Goal: Transaction & Acquisition: Purchase product/service

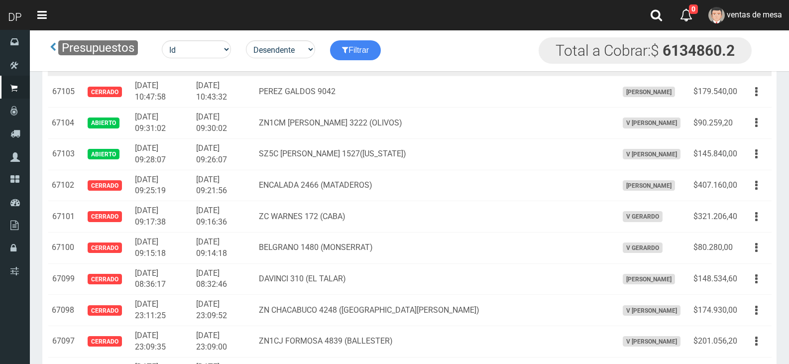
scroll to position [598, 0]
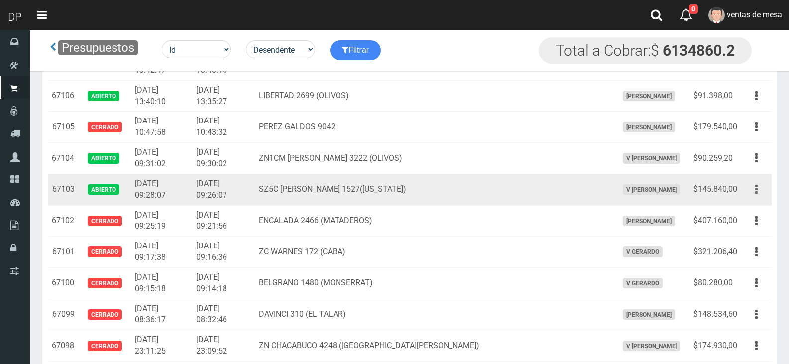
click at [758, 191] on button "button" at bounding box center [757, 189] width 22 height 17
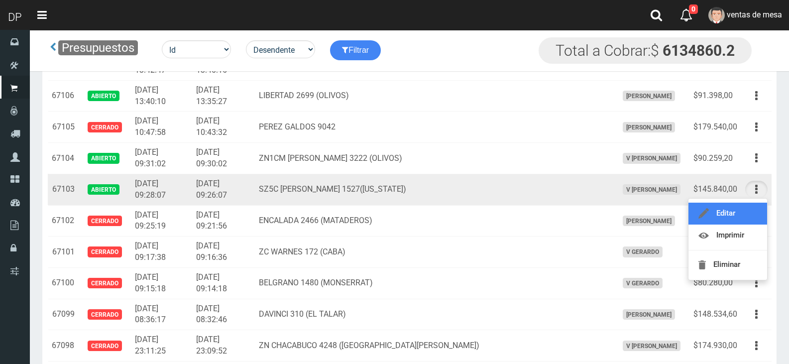
click at [739, 213] on link "Editar" at bounding box center [728, 214] width 79 height 22
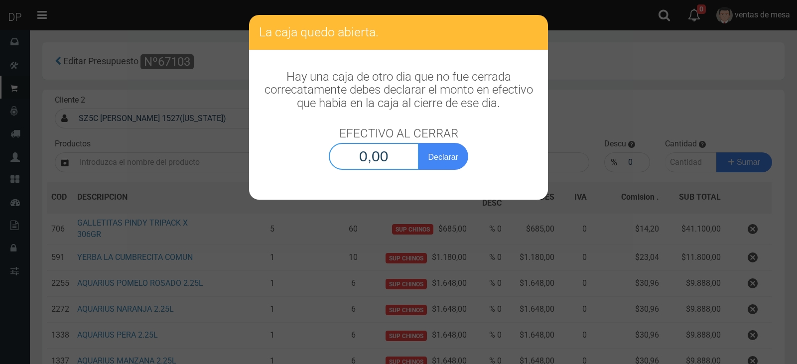
click at [395, 162] on input "0,00" at bounding box center [374, 156] width 90 height 27
click at [395, 161] on input "0,00" at bounding box center [374, 156] width 90 height 27
type input "1,00"
click at [418, 143] on button "Declarar" at bounding box center [443, 156] width 50 height 27
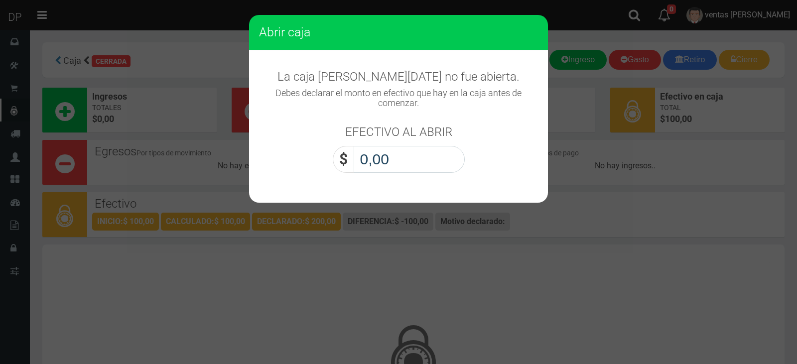
drag, startPoint x: 0, startPoint y: 0, endPoint x: 394, endPoint y: 160, distance: 425.8
click at [394, 160] on input "0,00" at bounding box center [409, 159] width 111 height 27
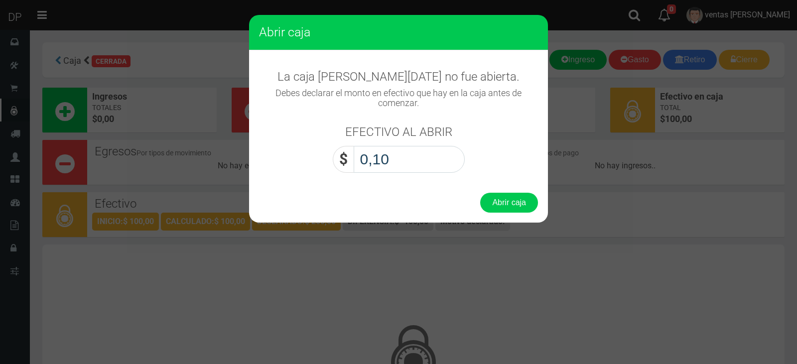
type input "1,00"
click at [480, 193] on button "Abrir caja" at bounding box center [509, 203] width 58 height 20
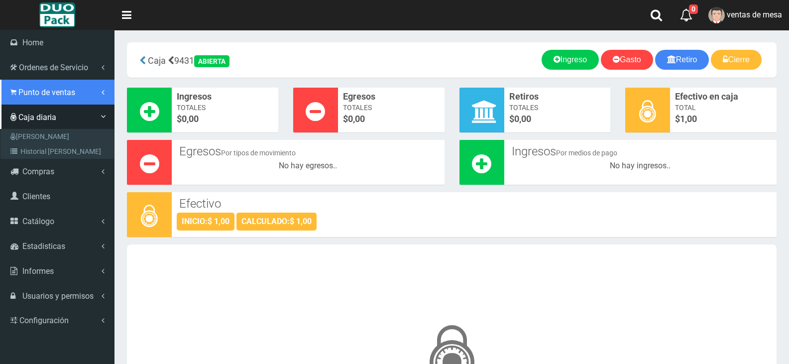
click at [47, 93] on span "Punto de ventas" at bounding box center [46, 92] width 57 height 9
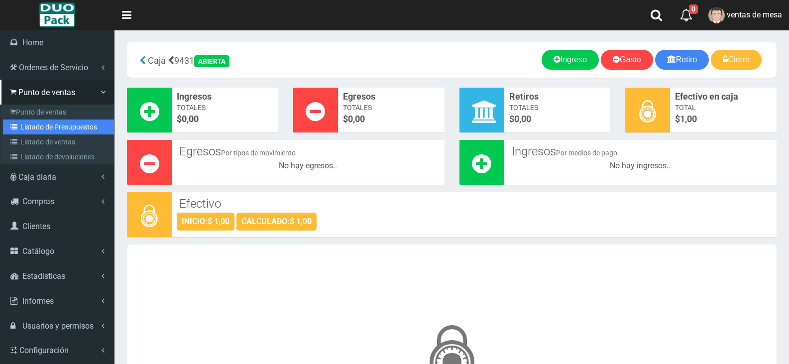
click at [47, 128] on link "Listado de Presupuestos" at bounding box center [58, 127] width 111 height 15
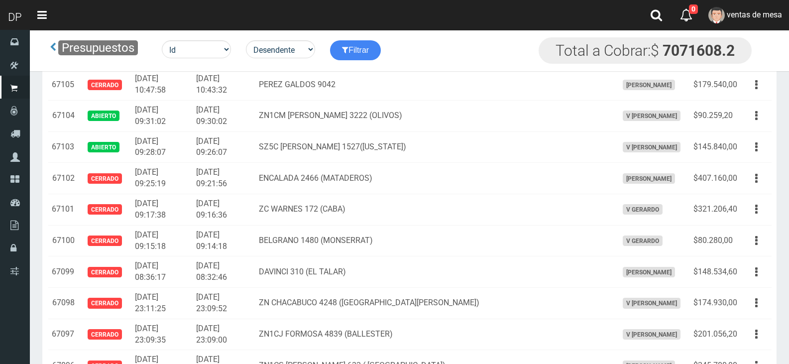
scroll to position [797, 0]
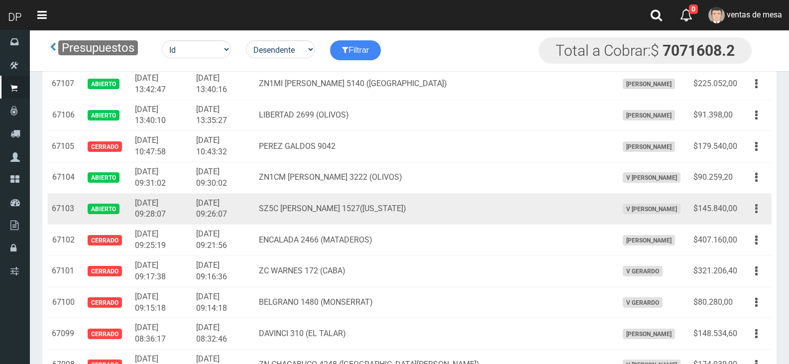
click at [751, 211] on button "button" at bounding box center [757, 208] width 22 height 17
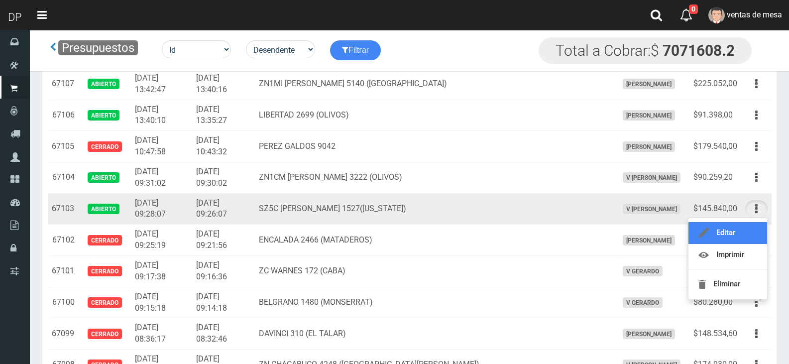
click at [735, 236] on link "Editar" at bounding box center [728, 233] width 79 height 22
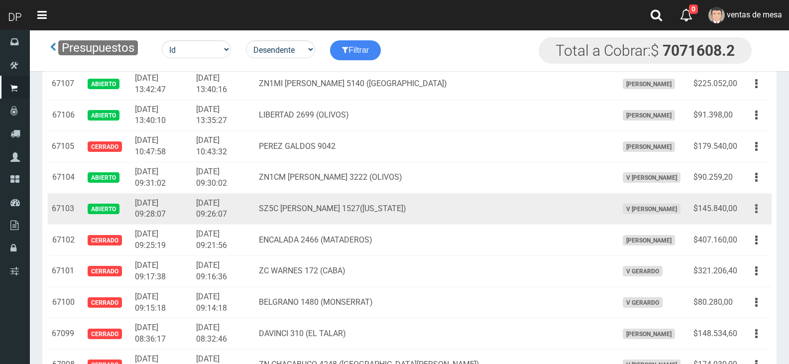
click at [755, 210] on button "button" at bounding box center [757, 208] width 22 height 17
click at [744, 255] on link "Imprimir" at bounding box center [728, 255] width 79 height 22
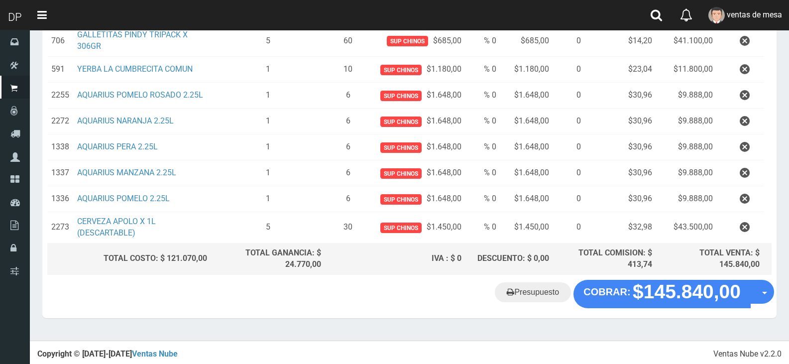
scroll to position [188, 0]
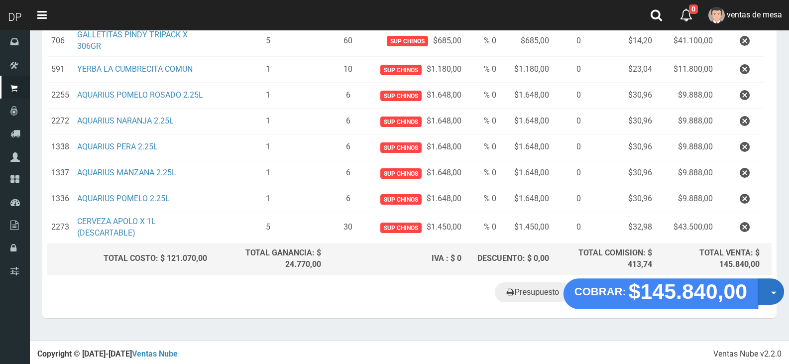
click at [765, 291] on button "Opciones" at bounding box center [771, 292] width 26 height 26
click at [782, 290] on button "Opciones" at bounding box center [771, 292] width 26 height 26
click at [779, 291] on button "Opciones" at bounding box center [771, 292] width 26 height 26
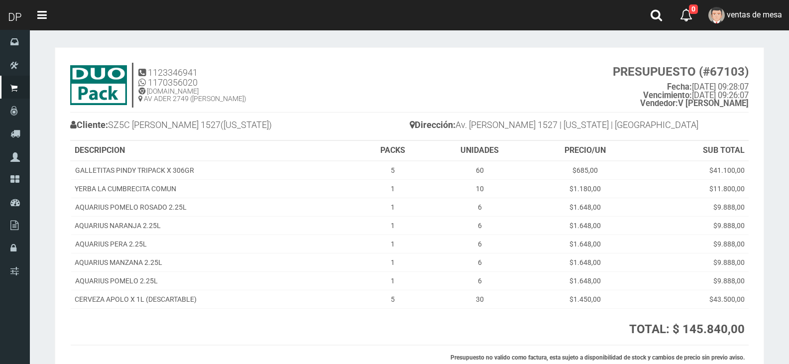
scroll to position [87, 0]
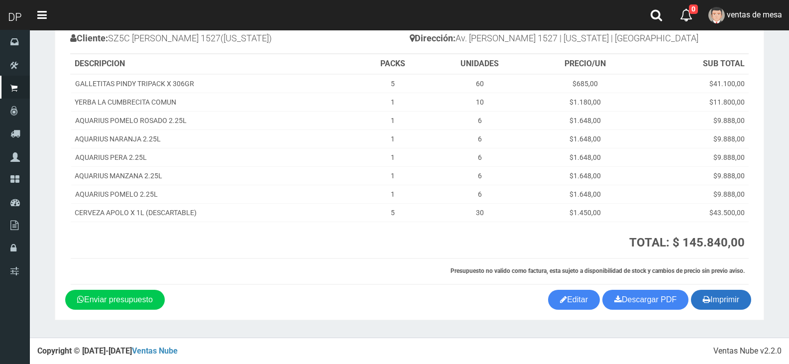
click at [731, 300] on button "Imprimir" at bounding box center [721, 300] width 60 height 20
click at [720, 298] on button "Imprimir" at bounding box center [721, 300] width 60 height 20
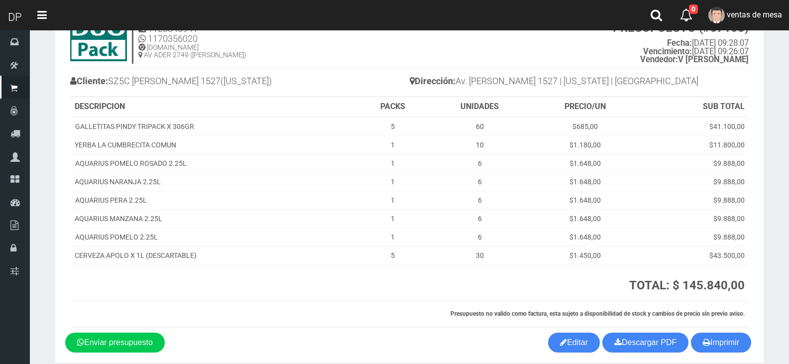
scroll to position [0, 0]
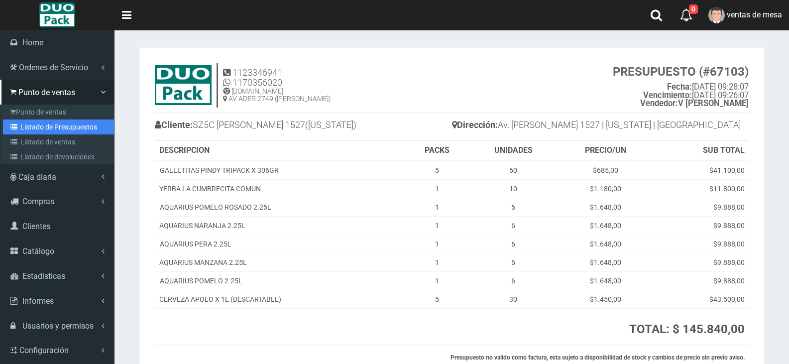
click at [60, 128] on link "Listado de Presupuestos" at bounding box center [58, 127] width 111 height 15
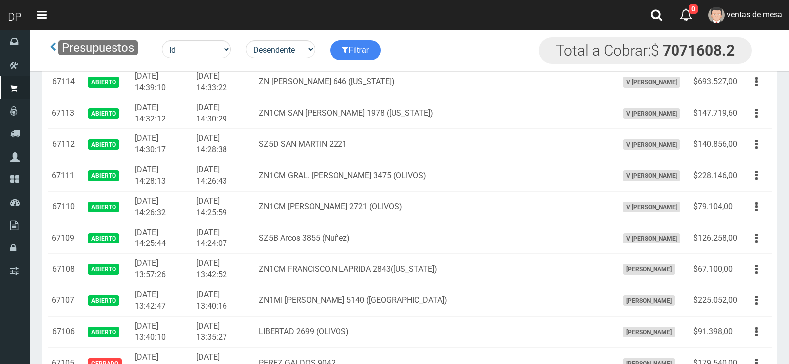
scroll to position [598, 0]
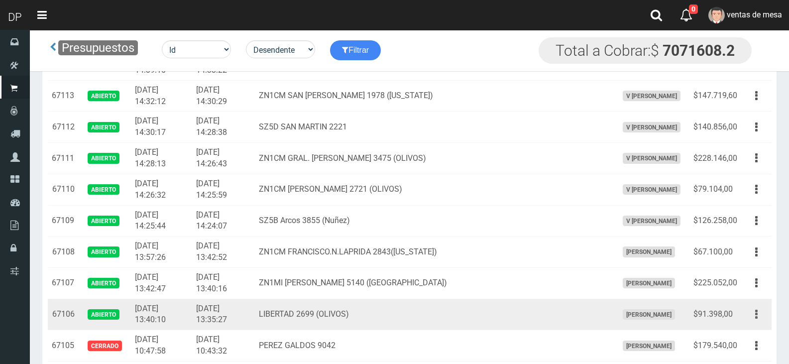
click at [763, 317] on button "button" at bounding box center [757, 314] width 22 height 17
click at [740, 336] on link "Editar" at bounding box center [728, 339] width 79 height 22
click at [757, 313] on icon "button" at bounding box center [757, 314] width 2 height 17
click at [738, 355] on link "Imprimir" at bounding box center [728, 361] width 79 height 22
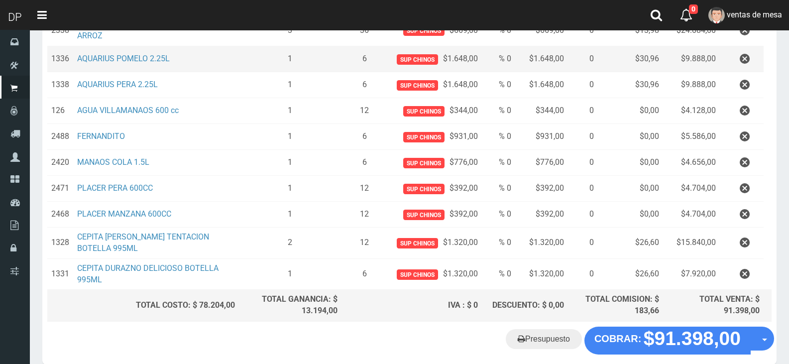
scroll to position [246, 0]
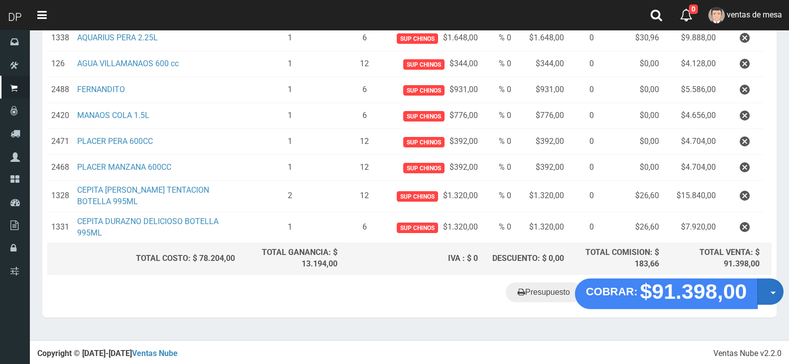
click at [769, 292] on button "Opciones" at bounding box center [770, 291] width 26 height 26
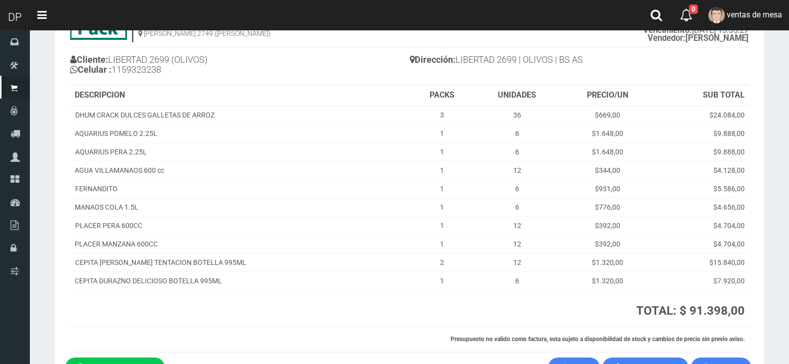
scroll to position [133, 0]
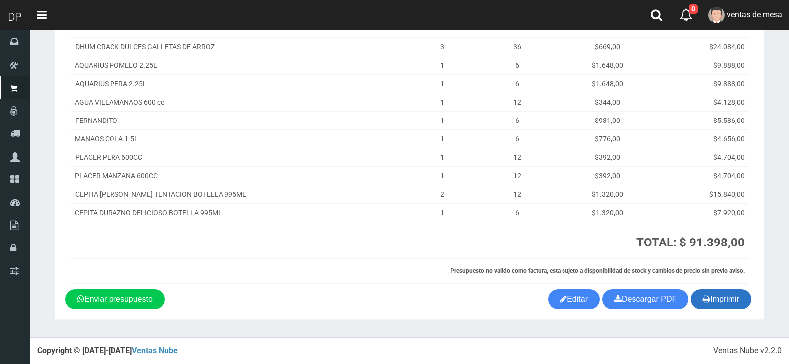
click at [727, 301] on button "Imprimir" at bounding box center [721, 299] width 60 height 20
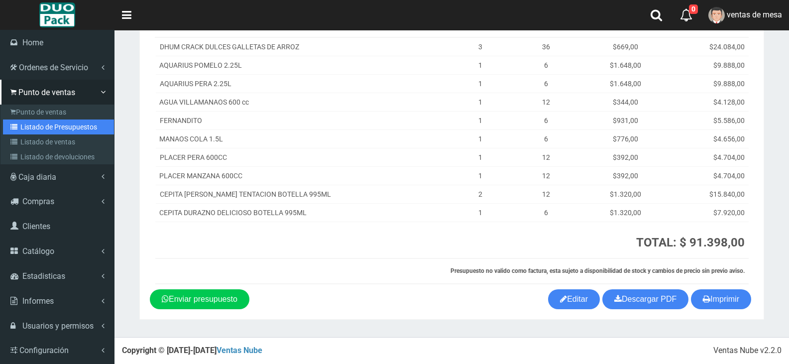
drag, startPoint x: 44, startPoint y: 126, endPoint x: 57, endPoint y: 128, distance: 12.8
click at [44, 126] on link "Listado de Presupuestos" at bounding box center [58, 127] width 111 height 15
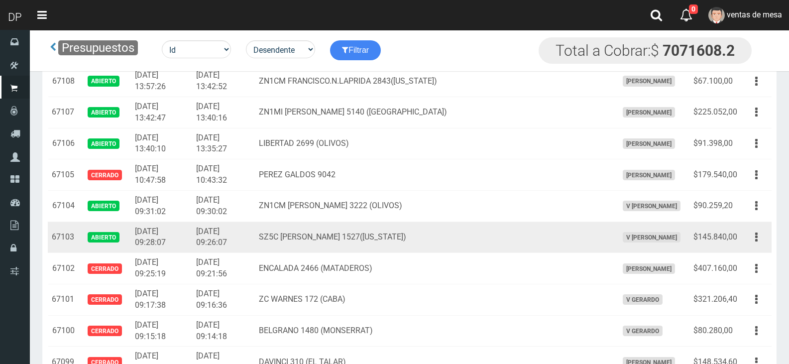
scroll to position [747, 0]
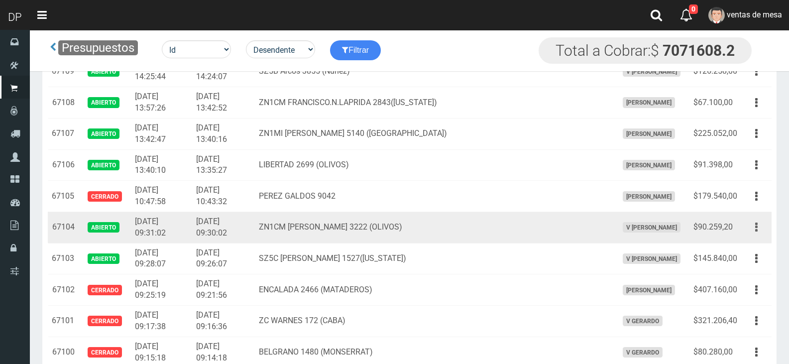
click at [761, 226] on button "button" at bounding box center [757, 227] width 22 height 17
click at [743, 276] on link "Imprimir" at bounding box center [728, 273] width 79 height 22
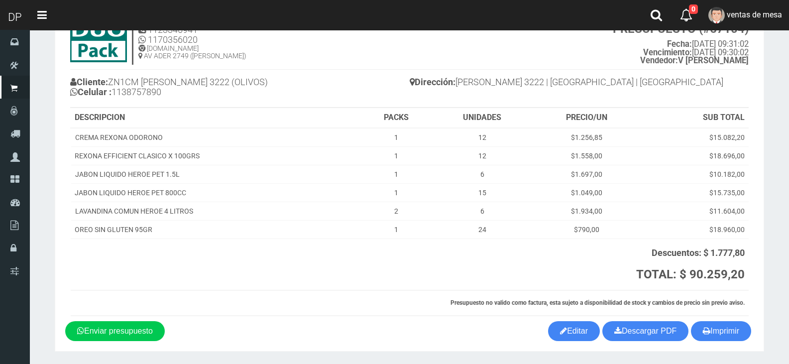
scroll to position [75, 0]
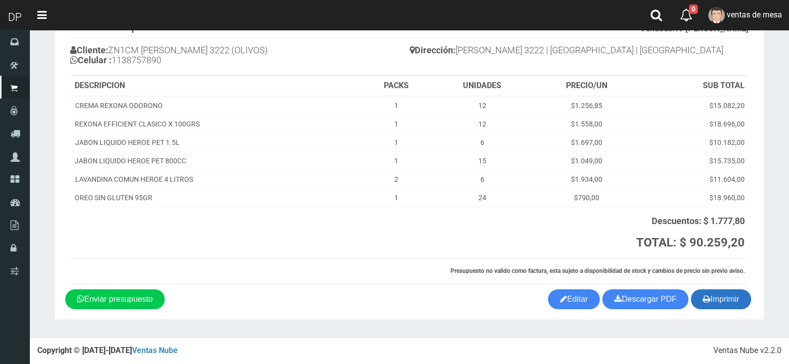
click at [735, 300] on button "Imprimir" at bounding box center [721, 299] width 60 height 20
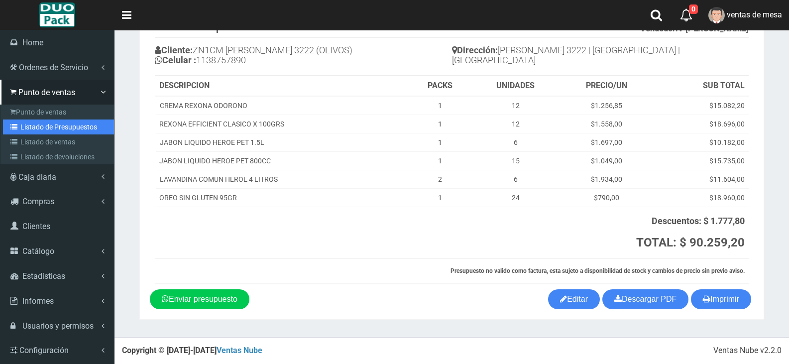
click at [71, 125] on link "Listado de Presupuestos" at bounding box center [58, 127] width 111 height 15
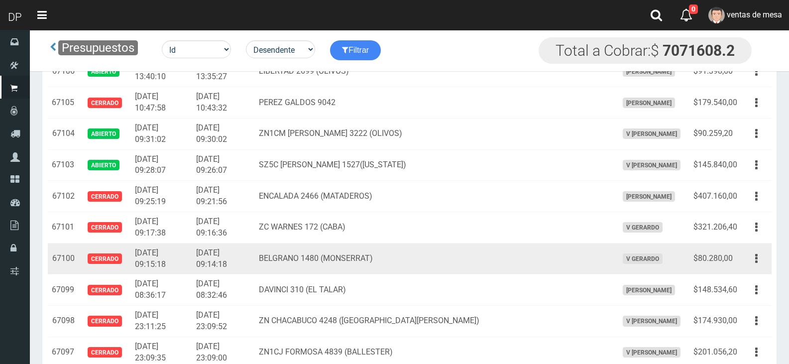
scroll to position [747, 0]
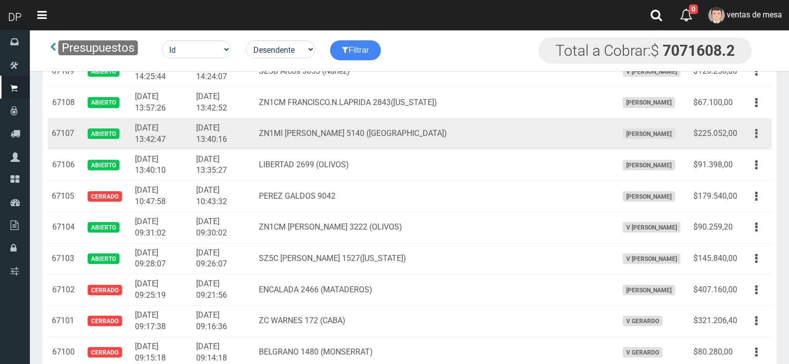
click at [757, 135] on icon "button" at bounding box center [757, 133] width 2 height 17
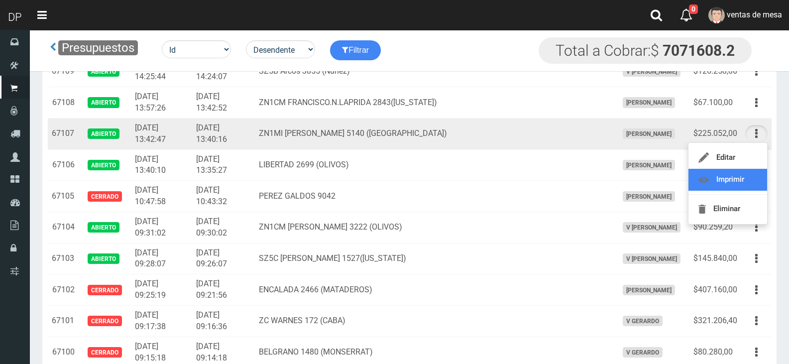
click at [752, 175] on link "Imprimir" at bounding box center [728, 180] width 79 height 22
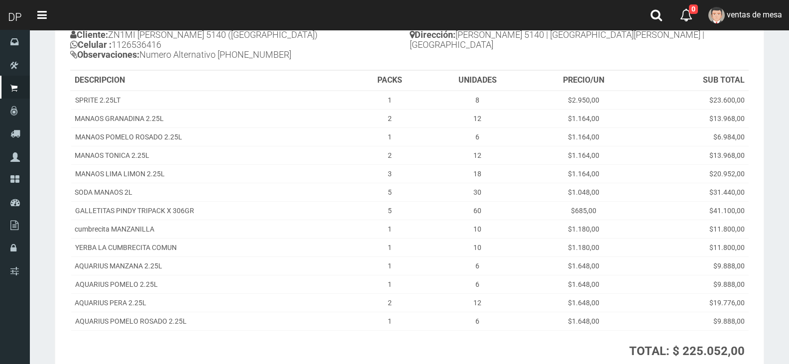
scroll to position [199, 0]
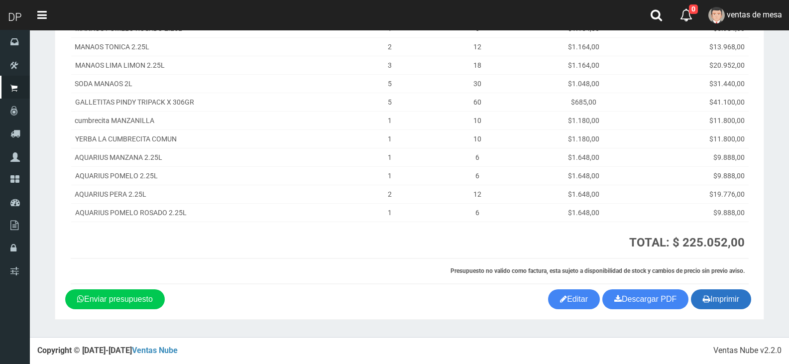
click at [738, 301] on button "Imprimir" at bounding box center [721, 299] width 60 height 20
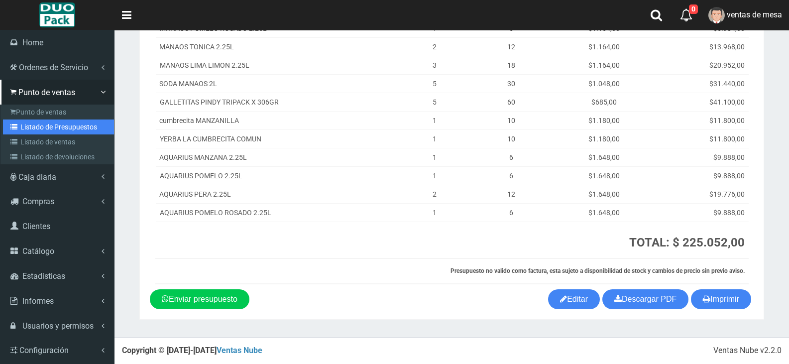
click at [61, 123] on link "Listado de Presupuestos" at bounding box center [58, 127] width 111 height 15
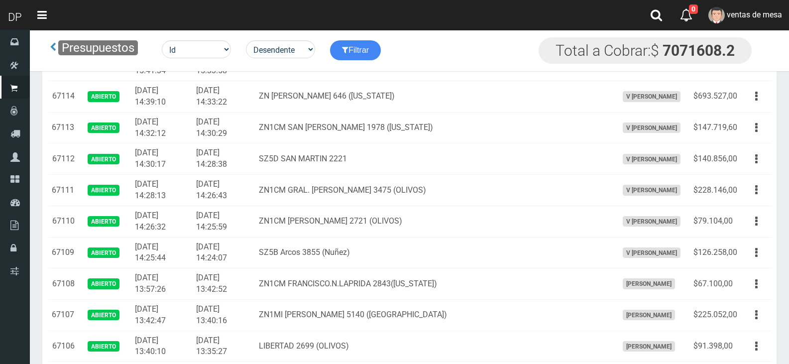
scroll to position [674, 0]
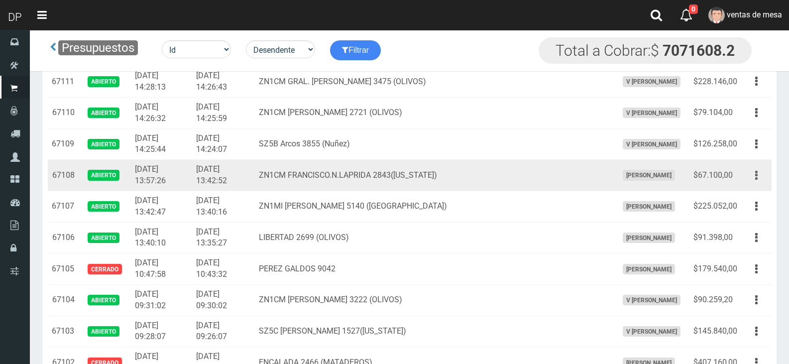
click at [757, 174] on icon "button" at bounding box center [757, 175] width 2 height 17
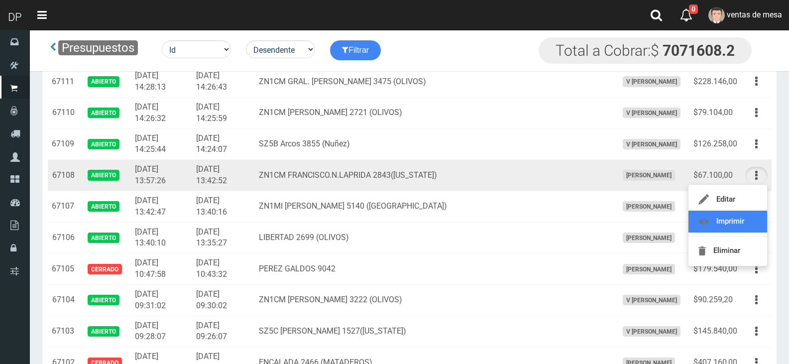
click at [726, 220] on link "Imprimir" at bounding box center [728, 222] width 79 height 22
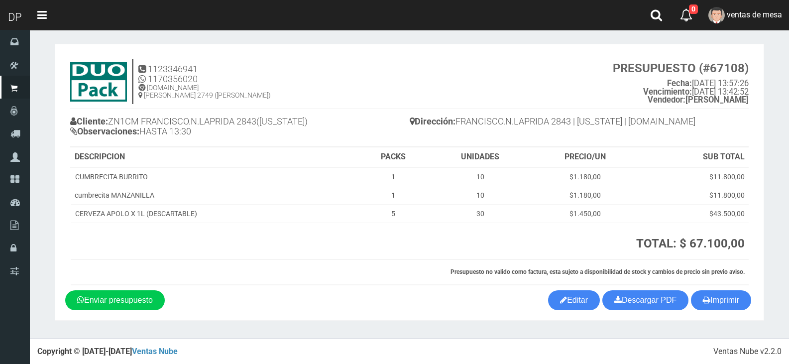
scroll to position [4, 0]
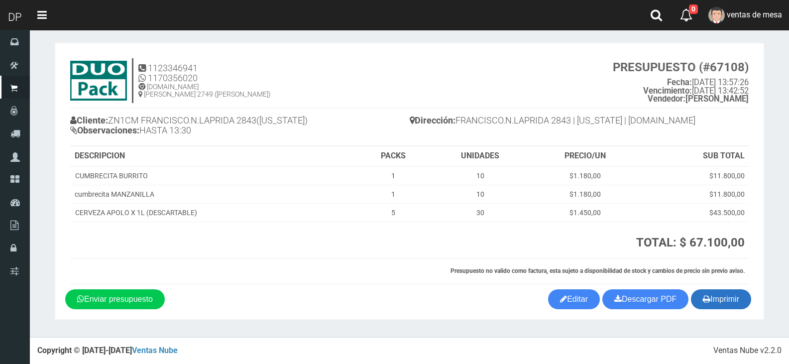
click at [707, 291] on button "Imprimir" at bounding box center [721, 299] width 60 height 20
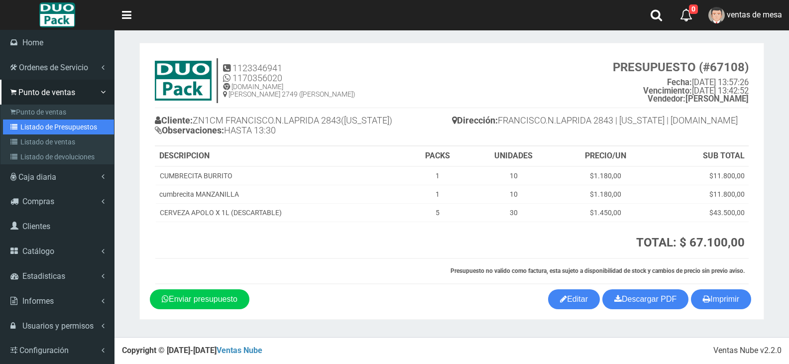
click at [40, 122] on link "Listado de Presupuestos" at bounding box center [58, 127] width 111 height 15
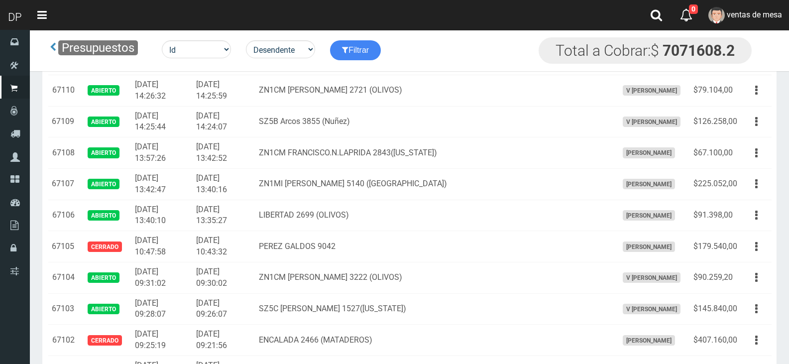
scroll to position [697, 0]
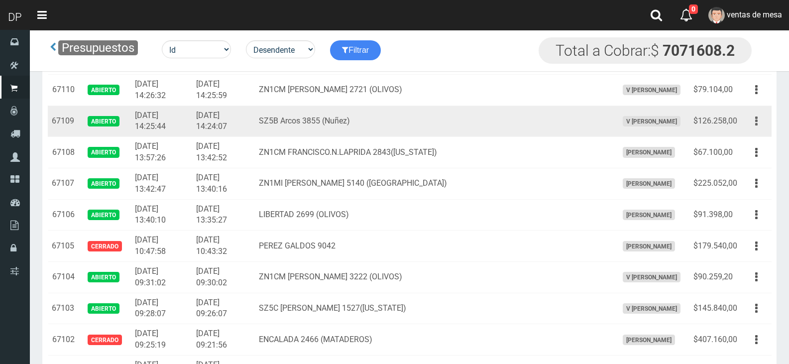
click at [757, 118] on icon "button" at bounding box center [757, 121] width 2 height 17
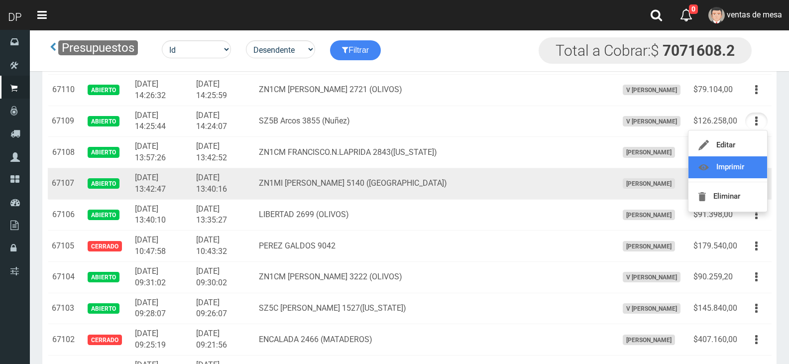
click at [746, 171] on link "Imprimir" at bounding box center [728, 167] width 79 height 22
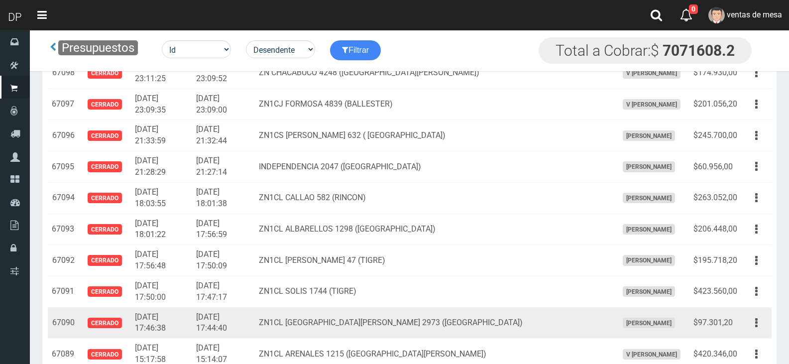
scroll to position [917, 0]
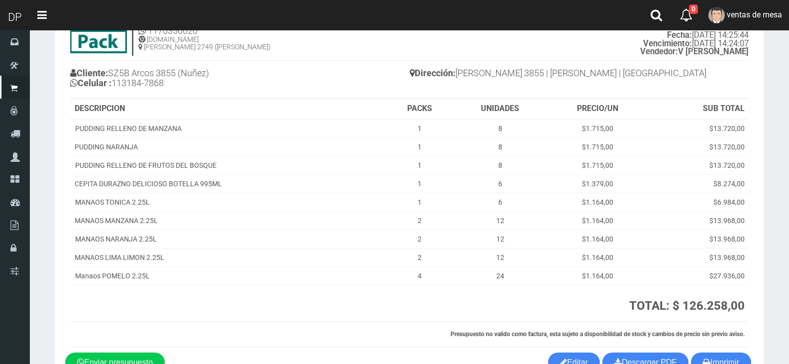
scroll to position [115, 0]
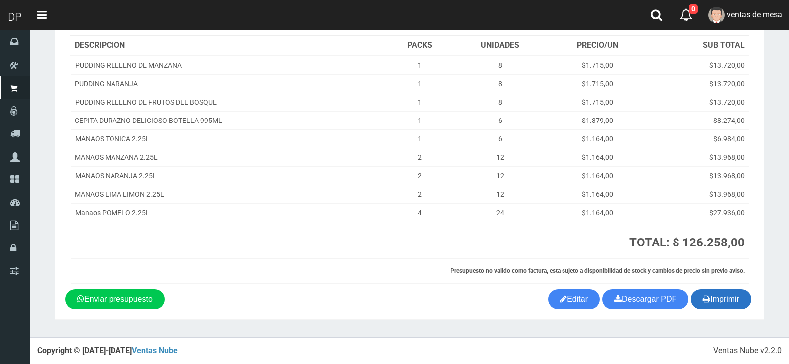
click at [714, 291] on button "Imprimir" at bounding box center [721, 299] width 60 height 20
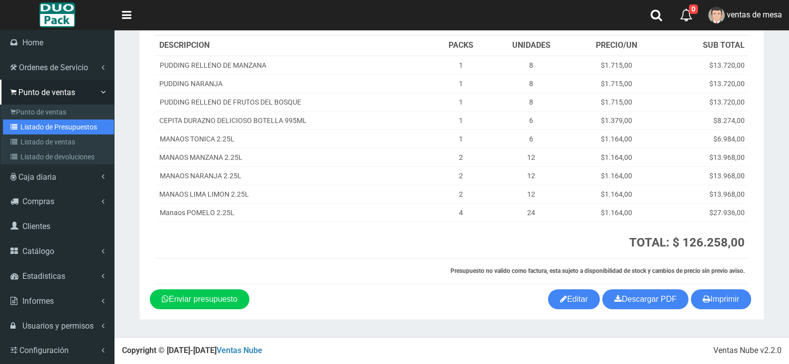
click at [48, 123] on link "Listado de Presupuestos" at bounding box center [58, 127] width 111 height 15
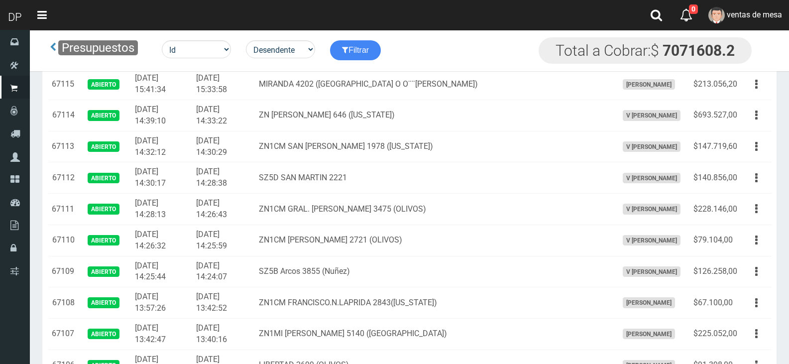
scroll to position [548, 0]
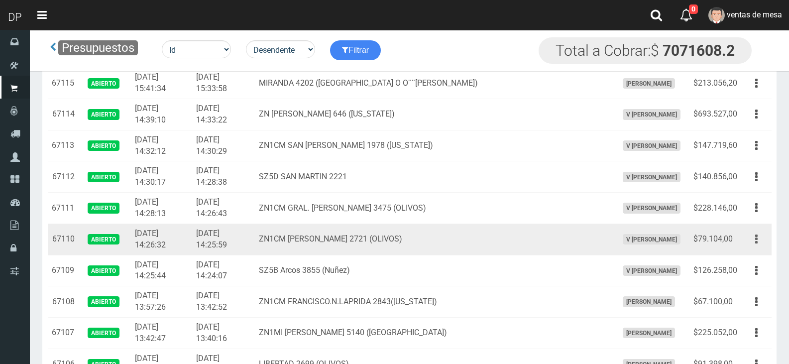
click at [757, 240] on icon "button" at bounding box center [757, 239] width 2 height 17
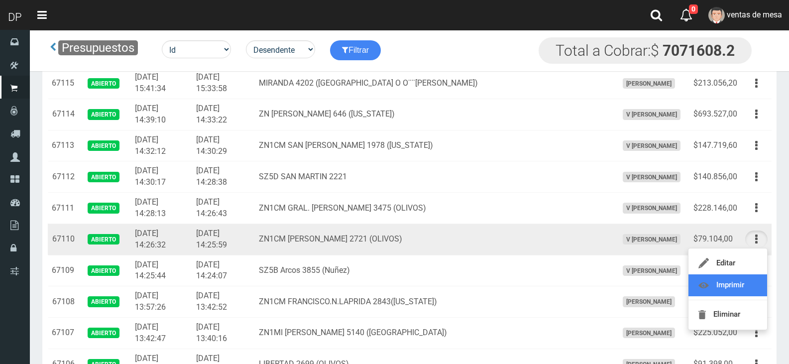
click at [738, 284] on link "Imprimir" at bounding box center [728, 285] width 79 height 22
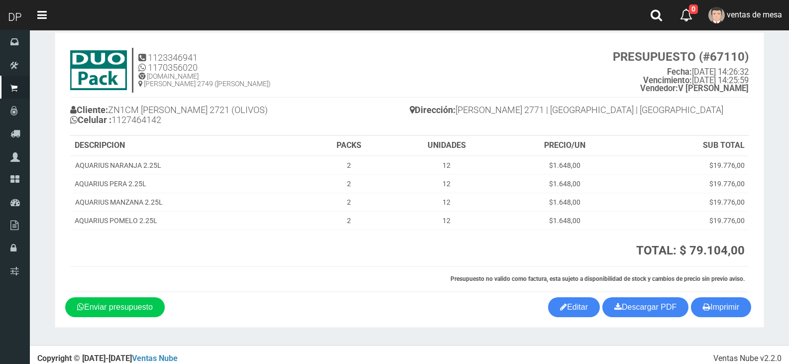
scroll to position [23, 0]
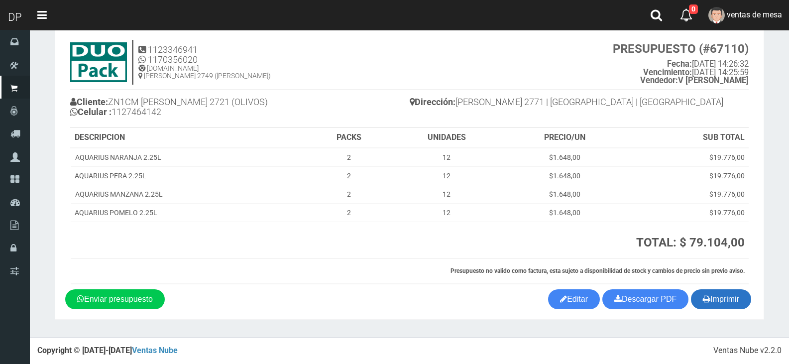
click at [716, 296] on button "Imprimir" at bounding box center [721, 299] width 60 height 20
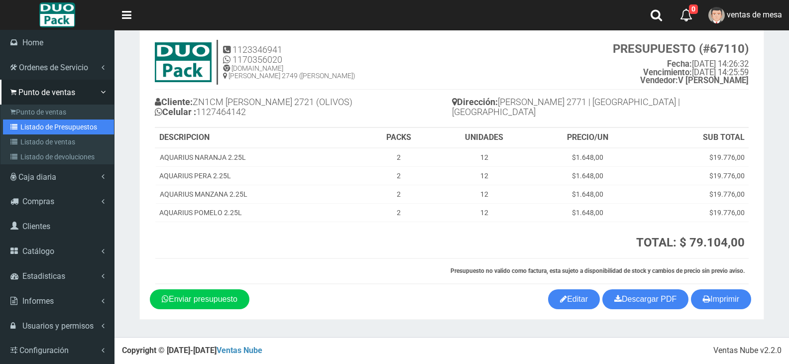
click at [61, 129] on link "Listado de Presupuestos" at bounding box center [58, 127] width 111 height 15
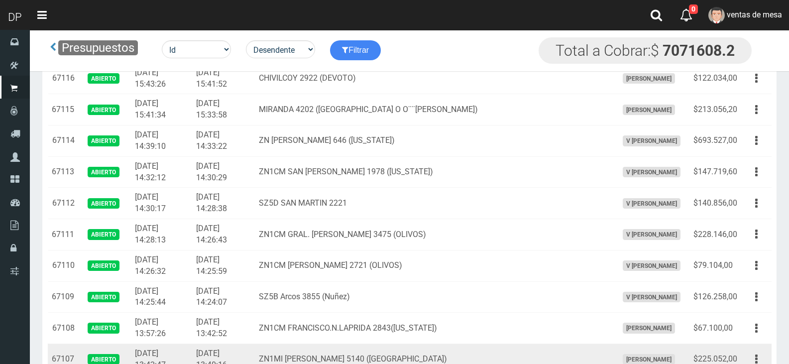
scroll to position [548, 0]
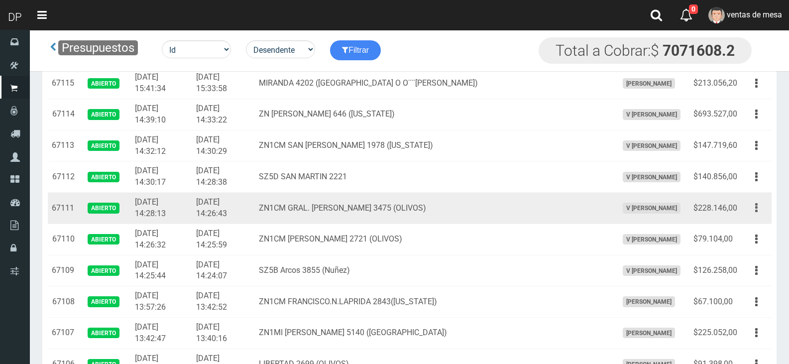
click at [758, 212] on button "button" at bounding box center [757, 207] width 22 height 17
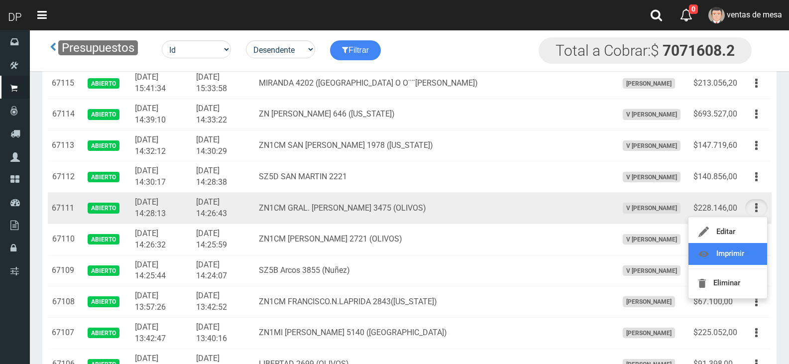
click at [744, 253] on link "Imprimir" at bounding box center [728, 254] width 79 height 22
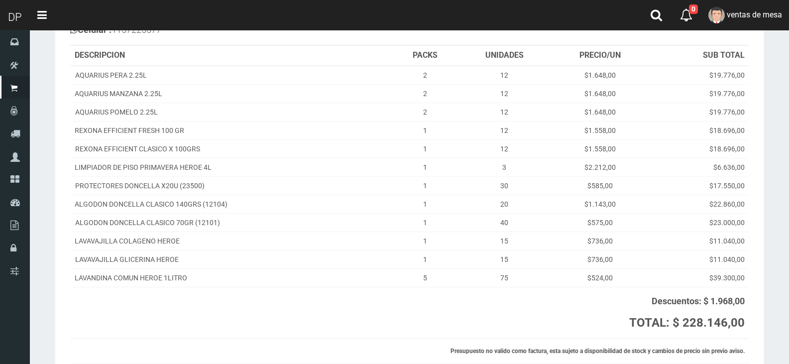
scroll to position [185, 0]
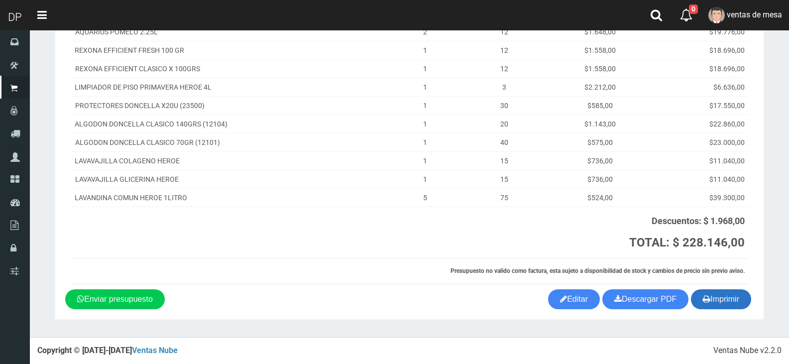
click at [745, 305] on button "Imprimir" at bounding box center [721, 299] width 60 height 20
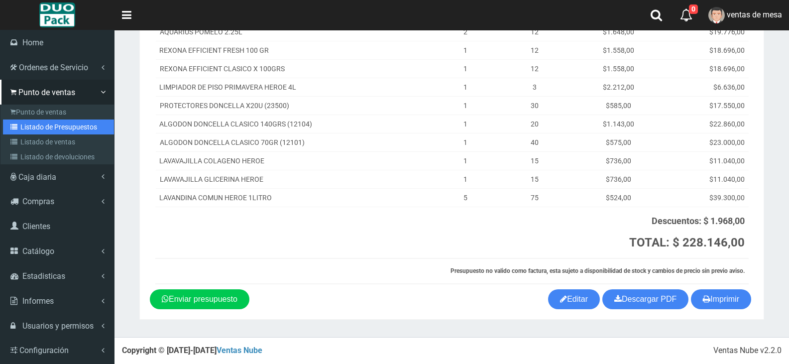
click at [57, 126] on link "Listado de Presupuestos" at bounding box center [58, 127] width 111 height 15
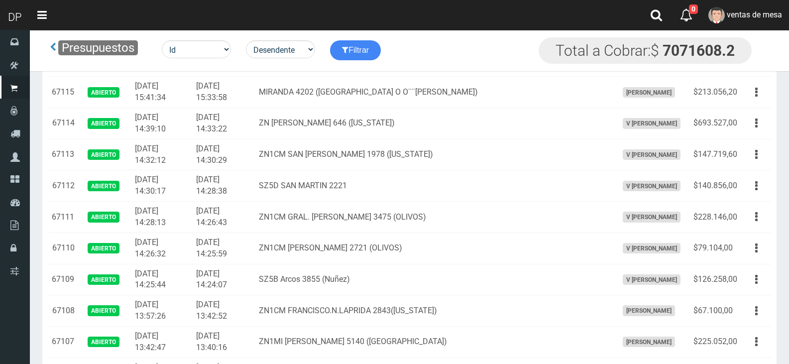
scroll to position [548, 0]
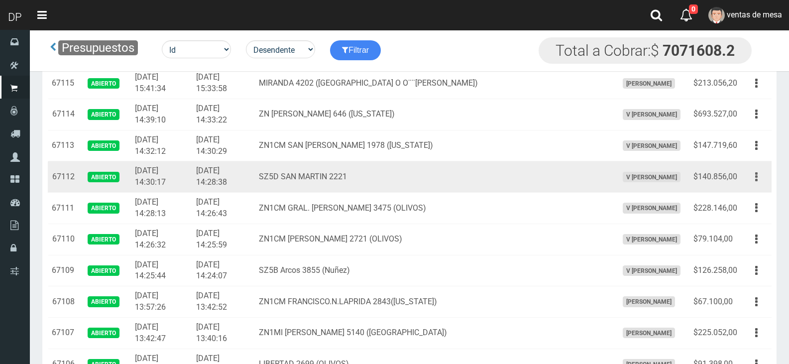
click at [754, 180] on button "button" at bounding box center [757, 176] width 22 height 17
click at [732, 222] on link "Imprimir" at bounding box center [728, 223] width 79 height 22
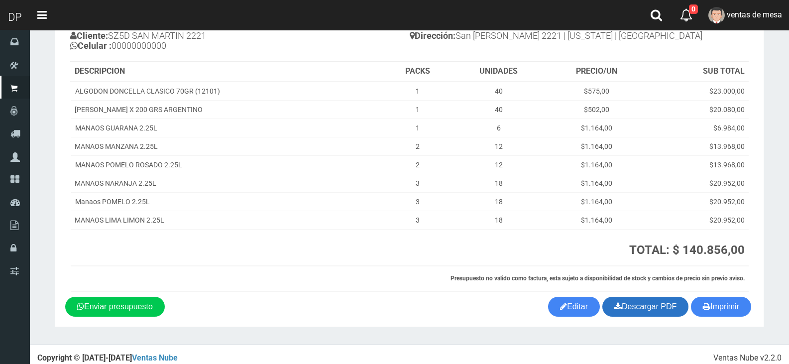
scroll to position [97, 0]
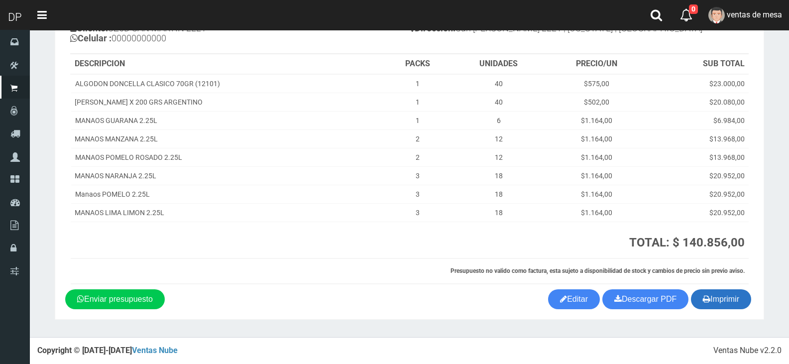
click at [727, 290] on button "Imprimir" at bounding box center [721, 299] width 60 height 20
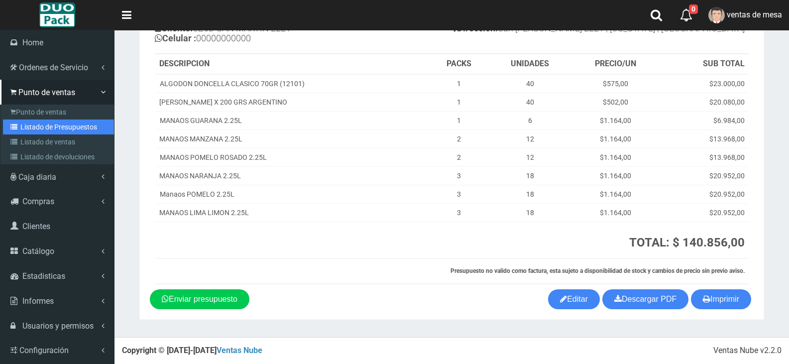
click at [49, 122] on link "Listado de Presupuestos" at bounding box center [58, 127] width 111 height 15
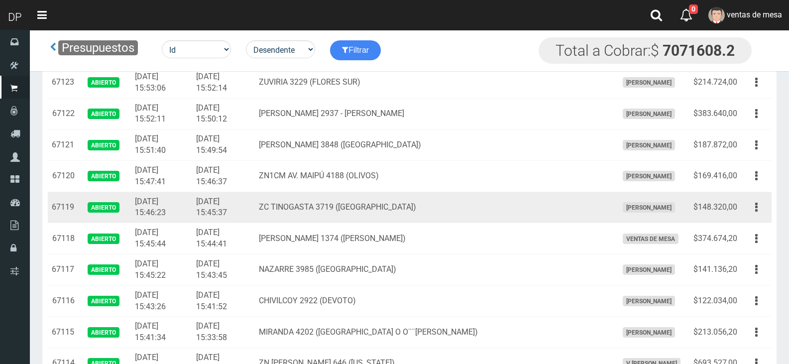
scroll to position [498, 0]
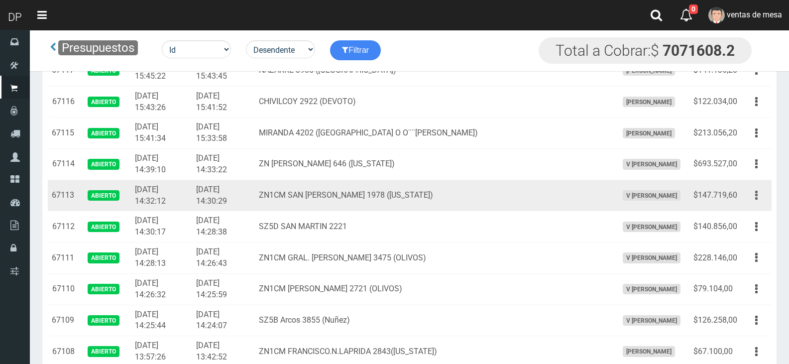
click at [756, 197] on icon "button" at bounding box center [757, 195] width 2 height 17
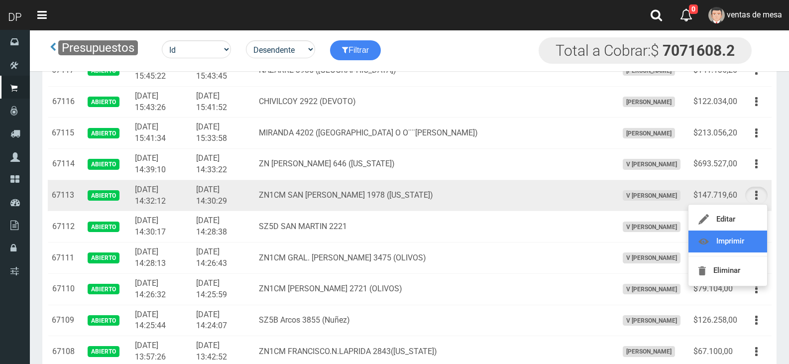
click at [741, 240] on link "Imprimir" at bounding box center [728, 242] width 79 height 22
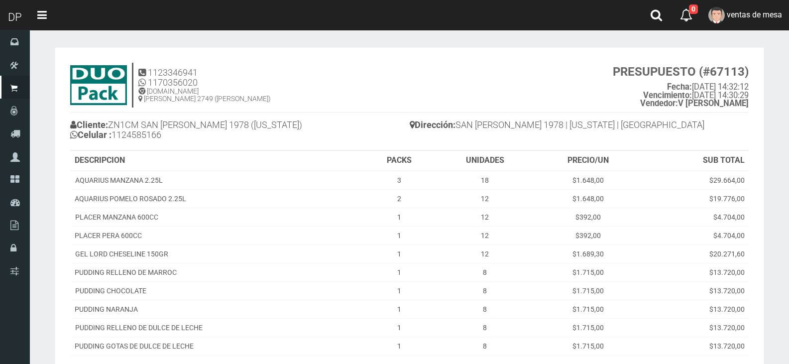
scroll to position [148, 0]
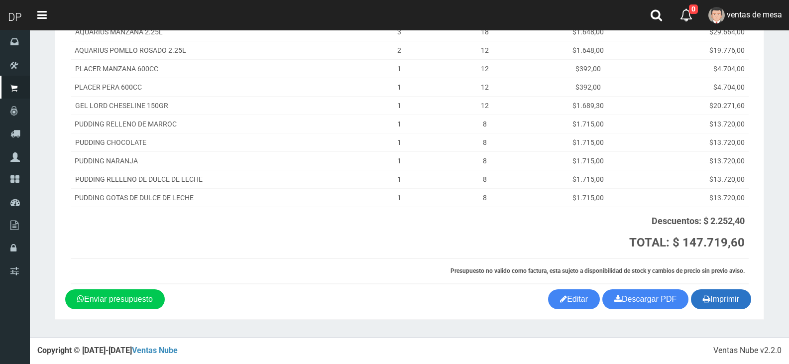
click at [721, 304] on button "Imprimir" at bounding box center [721, 299] width 60 height 20
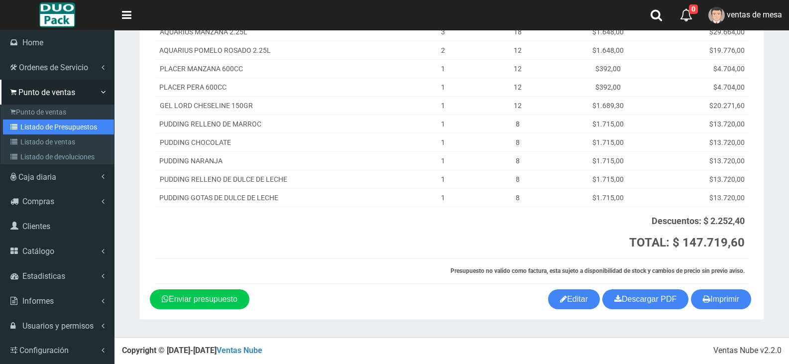
click at [61, 130] on link "Listado de Presupuestos" at bounding box center [58, 127] width 111 height 15
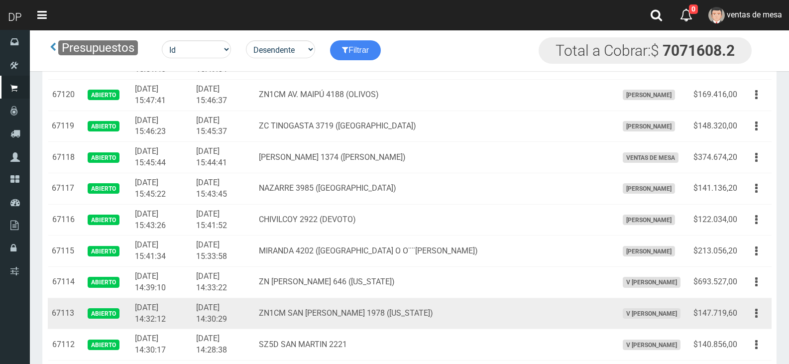
scroll to position [398, 0]
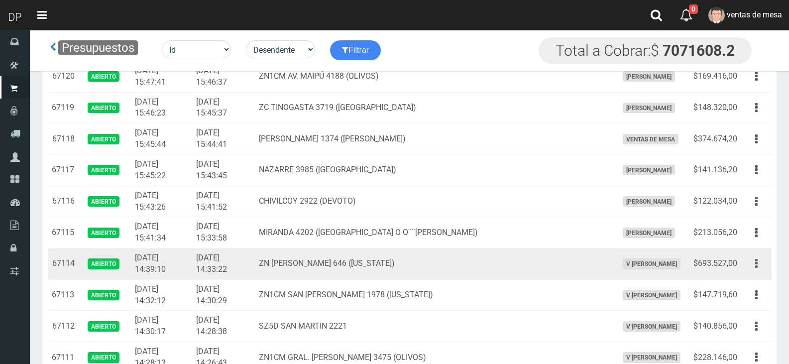
click at [756, 263] on icon "button" at bounding box center [757, 263] width 2 height 17
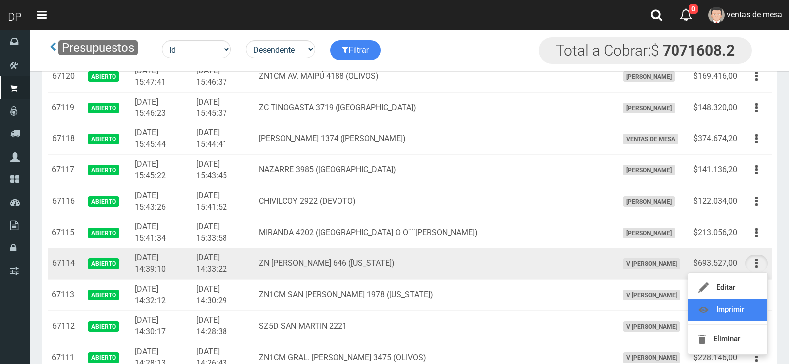
click at [736, 309] on link "Imprimir" at bounding box center [728, 310] width 79 height 22
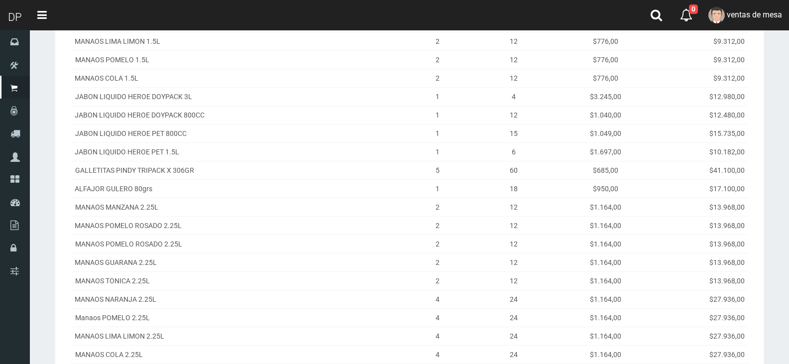
scroll to position [647, 0]
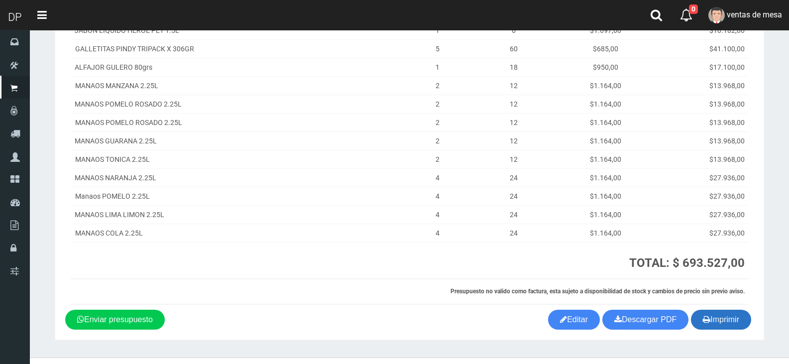
click at [722, 322] on button "Imprimir" at bounding box center [721, 320] width 60 height 20
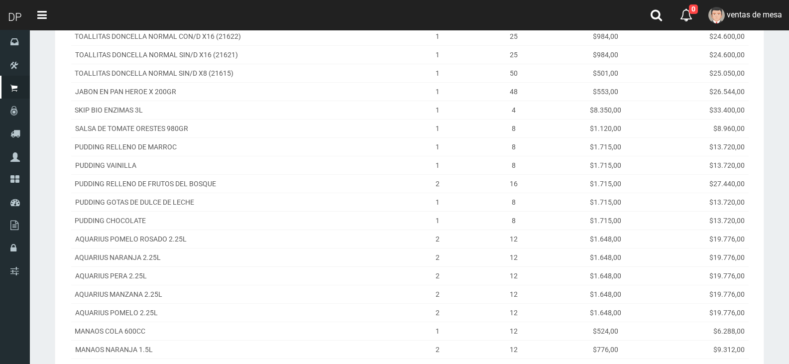
scroll to position [0, 0]
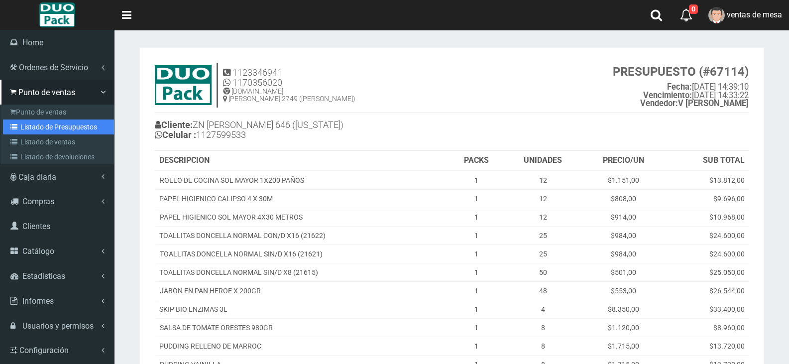
click at [48, 128] on link "Listado de Presupuestos" at bounding box center [58, 127] width 111 height 15
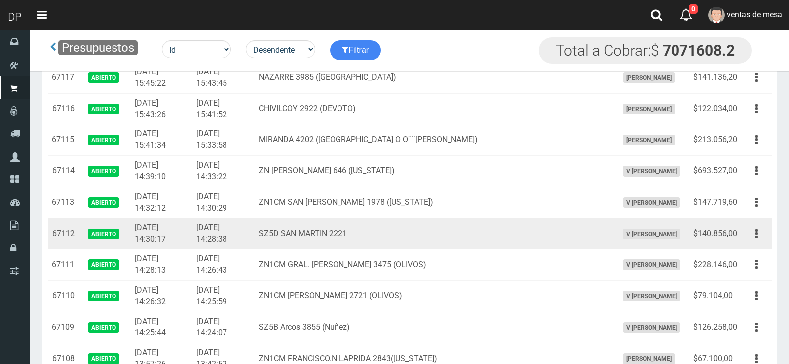
scroll to position [498, 0]
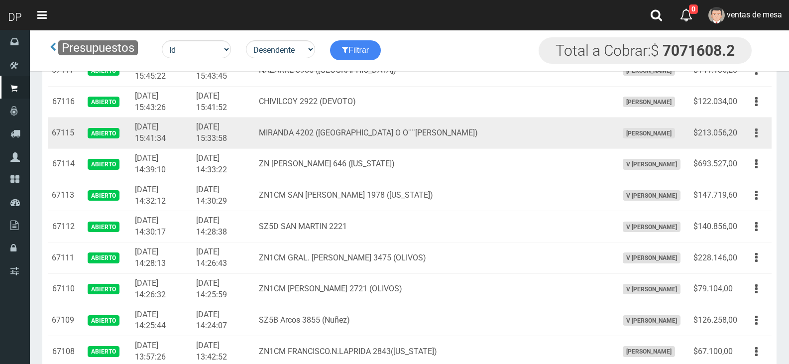
click at [751, 132] on button "button" at bounding box center [757, 133] width 22 height 17
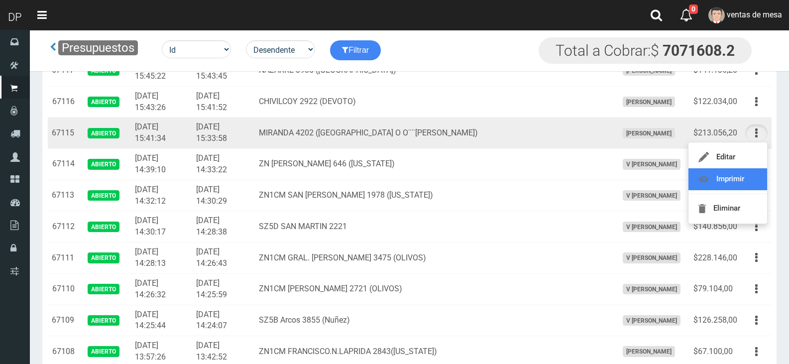
click at [730, 178] on link "Imprimir" at bounding box center [728, 179] width 79 height 22
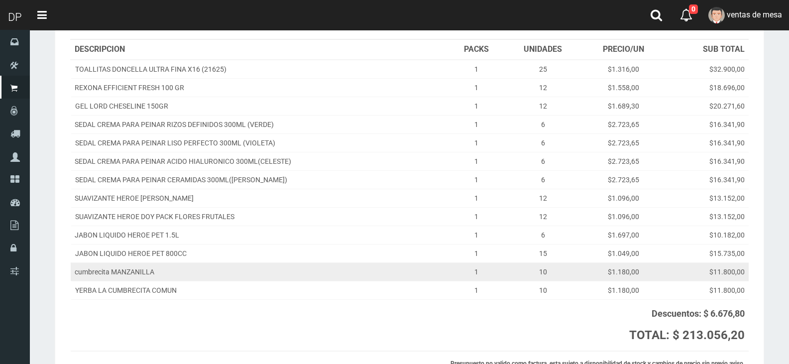
scroll to position [204, 0]
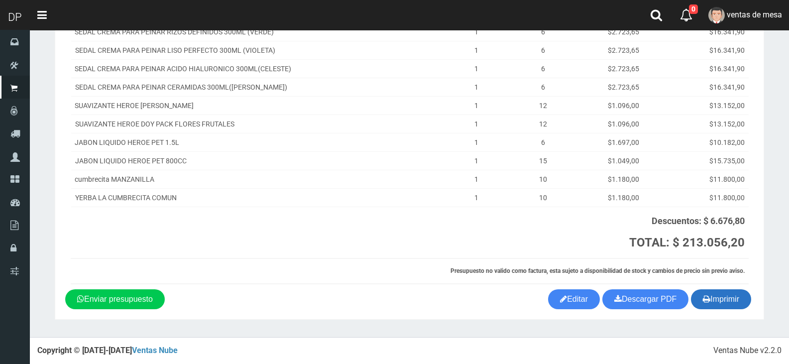
click at [726, 291] on button "Imprimir" at bounding box center [721, 299] width 60 height 20
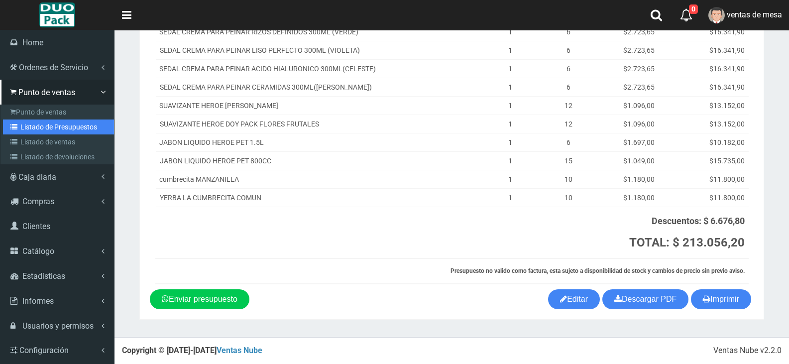
click at [44, 128] on link "Listado de Presupuestos" at bounding box center [58, 127] width 111 height 15
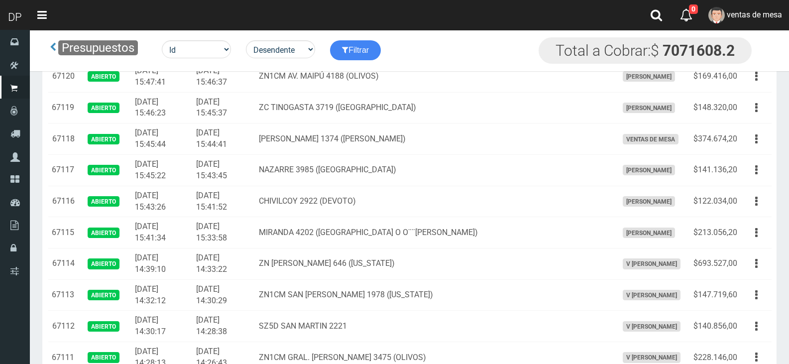
scroll to position [448, 0]
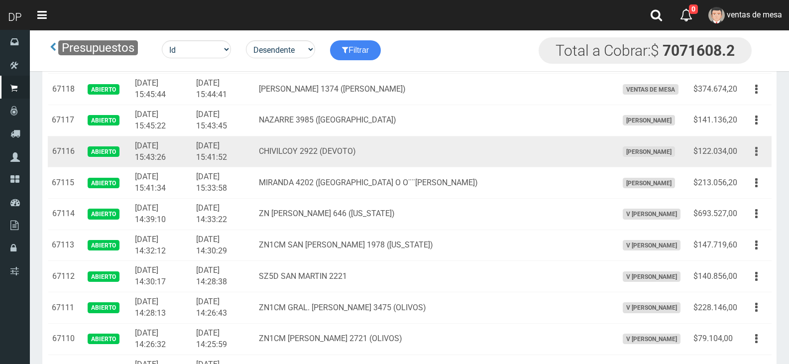
click at [763, 153] on button "button" at bounding box center [757, 151] width 22 height 17
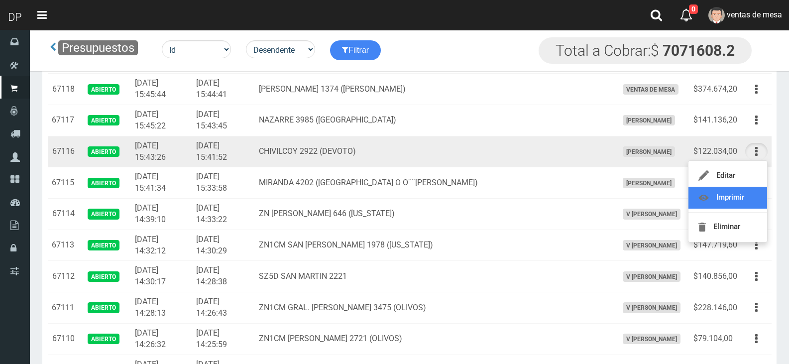
click at [747, 192] on link "Imprimir" at bounding box center [728, 198] width 79 height 22
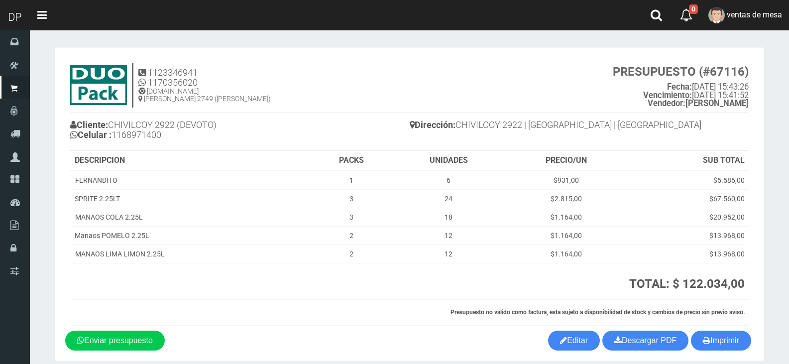
scroll to position [41, 0]
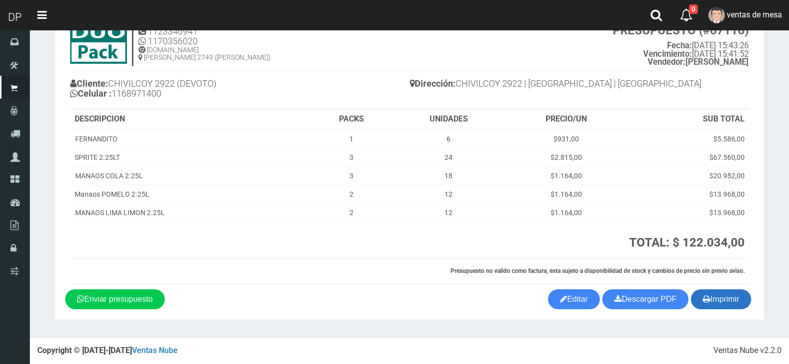
click at [736, 296] on button "Imprimir" at bounding box center [721, 299] width 60 height 20
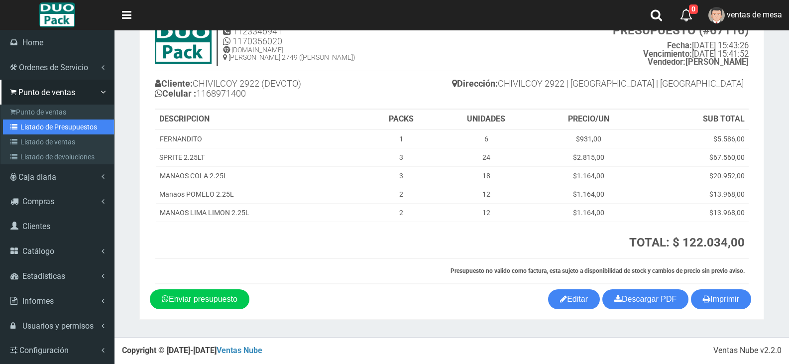
click at [78, 128] on link "Listado de Presupuestos" at bounding box center [58, 127] width 111 height 15
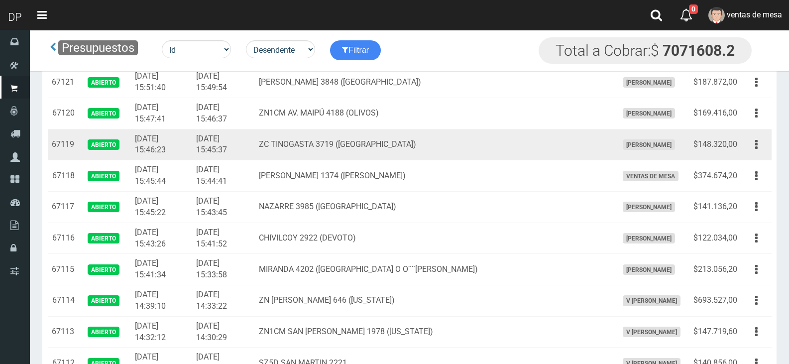
scroll to position [498, 0]
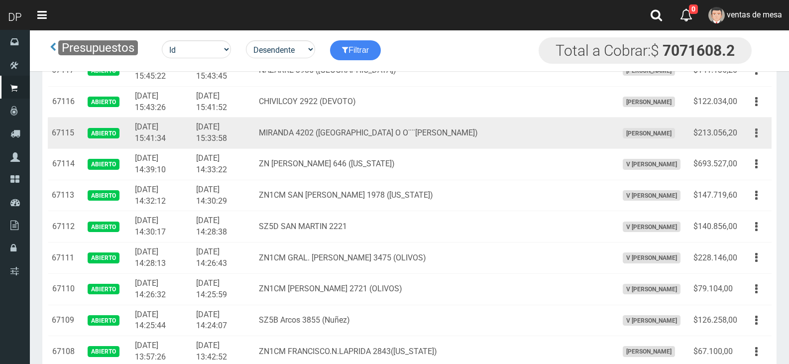
click at [766, 132] on button "button" at bounding box center [757, 133] width 22 height 17
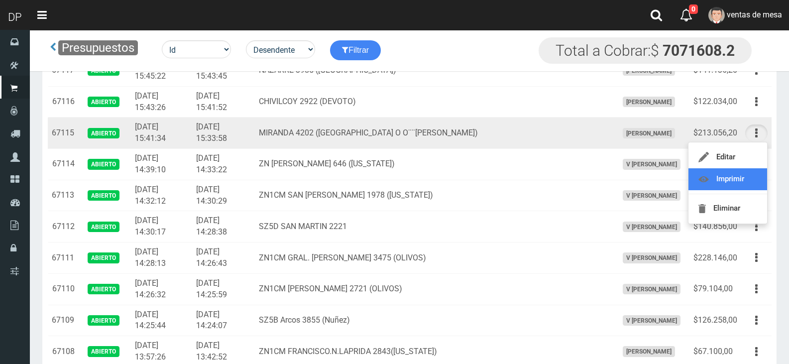
click at [747, 172] on link "Imprimir" at bounding box center [728, 179] width 79 height 22
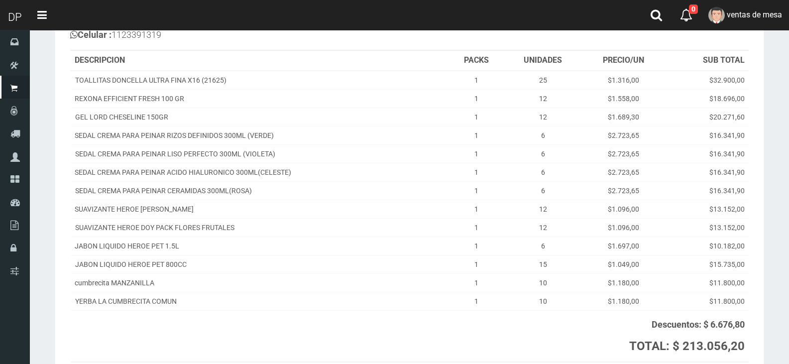
scroll to position [204, 0]
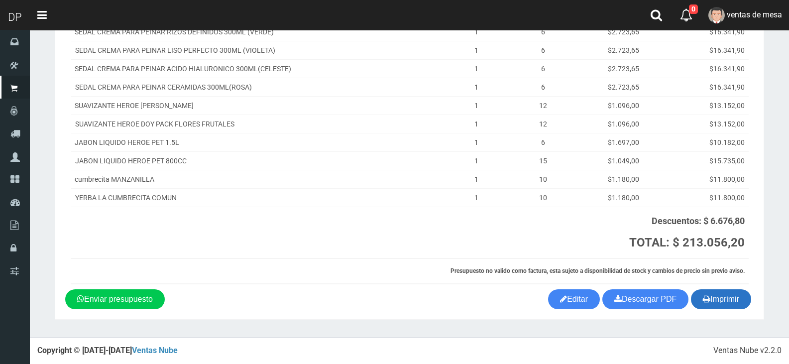
click at [716, 304] on button "Imprimir" at bounding box center [721, 299] width 60 height 20
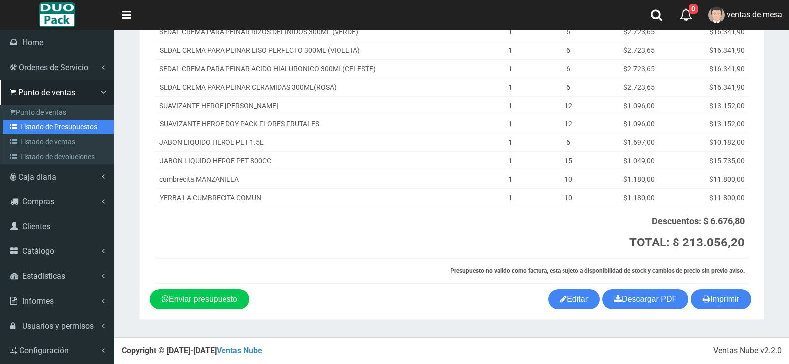
click at [58, 123] on link "Listado de Presupuestos" at bounding box center [58, 127] width 111 height 15
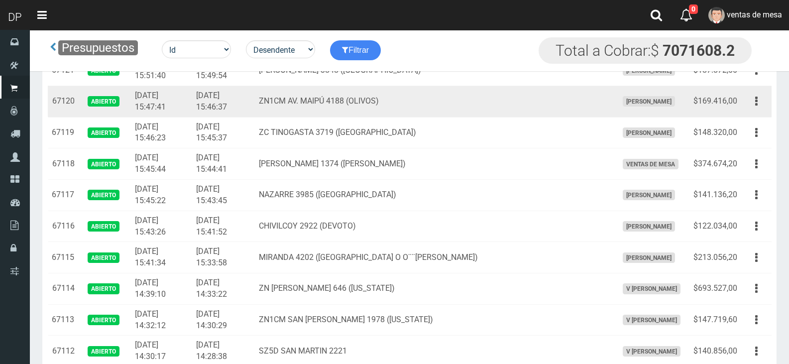
scroll to position [398, 0]
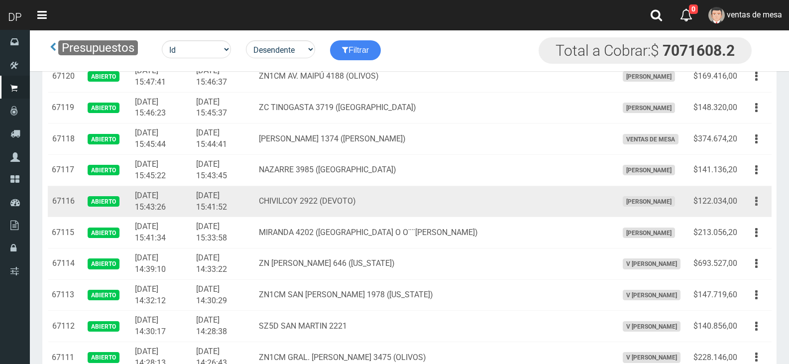
click at [758, 200] on button "button" at bounding box center [757, 201] width 22 height 17
click at [745, 244] on link "Imprimir" at bounding box center [728, 248] width 79 height 22
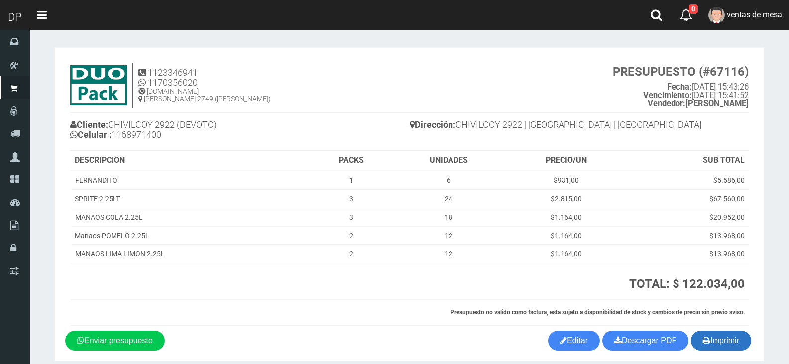
click at [716, 337] on button "Imprimir" at bounding box center [721, 341] width 60 height 20
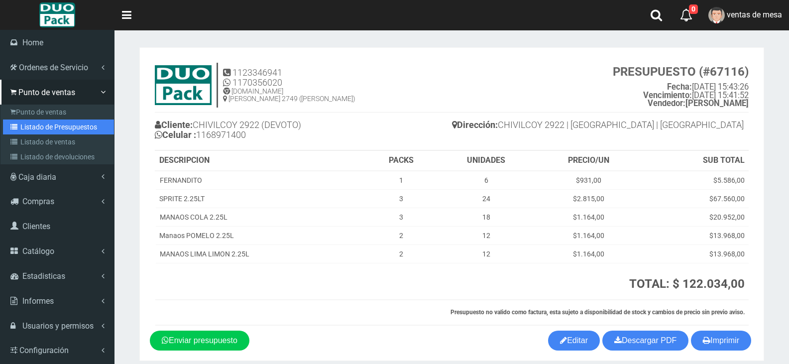
click at [55, 126] on link "Listado de Presupuestos" at bounding box center [58, 127] width 111 height 15
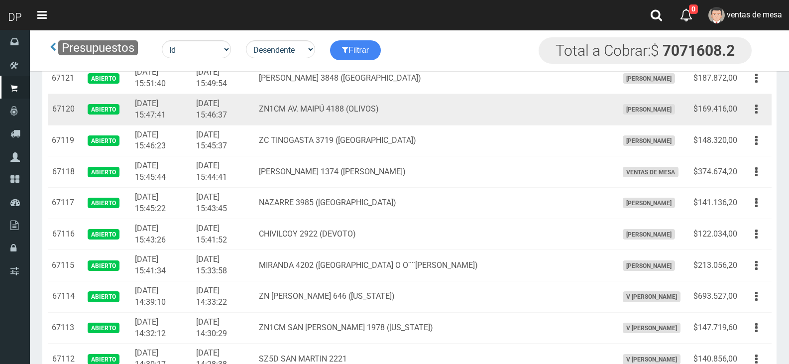
scroll to position [376, 0]
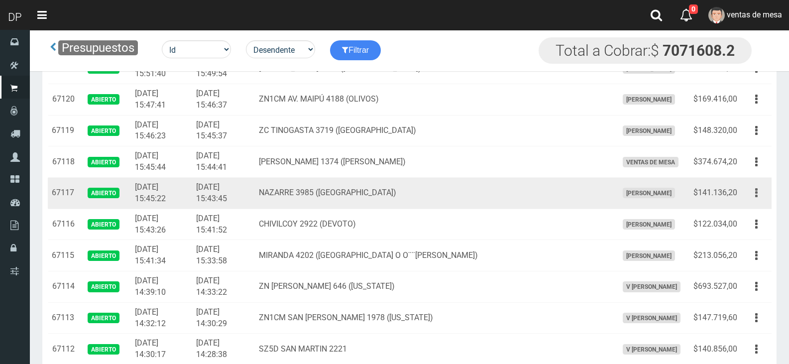
click at [758, 193] on button "button" at bounding box center [757, 192] width 22 height 17
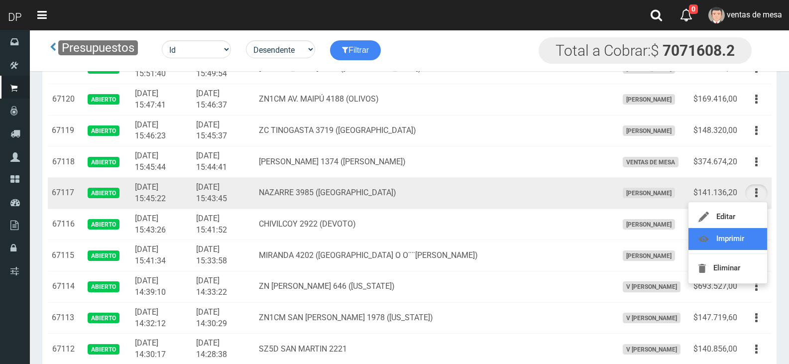
click at [748, 236] on link "Imprimir" at bounding box center [728, 239] width 79 height 22
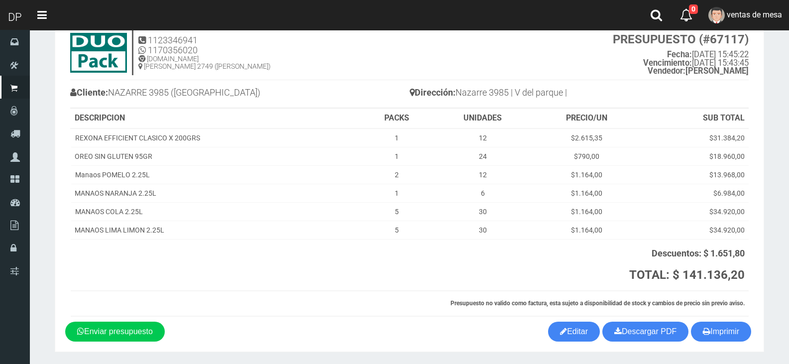
scroll to position [65, 0]
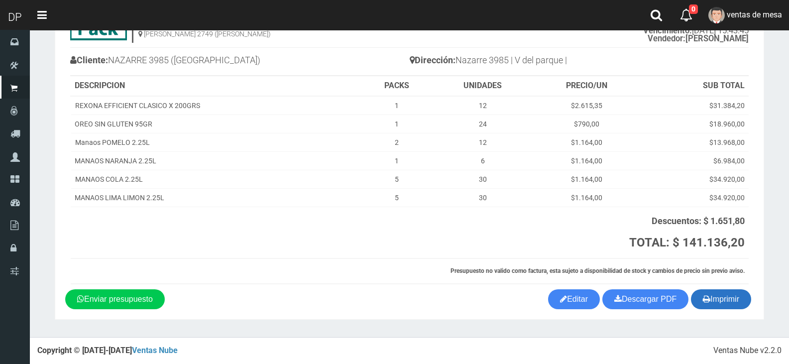
click at [730, 303] on button "Imprimir" at bounding box center [721, 299] width 60 height 20
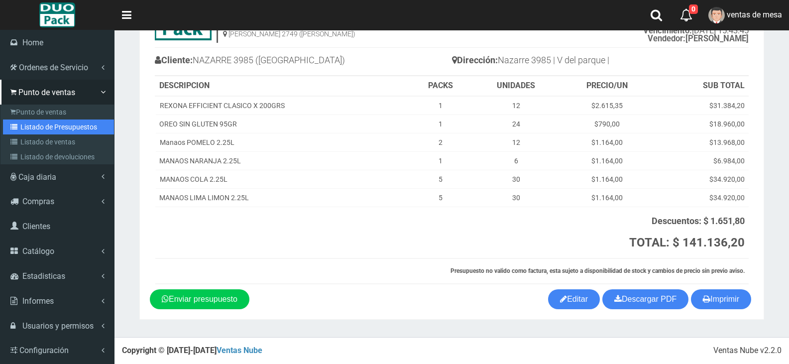
click at [31, 123] on link "Listado de Presupuestos" at bounding box center [58, 127] width 111 height 15
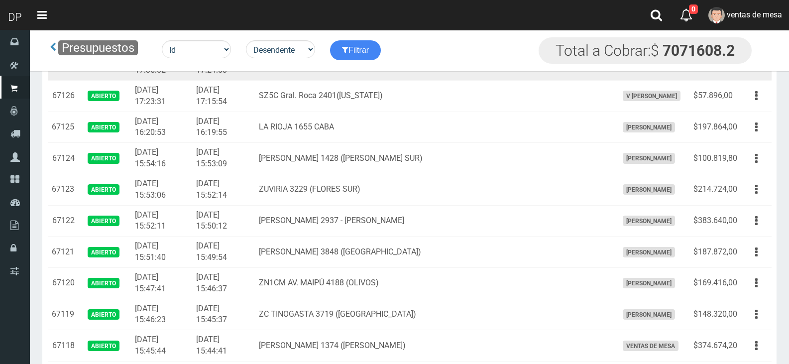
scroll to position [249, 0]
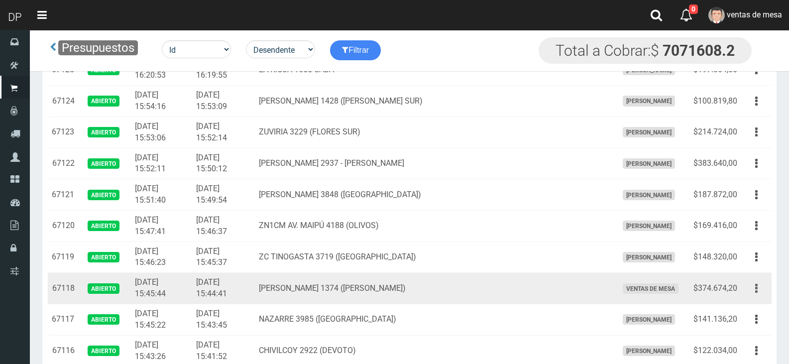
click at [754, 289] on button "button" at bounding box center [757, 288] width 22 height 17
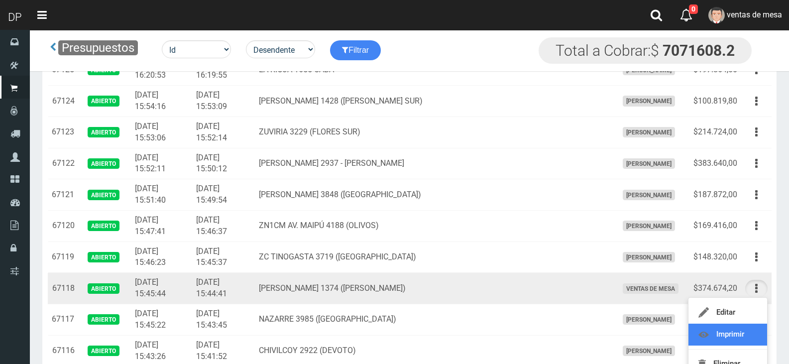
click at [744, 330] on link "Imprimir" at bounding box center [728, 335] width 79 height 22
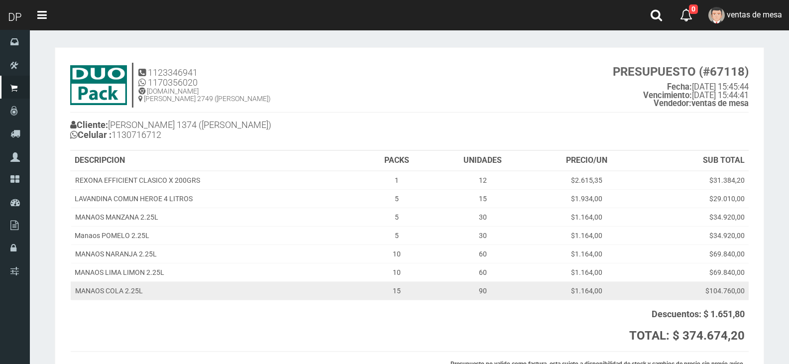
scroll to position [93, 0]
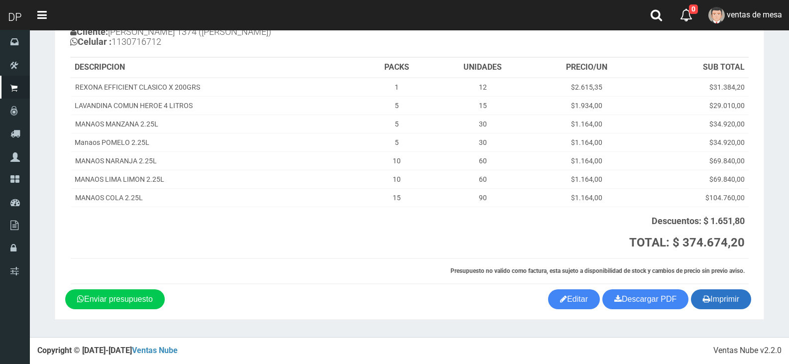
click at [712, 300] on button "Imprimir" at bounding box center [721, 299] width 60 height 20
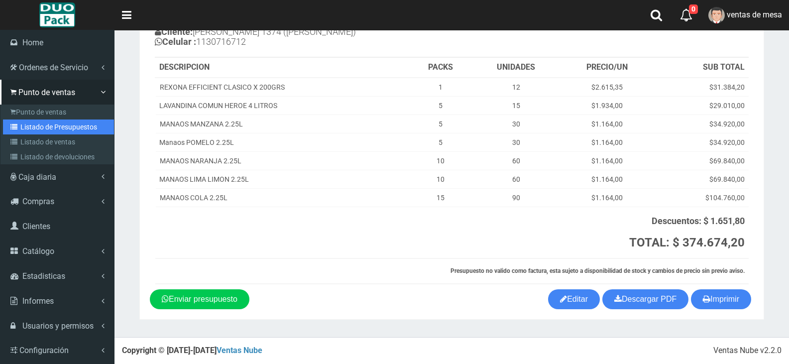
click at [84, 130] on link "Listado de Presupuestos" at bounding box center [58, 127] width 111 height 15
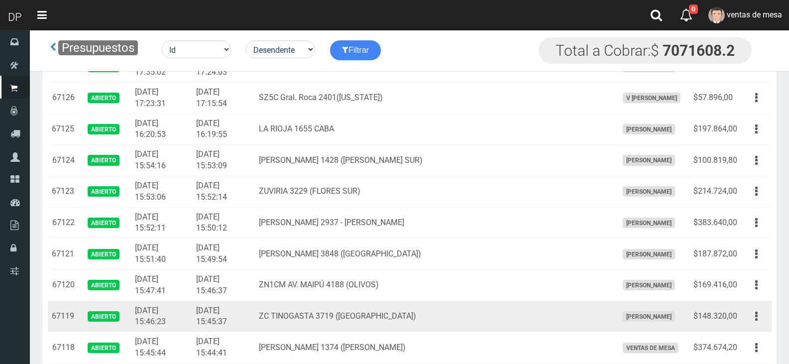
scroll to position [199, 0]
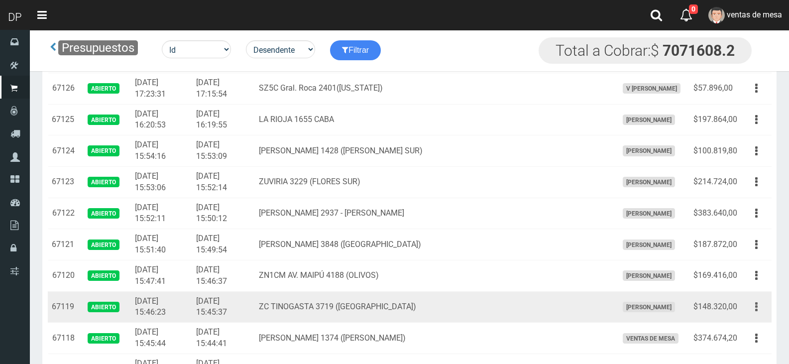
click at [755, 310] on button "button" at bounding box center [757, 306] width 22 height 17
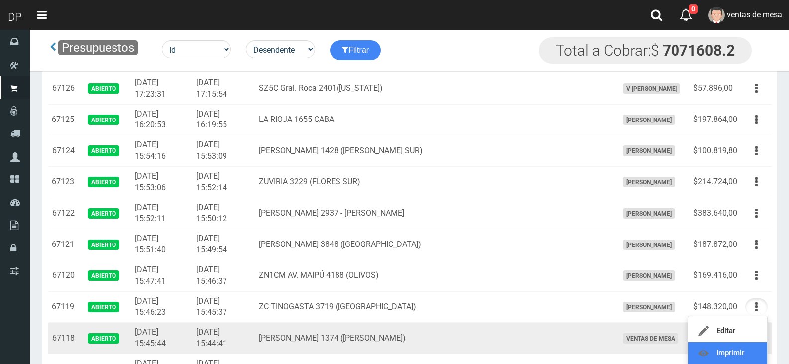
click at [740, 348] on link "Imprimir" at bounding box center [728, 353] width 79 height 22
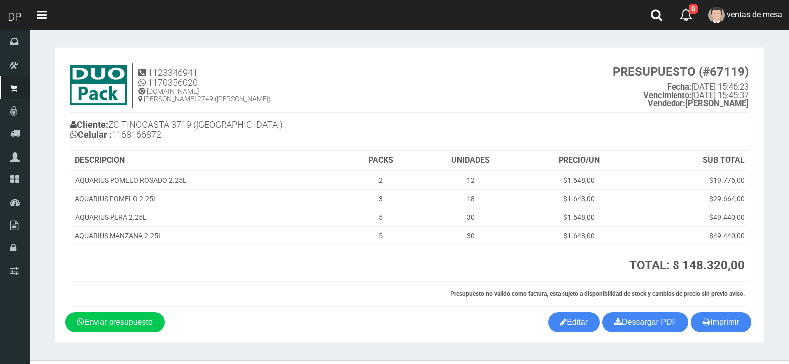
scroll to position [23, 0]
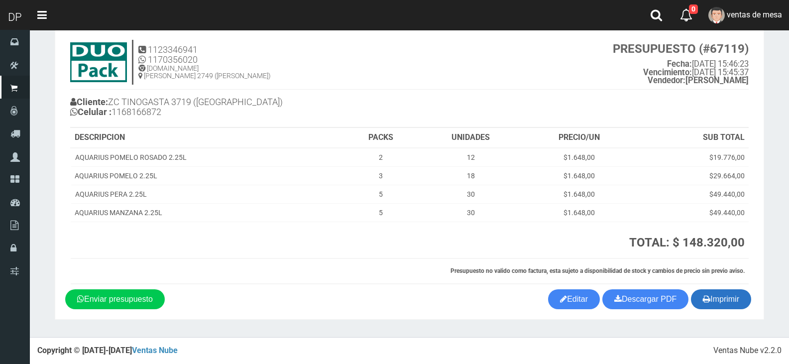
click at [724, 301] on button "Imprimir" at bounding box center [721, 299] width 60 height 20
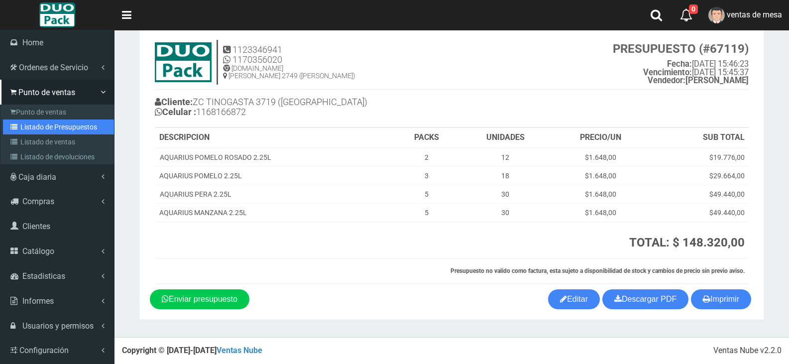
click at [49, 125] on link "Listado de Presupuestos" at bounding box center [58, 127] width 111 height 15
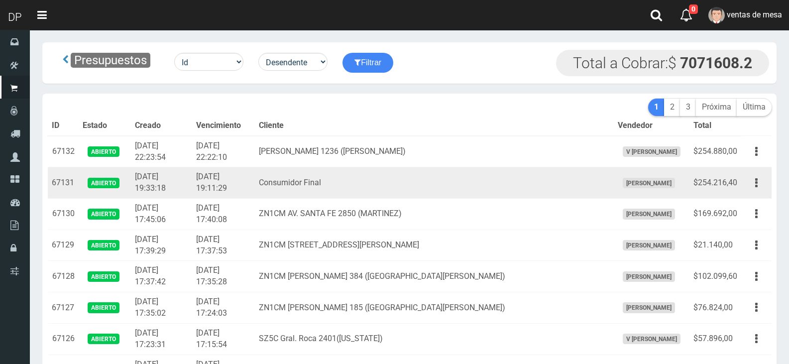
scroll to position [149, 0]
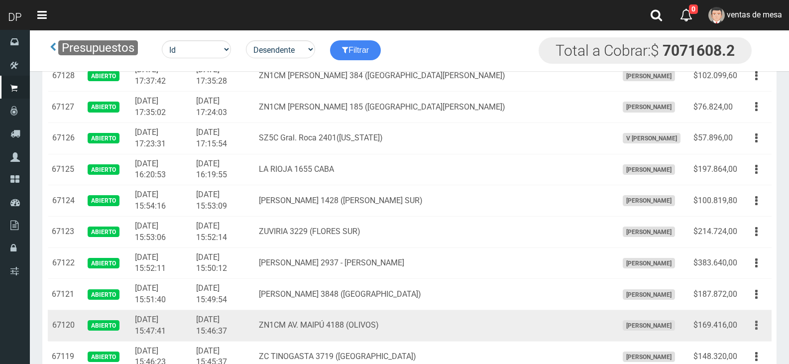
click at [761, 324] on button "button" at bounding box center [757, 325] width 22 height 17
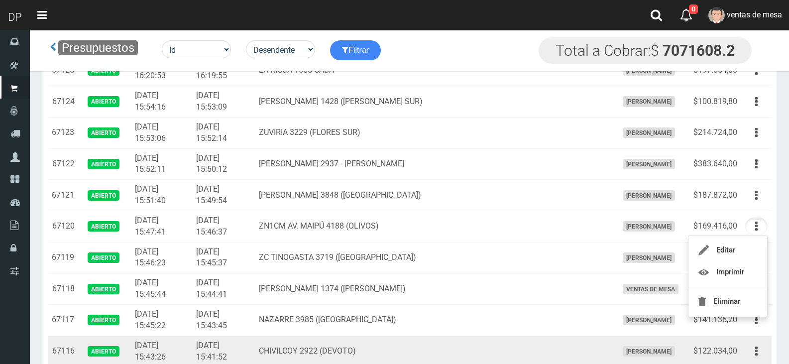
scroll to position [249, 0]
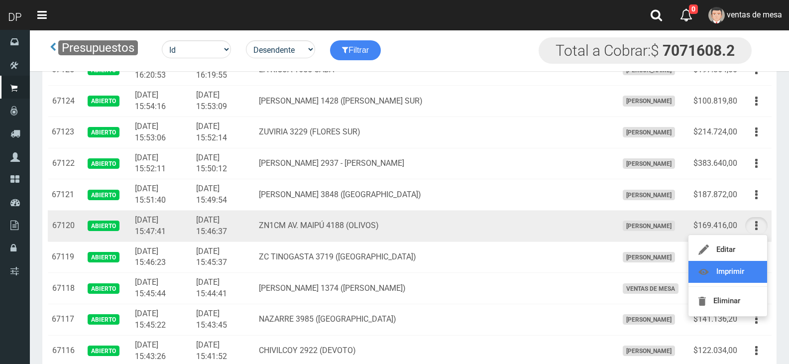
click at [738, 277] on link "Imprimir" at bounding box center [728, 272] width 79 height 22
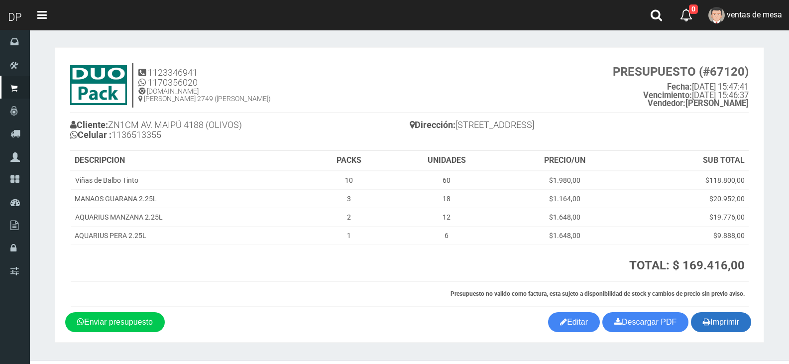
click at [721, 325] on button "Imprimir" at bounding box center [721, 322] width 60 height 20
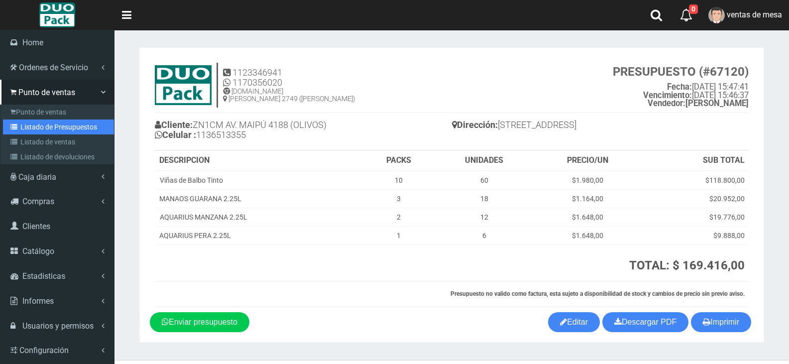
click at [45, 126] on link "Listado de Presupuestos" at bounding box center [58, 127] width 111 height 15
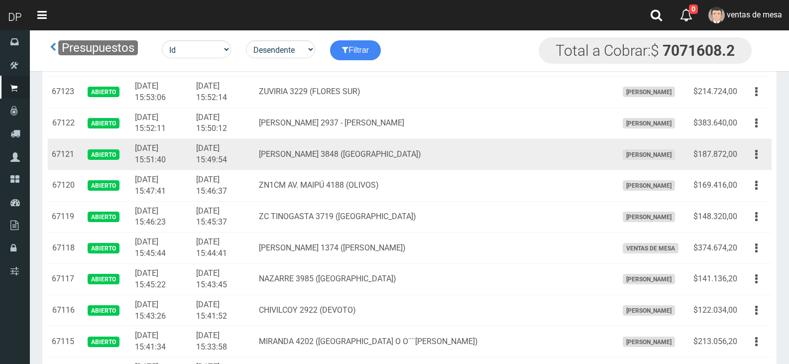
scroll to position [276, 0]
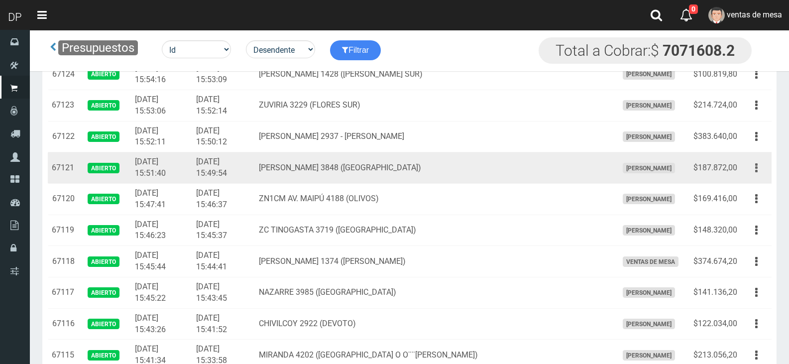
click at [760, 167] on button "button" at bounding box center [757, 167] width 22 height 17
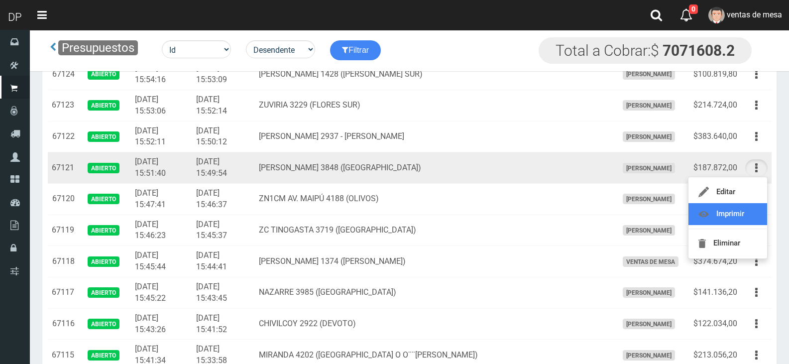
click at [739, 215] on link "Imprimir" at bounding box center [728, 214] width 79 height 22
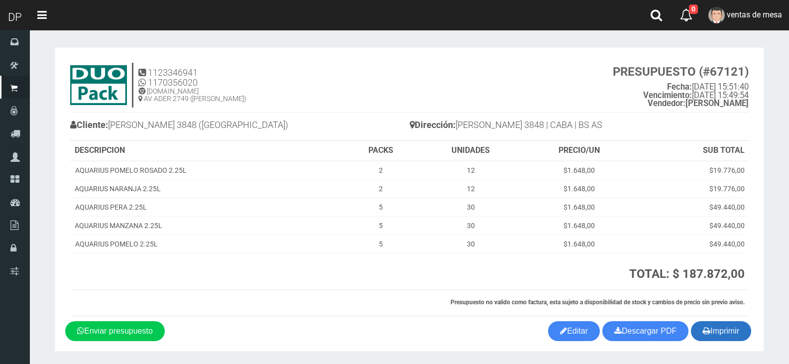
click at [716, 321] on button "Imprimir" at bounding box center [721, 331] width 60 height 20
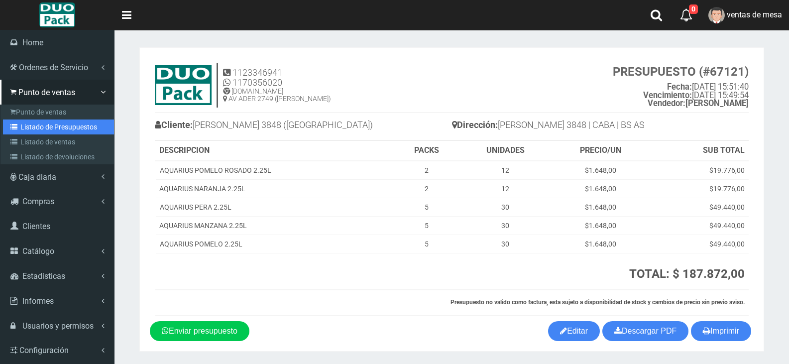
click at [32, 126] on link "Listado de Presupuestos" at bounding box center [58, 127] width 111 height 15
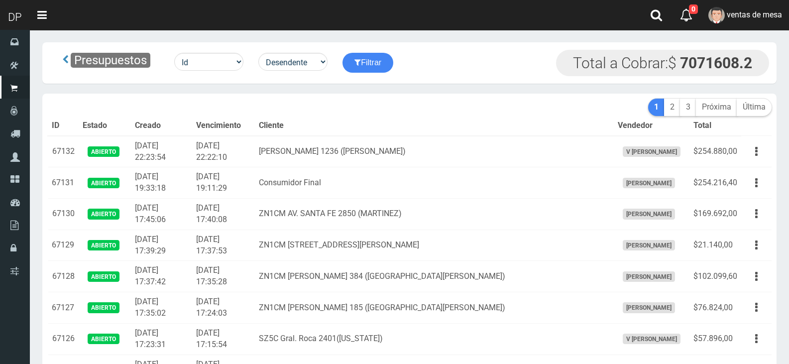
scroll to position [100, 0]
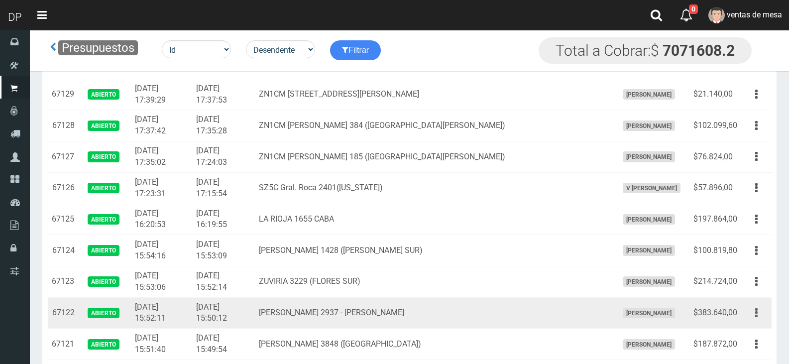
click at [760, 313] on button "button" at bounding box center [757, 312] width 22 height 17
click at [746, 352] on link "Imprimir" at bounding box center [728, 359] width 79 height 22
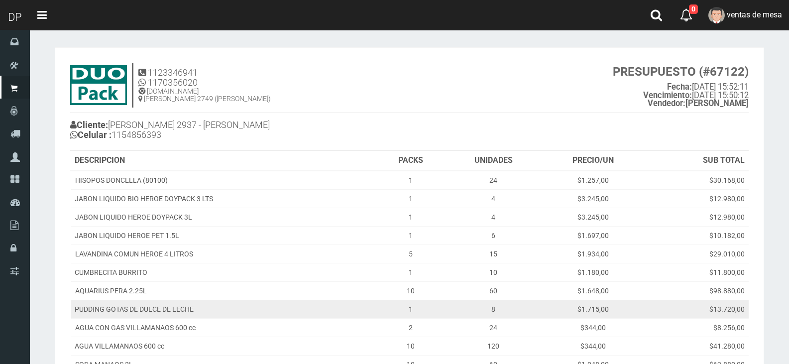
scroll to position [226, 0]
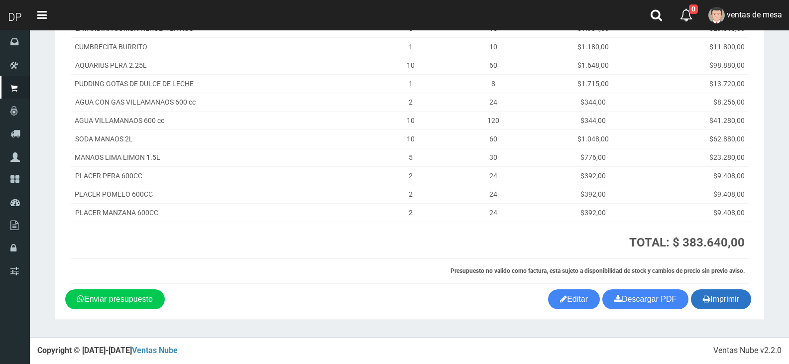
click at [719, 301] on button "Imprimir" at bounding box center [721, 299] width 60 height 20
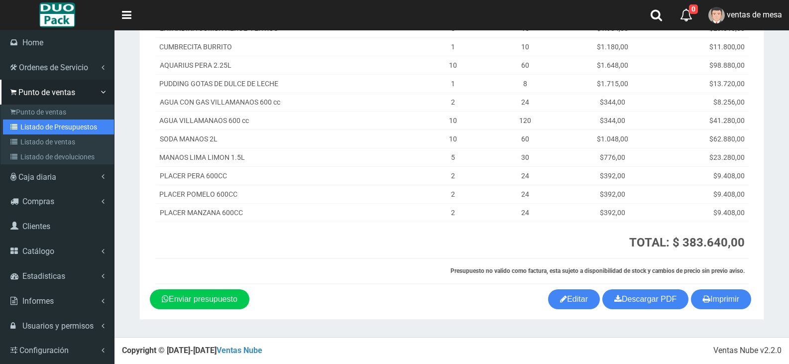
click at [36, 126] on link "Listado de Presupuestos" at bounding box center [58, 127] width 111 height 15
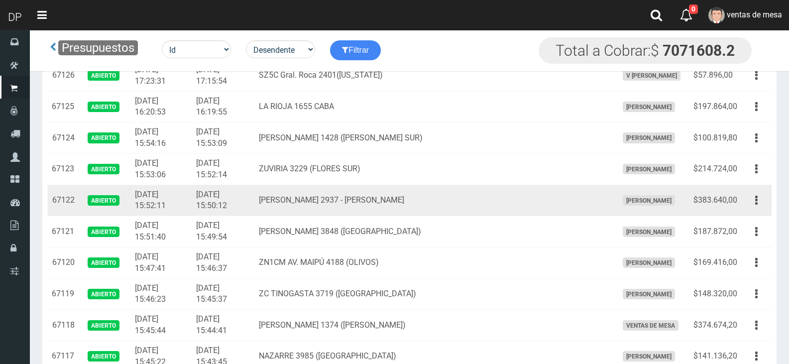
scroll to position [199, 0]
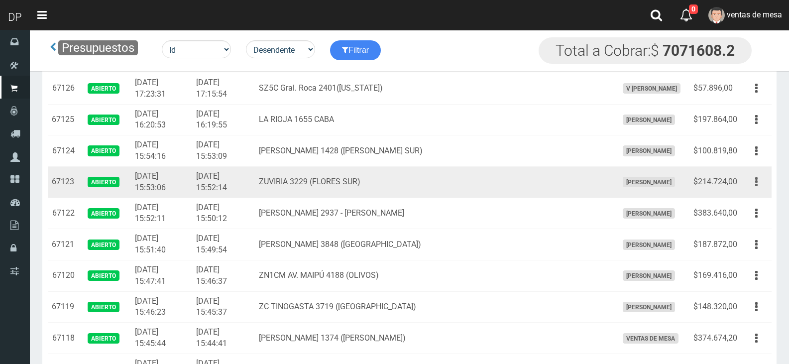
click at [762, 182] on button "button" at bounding box center [757, 181] width 22 height 17
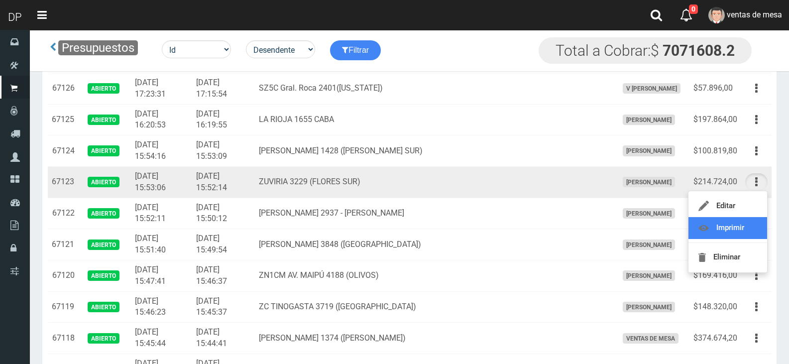
click at [741, 222] on link "Imprimir" at bounding box center [728, 228] width 79 height 22
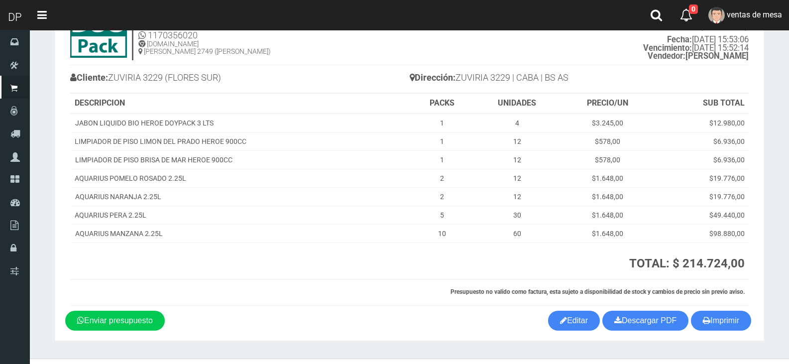
scroll to position [68, 0]
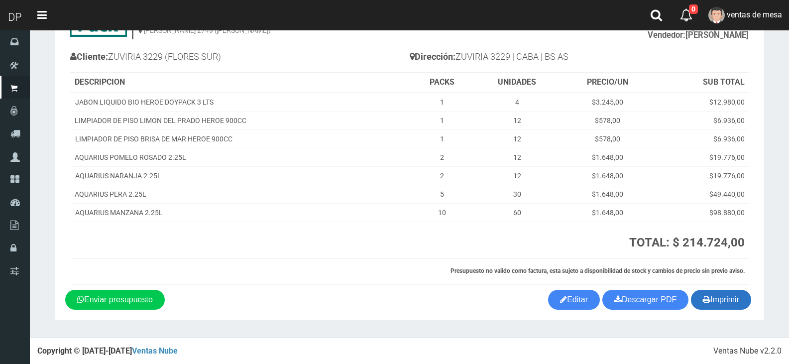
click at [722, 294] on button "Imprimir" at bounding box center [721, 300] width 60 height 20
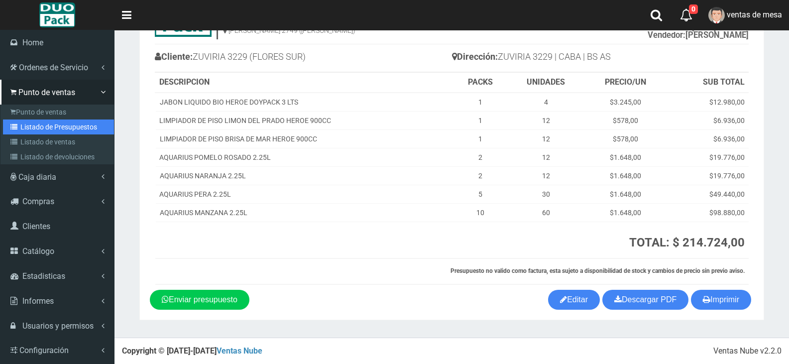
click at [51, 127] on link "Listado de Presupuestos" at bounding box center [58, 127] width 111 height 15
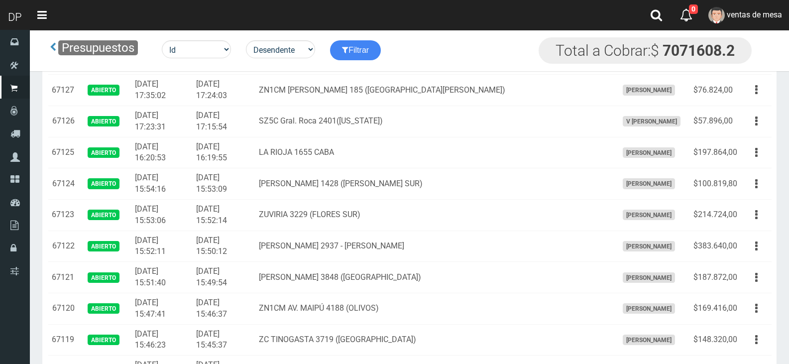
scroll to position [149, 0]
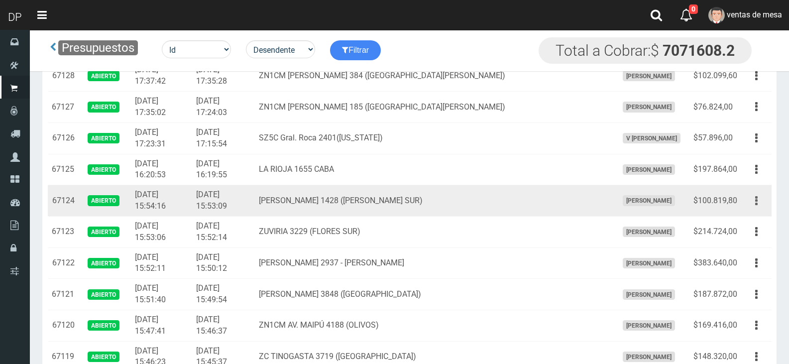
click at [755, 200] on button "button" at bounding box center [757, 200] width 22 height 17
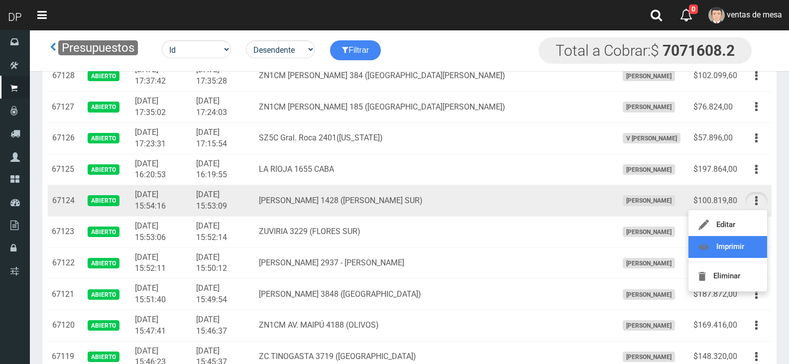
click at [735, 243] on link "Imprimir" at bounding box center [728, 247] width 79 height 22
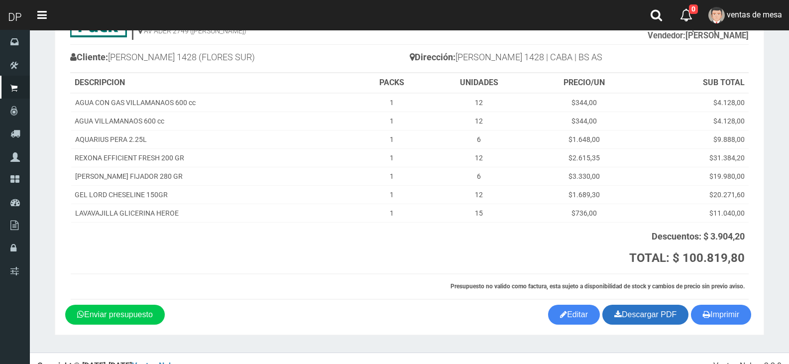
scroll to position [83, 0]
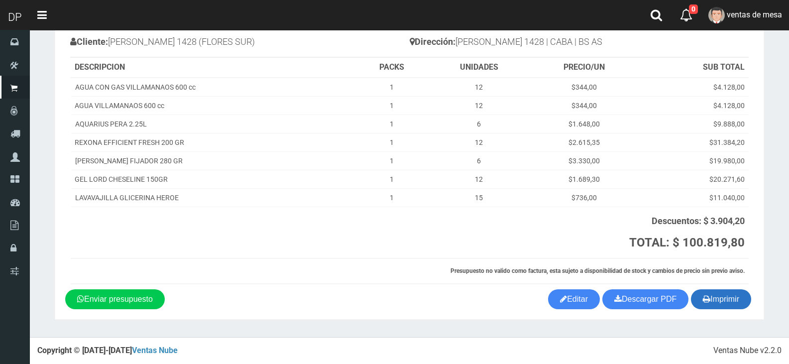
click at [703, 296] on icon "button" at bounding box center [706, 299] width 7 height 14
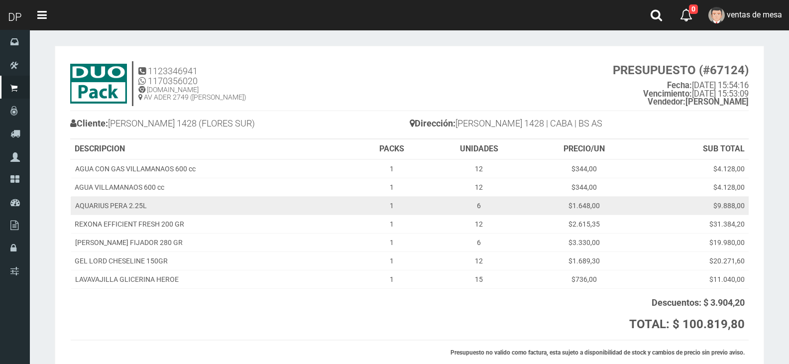
scroll to position [0, 0]
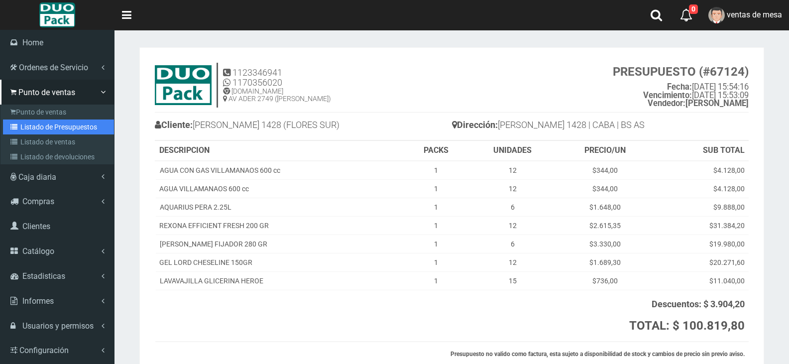
click at [51, 129] on link "Listado de Presupuestos" at bounding box center [58, 127] width 111 height 15
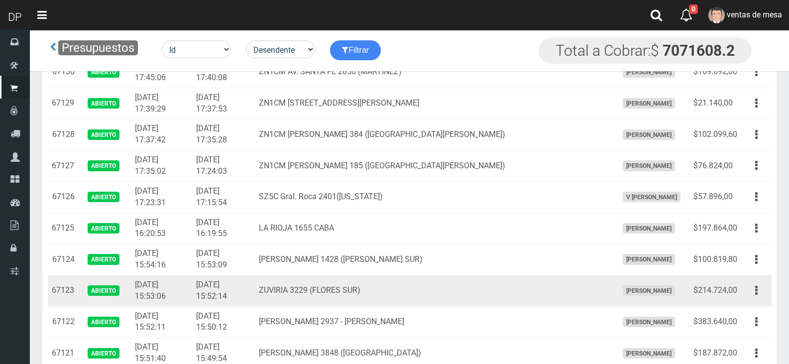
scroll to position [100, 0]
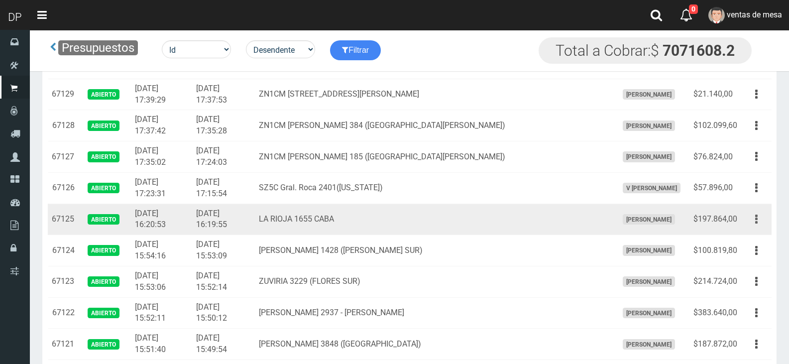
click at [756, 219] on icon "button" at bounding box center [757, 219] width 2 height 17
click at [744, 260] on link "Imprimir" at bounding box center [728, 265] width 79 height 22
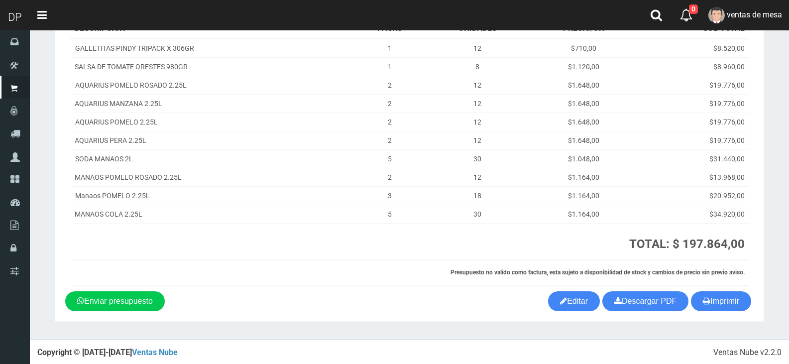
scroll to position [124, 0]
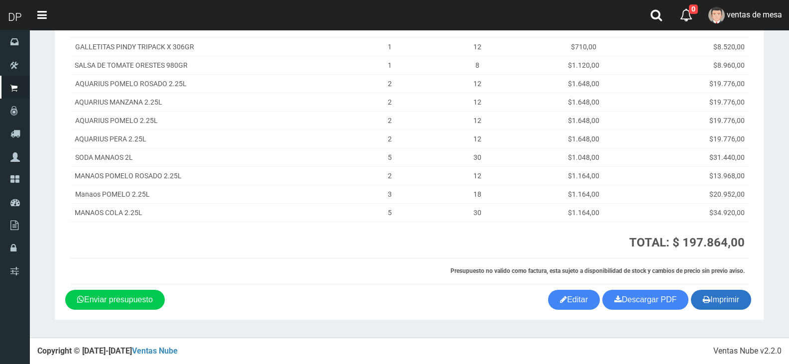
click at [726, 295] on button "Imprimir" at bounding box center [721, 300] width 60 height 20
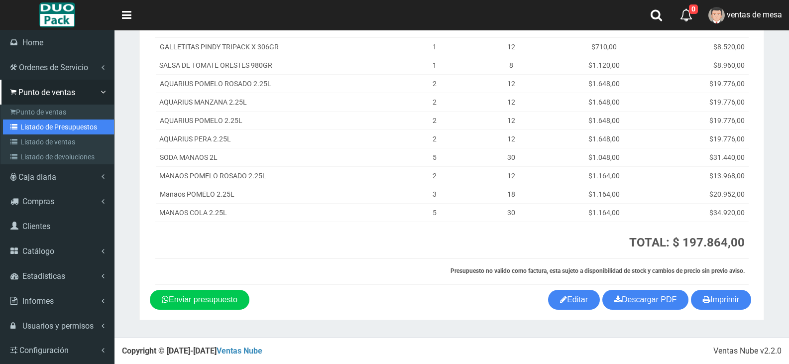
click at [55, 126] on link "Listado de Presupuestos" at bounding box center [58, 127] width 111 height 15
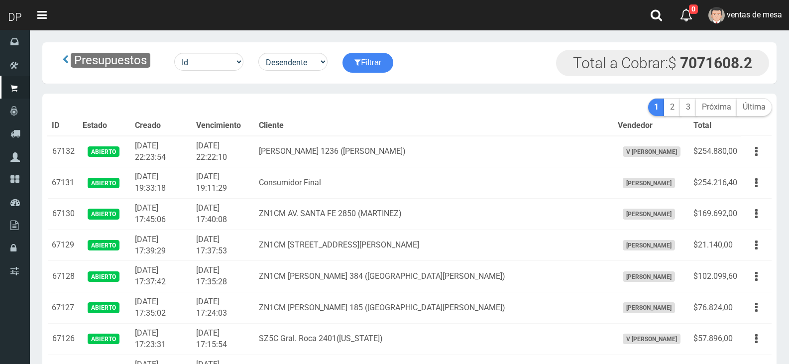
scroll to position [149, 0]
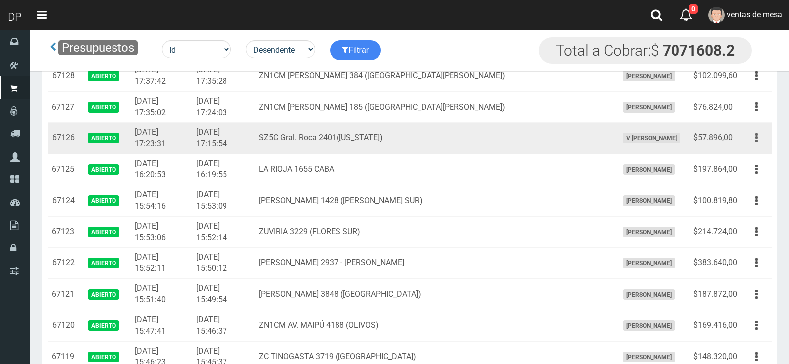
click at [756, 137] on icon "button" at bounding box center [757, 137] width 2 height 17
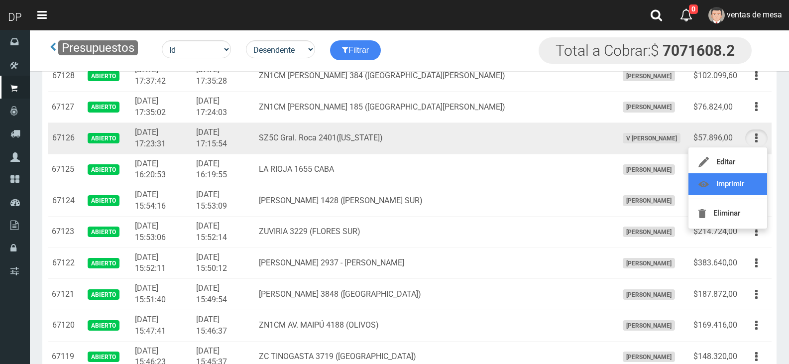
click at [745, 182] on link "Imprimir" at bounding box center [728, 184] width 79 height 22
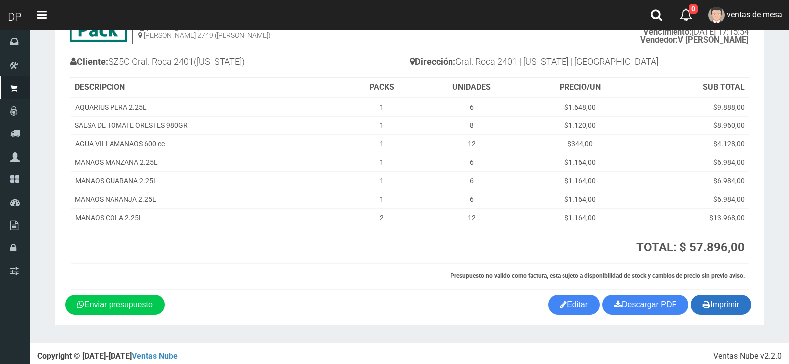
scroll to position [68, 0]
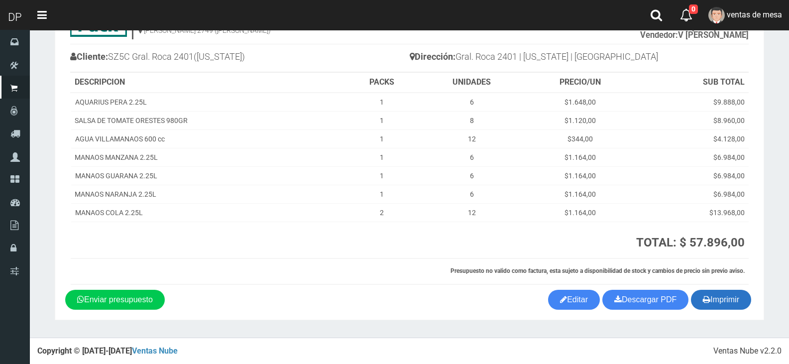
click at [728, 304] on button "Imprimir" at bounding box center [721, 300] width 60 height 20
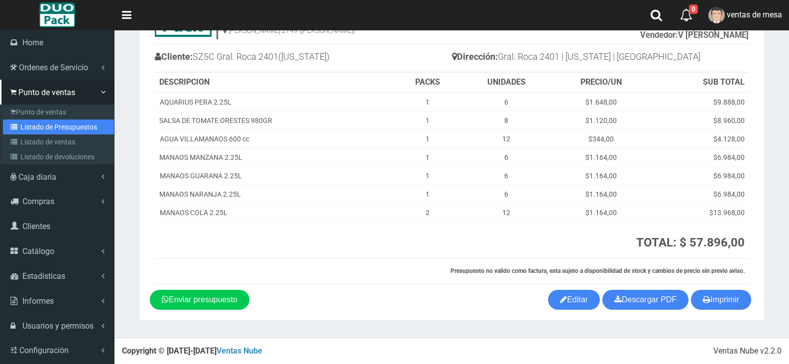
click at [63, 125] on link "Listado de Presupuestos" at bounding box center [58, 127] width 111 height 15
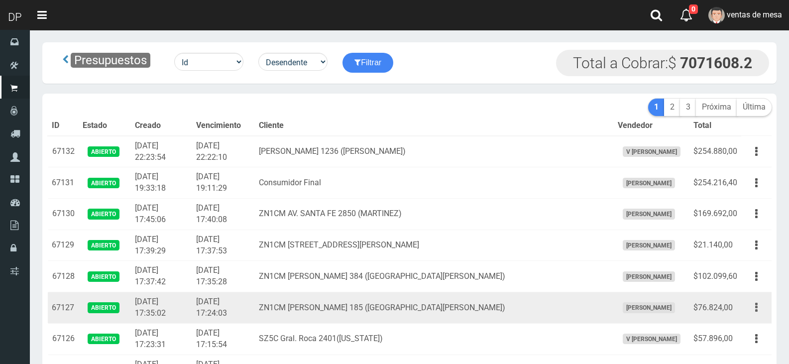
click at [760, 306] on button "button" at bounding box center [757, 307] width 22 height 17
click at [739, 351] on link "Imprimir" at bounding box center [728, 354] width 79 height 22
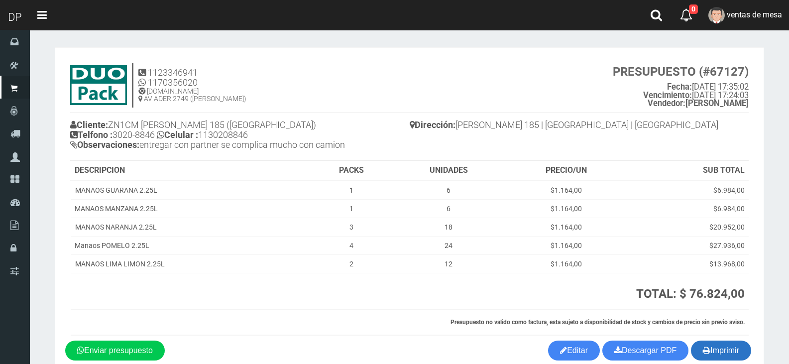
click at [699, 349] on button "Imprimir" at bounding box center [721, 351] width 60 height 20
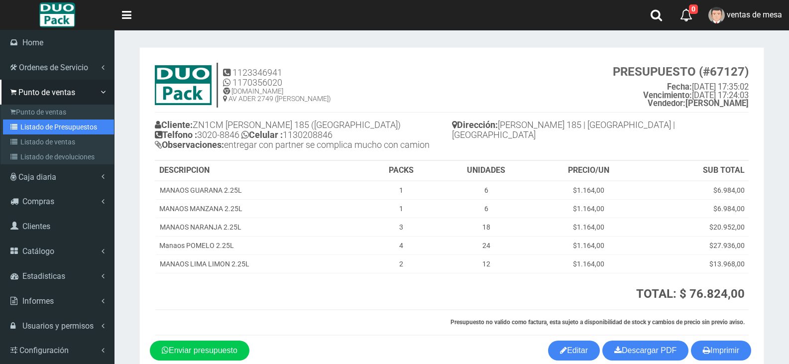
click at [38, 132] on link "Listado de Presupuestos" at bounding box center [58, 127] width 111 height 15
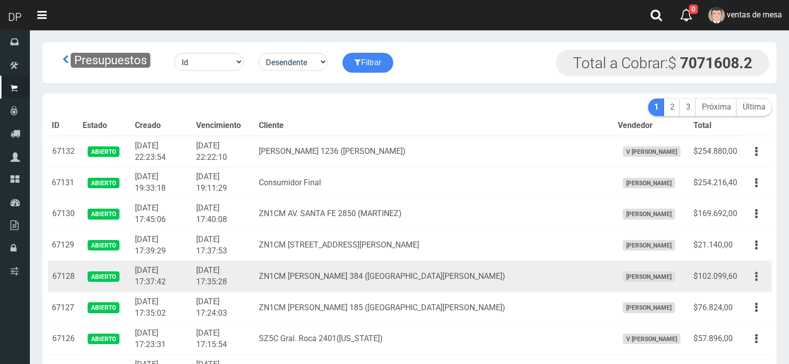
click at [757, 274] on icon "button" at bounding box center [757, 276] width 2 height 17
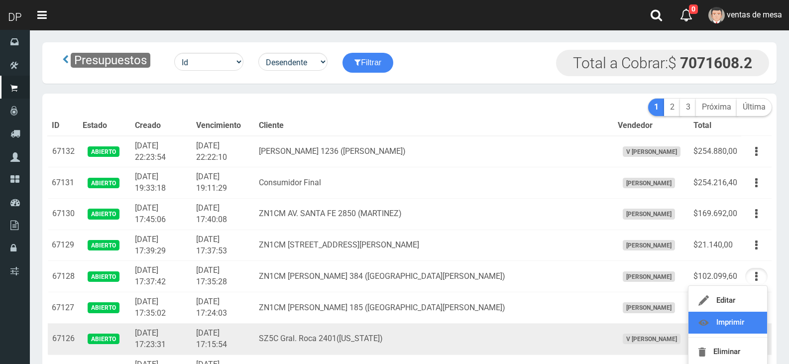
click at [745, 325] on link "Imprimir" at bounding box center [728, 323] width 79 height 22
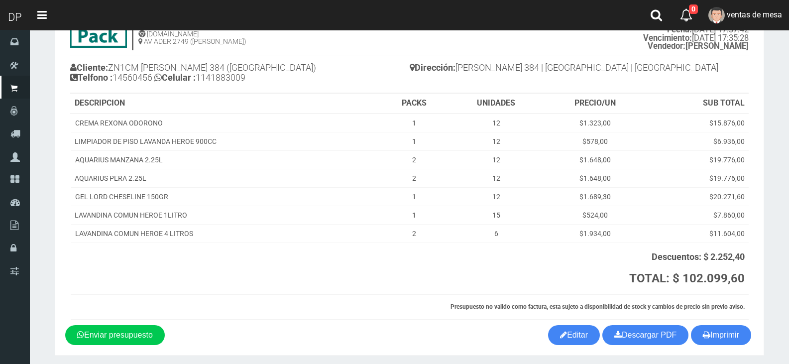
scroll to position [93, 0]
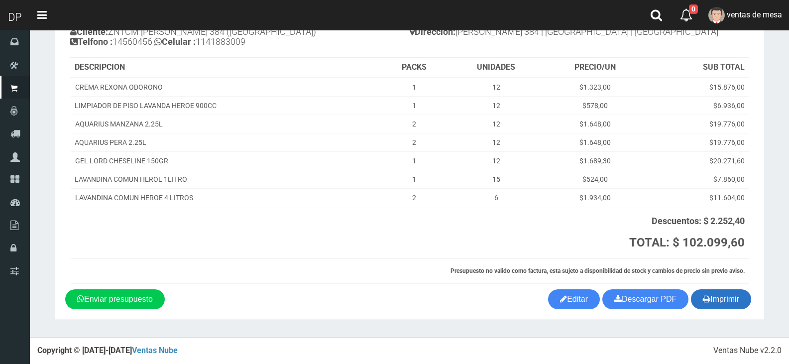
click at [727, 306] on button "Imprimir" at bounding box center [721, 299] width 60 height 20
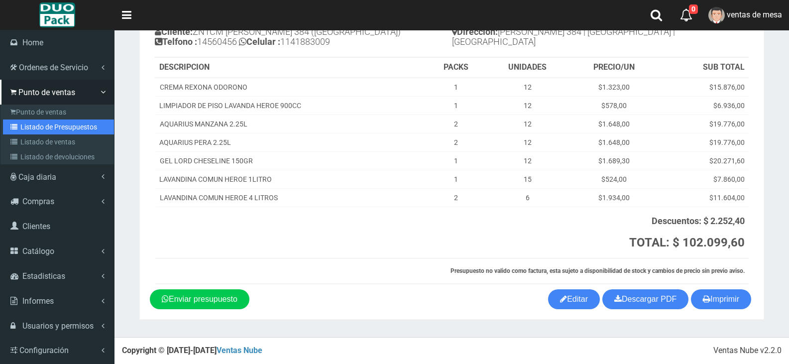
click at [44, 126] on link "Listado de Presupuestos" at bounding box center [58, 127] width 111 height 15
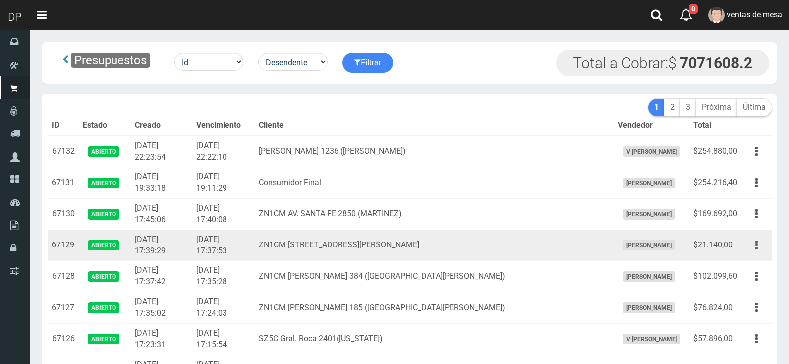
click at [756, 241] on icon "button" at bounding box center [757, 245] width 2 height 17
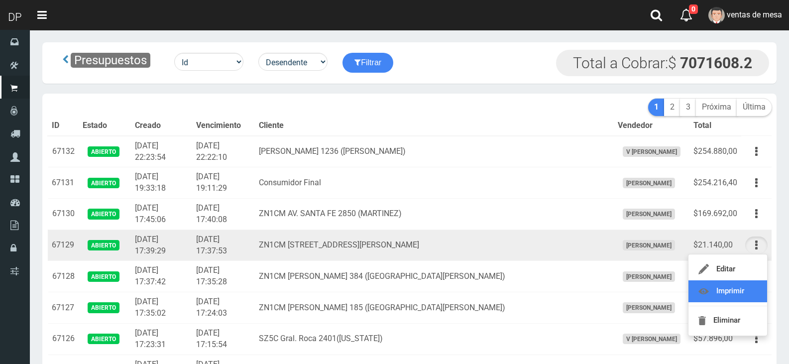
click at [739, 289] on link "Imprimir" at bounding box center [728, 291] width 79 height 22
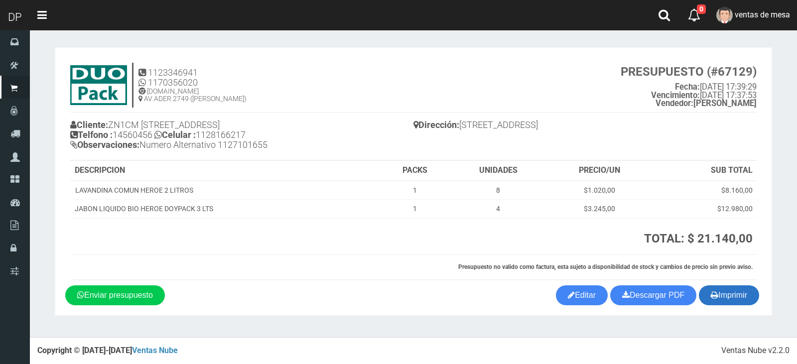
click at [740, 289] on button "Imprimir" at bounding box center [729, 295] width 60 height 20
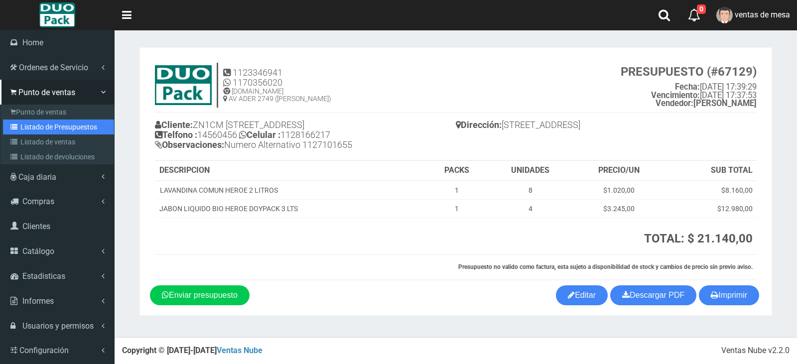
click at [51, 132] on link "Listado de Presupuestos" at bounding box center [58, 127] width 111 height 15
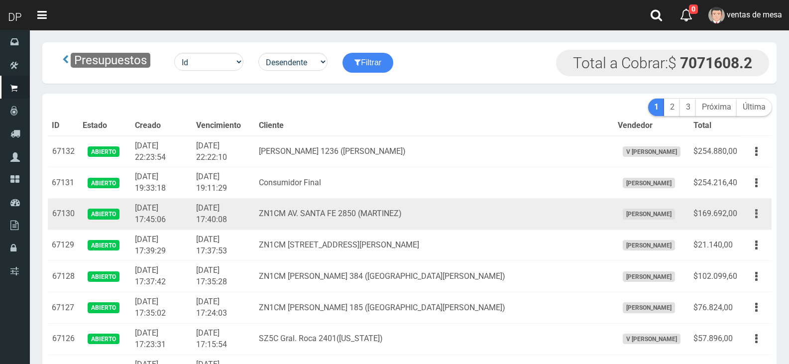
click at [762, 212] on button "button" at bounding box center [757, 213] width 22 height 17
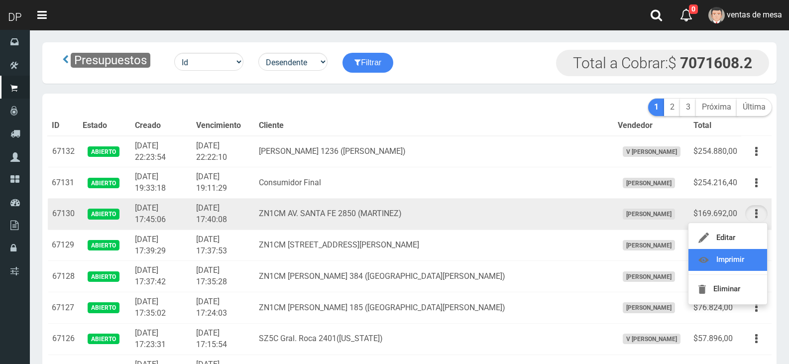
click at [738, 257] on link "Imprimir" at bounding box center [728, 260] width 79 height 22
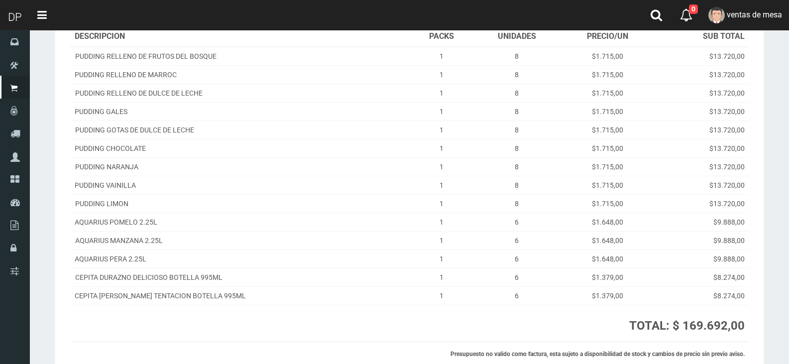
scroll to position [207, 0]
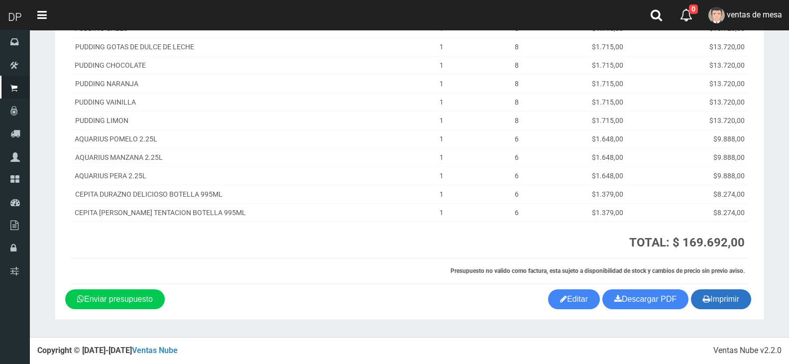
click at [722, 303] on button "Imprimir" at bounding box center [721, 299] width 60 height 20
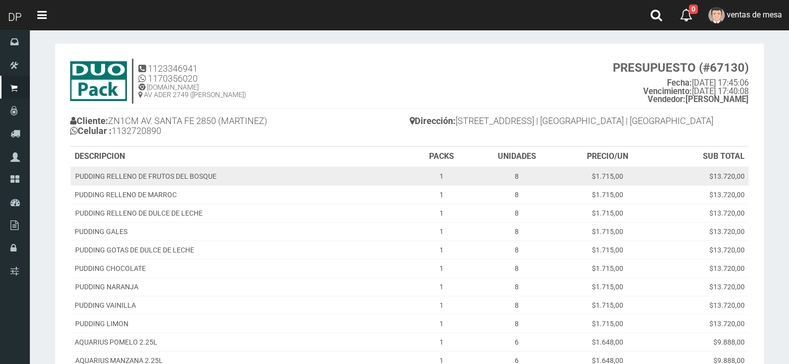
scroll to position [0, 0]
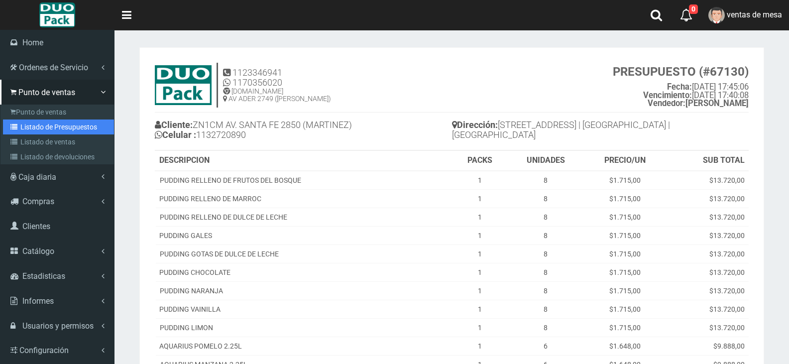
click at [44, 127] on link "Listado de Presupuestos" at bounding box center [58, 127] width 111 height 15
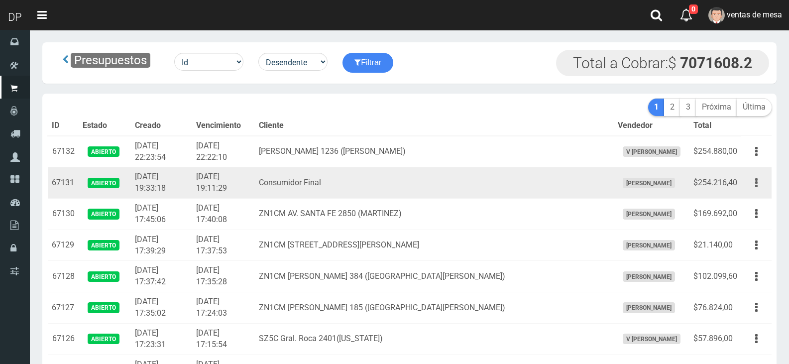
click at [753, 181] on button "button" at bounding box center [757, 182] width 22 height 17
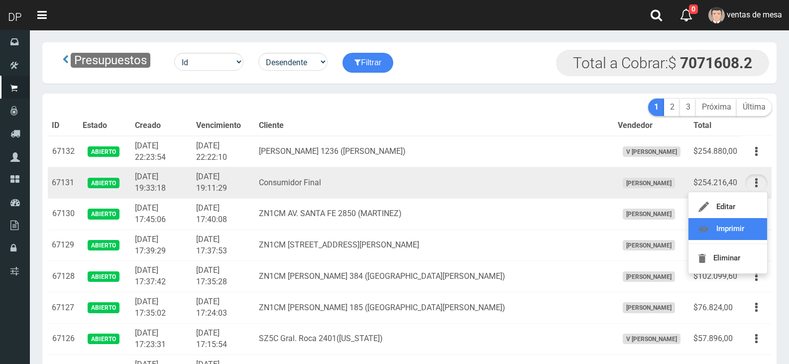
click at [748, 233] on link "Imprimir" at bounding box center [728, 229] width 79 height 22
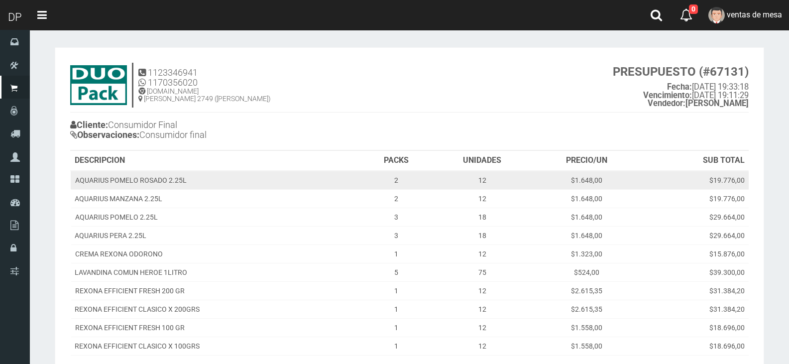
scroll to position [148, 0]
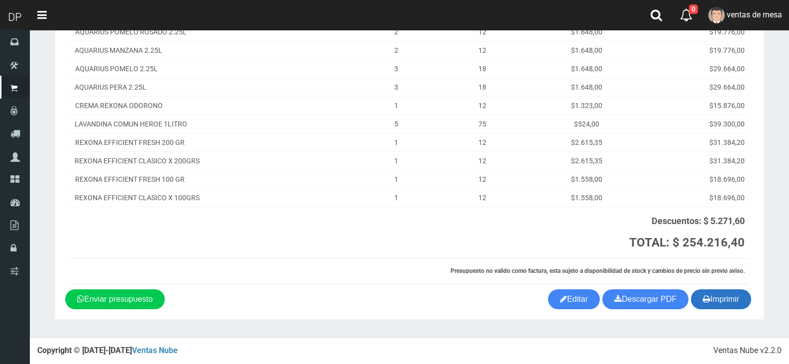
click at [720, 300] on button "Imprimir" at bounding box center [721, 299] width 60 height 20
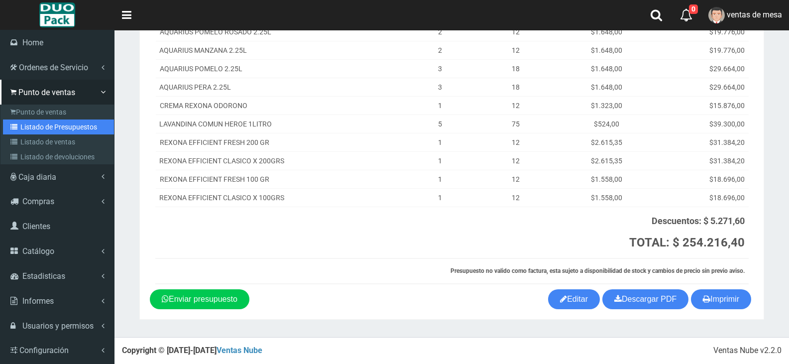
click at [62, 125] on link "Listado de Presupuestos" at bounding box center [58, 127] width 111 height 15
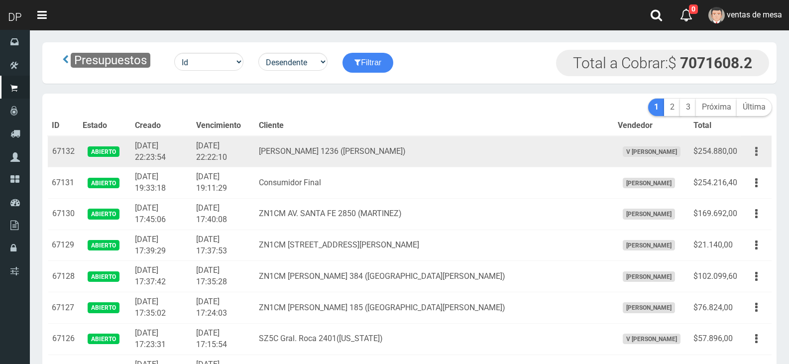
click at [759, 148] on button "button" at bounding box center [757, 151] width 22 height 17
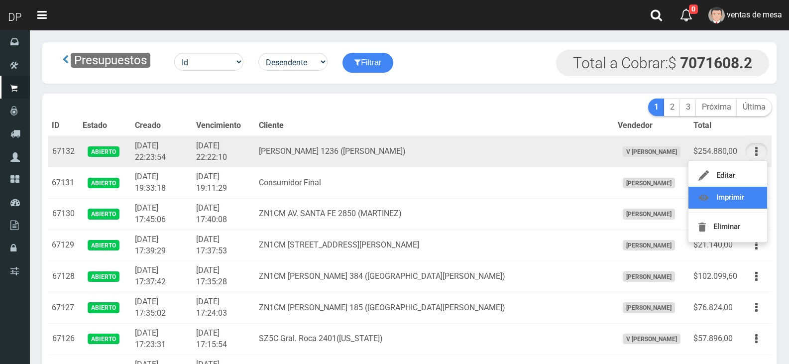
click at [733, 197] on link "Imprimir" at bounding box center [728, 198] width 79 height 22
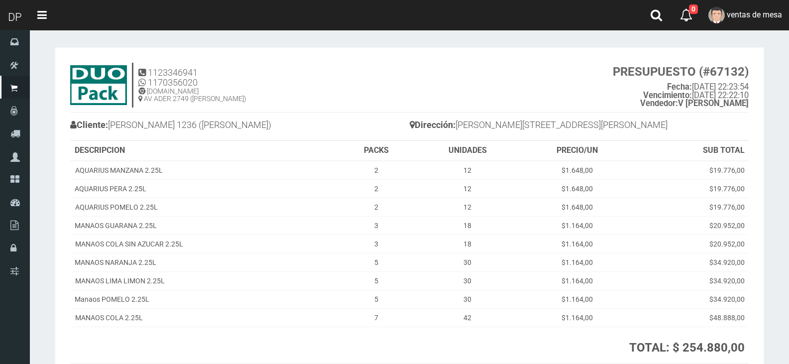
scroll to position [105, 0]
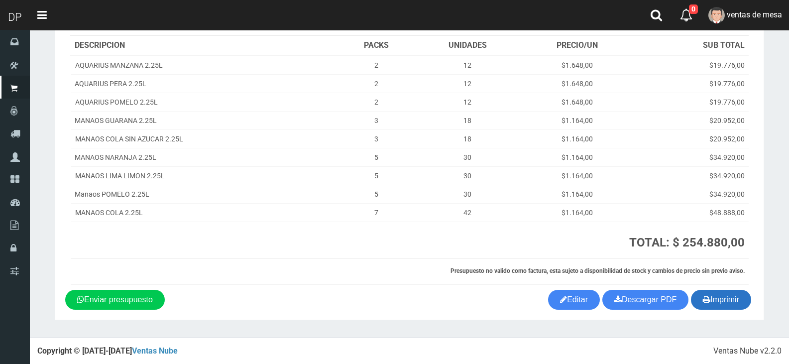
click at [703, 294] on icon "button" at bounding box center [706, 299] width 7 height 14
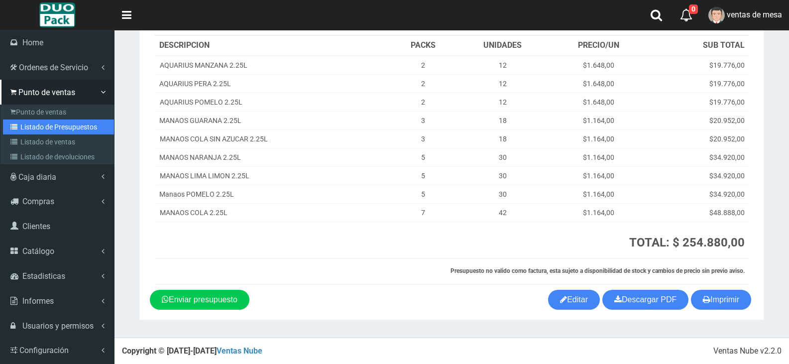
click at [63, 125] on link "Listado de Presupuestos" at bounding box center [58, 127] width 111 height 15
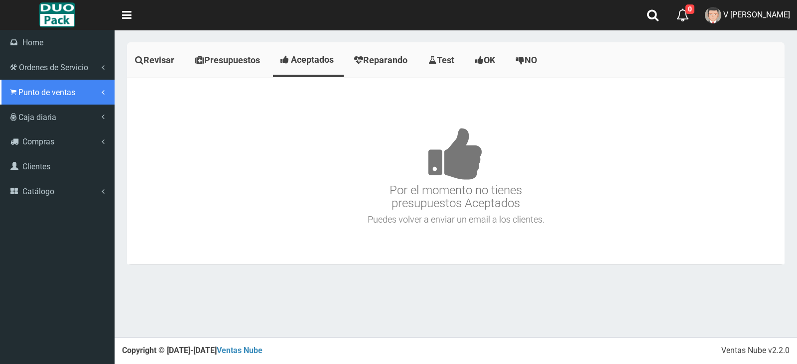
click at [20, 93] on span "Punto de ventas" at bounding box center [46, 92] width 57 height 9
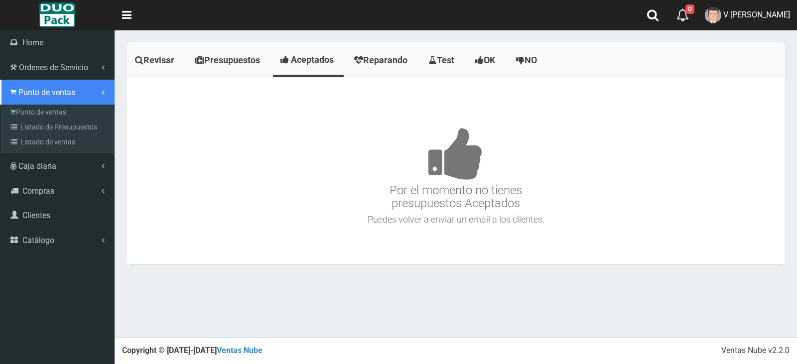
click at [26, 104] on link "Punto de ventas" at bounding box center [57, 92] width 115 height 25
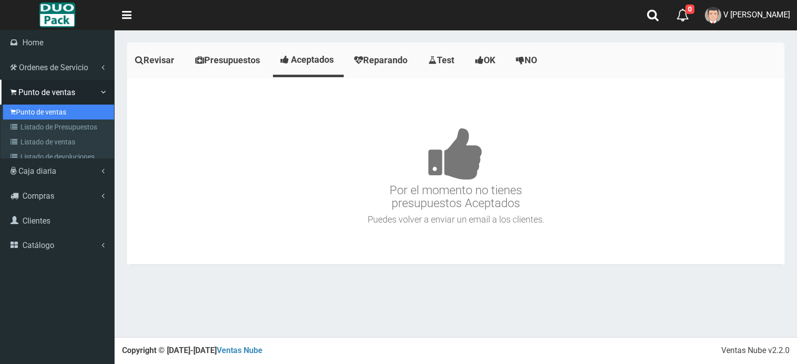
click at [30, 107] on link "Punto de ventas" at bounding box center [58, 112] width 111 height 15
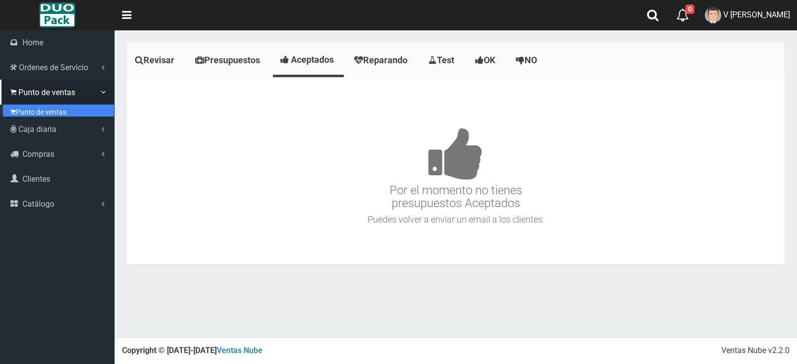
click at [30, 107] on link "Punto de ventas" at bounding box center [58, 112] width 111 height 15
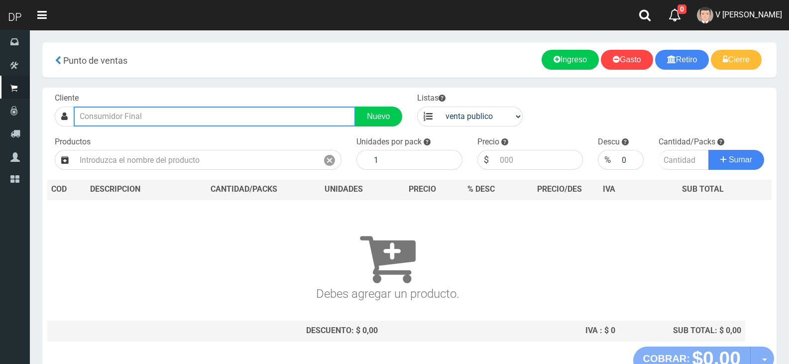
click at [205, 119] on input "text" at bounding box center [215, 117] width 282 height 20
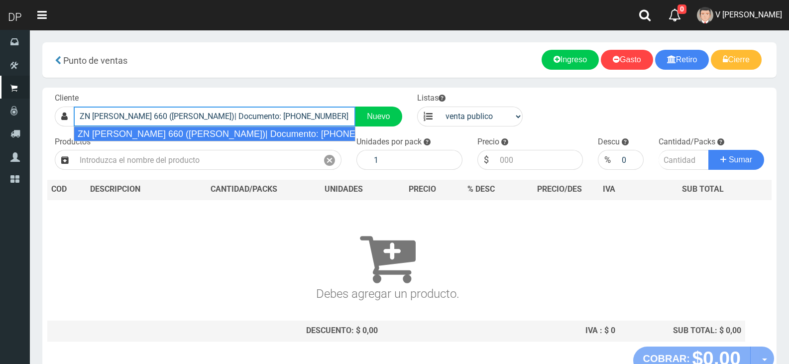
type input "ZN [PERSON_NAME] 660 ([PERSON_NAME])| Documento: [PHONE_NUMBER] | Teléfono:"
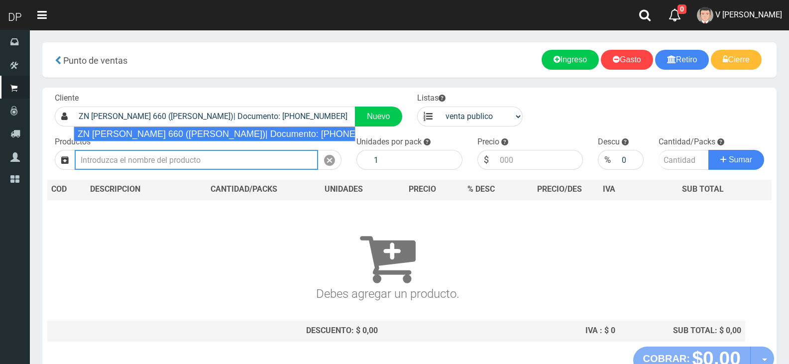
select select "2"
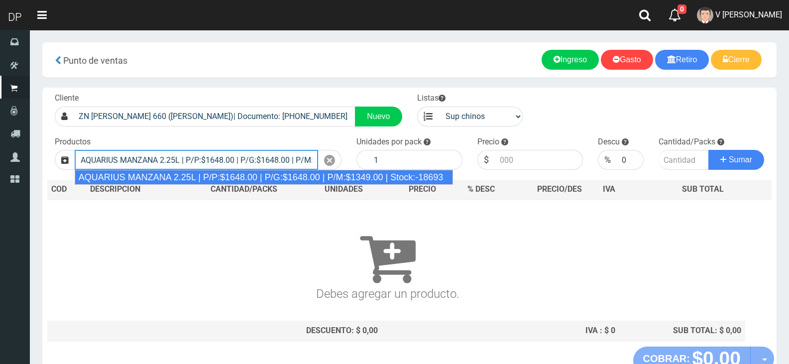
type input "AQUARIUS MANZANA 2.25L | P/P:$1648.00 | P/G:$1648.00 | P/M:$1349.00 | Stock:-18…"
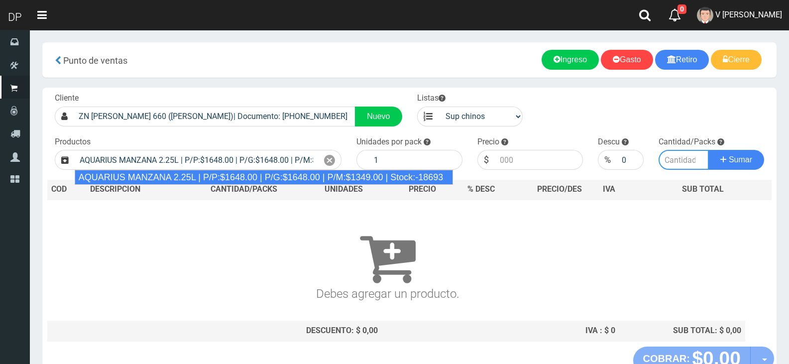
type input "6"
type input "1648.00"
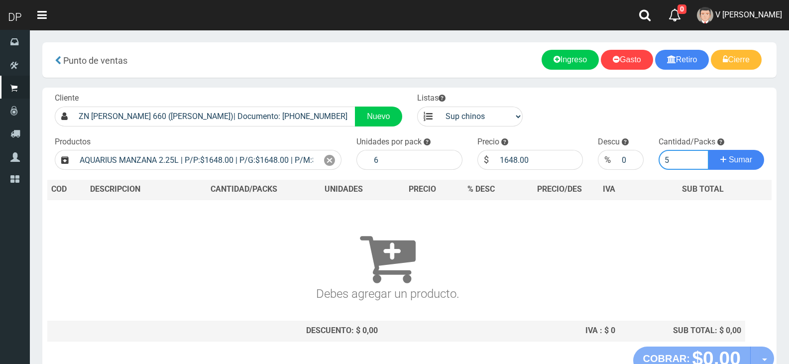
type input "5"
click at [709, 150] on button "Sumar" at bounding box center [737, 160] width 56 height 20
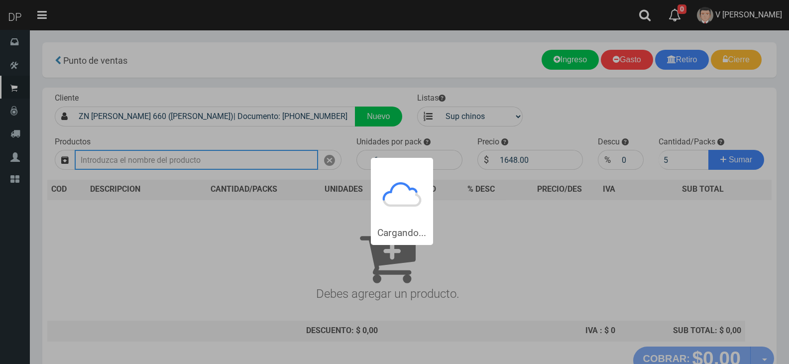
type input "1"
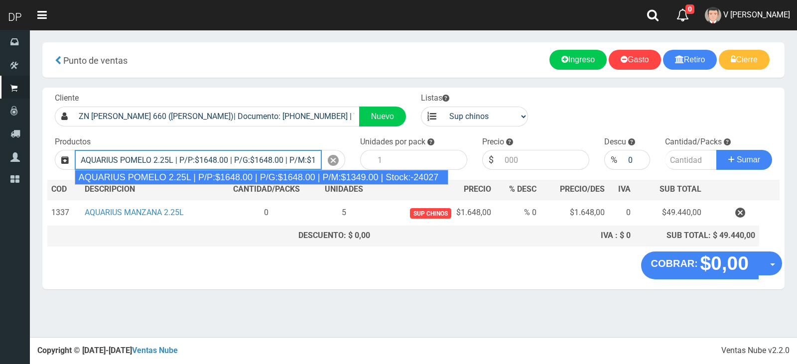
type input "AQUARIUS POMELO 2.25L | P/P:$1648.00 | P/G:$1648.00 | P/M:$1349.00 | Stock:-240…"
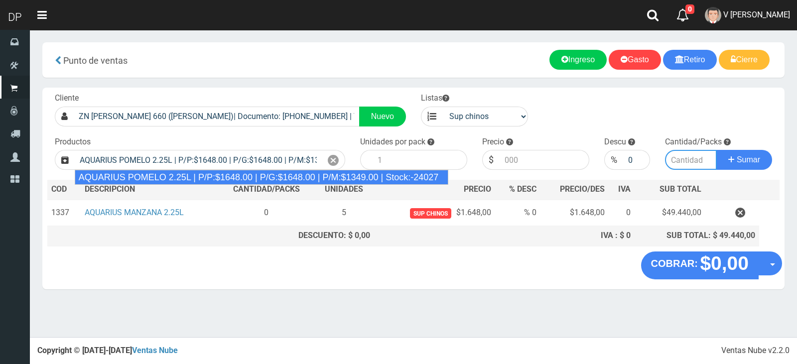
type input "6"
type input "1648.00"
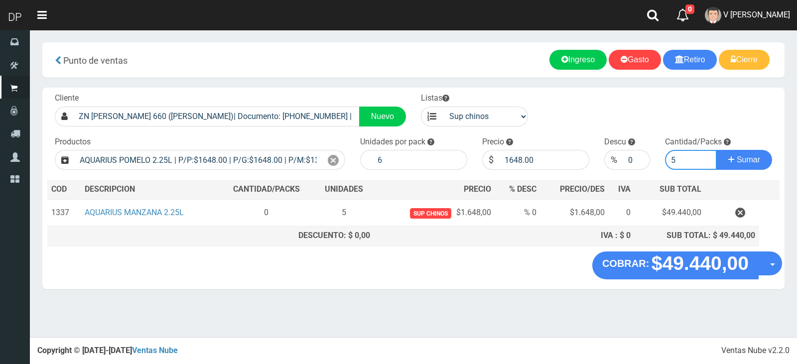
type input "5"
click at [716, 150] on button "Sumar" at bounding box center [744, 160] width 56 height 20
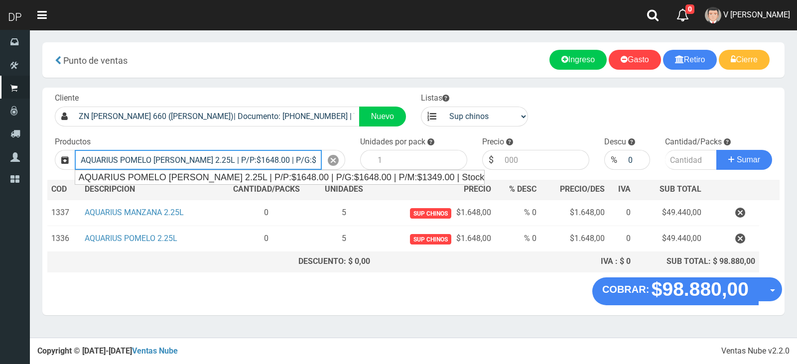
type input "AQUARIUS POMELO ROSADO 2.25L | P/P:$1648.00 | P/G:$1648.00 | P/M:$1349.00 | Sto…"
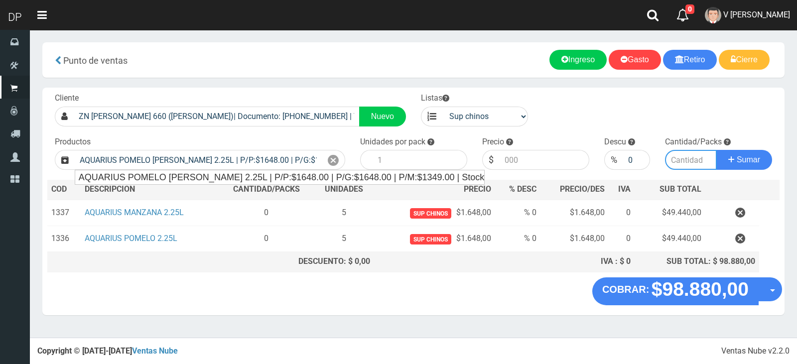
type input "6"
type input "1648.00"
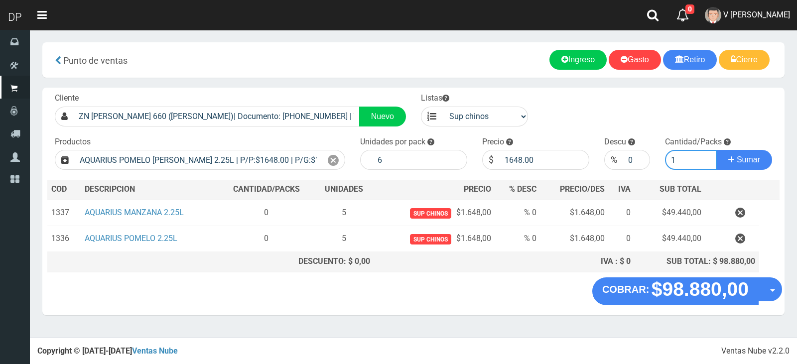
type input "1"
click at [716, 150] on button "Sumar" at bounding box center [744, 160] width 56 height 20
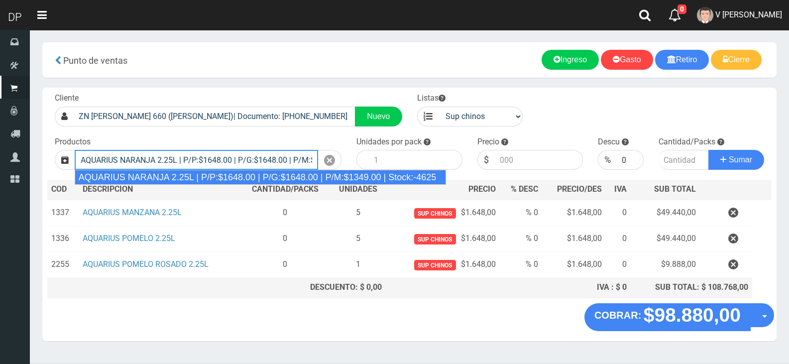
type input "AQUARIUS NARANJA 2.25L | P/P:$1648.00 | P/G:$1648.00 | P/M:$1349.00 | Stock:-46…"
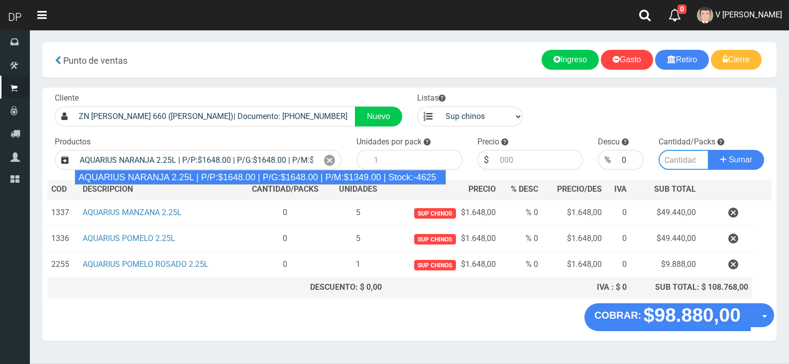
type input "6"
type input "1648.00"
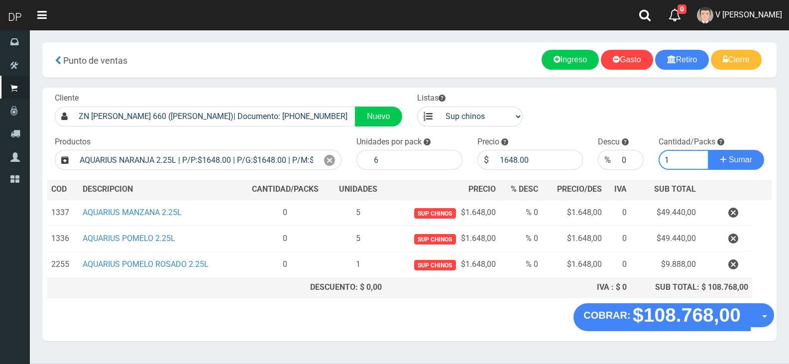
type input "1"
click at [709, 150] on button "Sumar" at bounding box center [737, 160] width 56 height 20
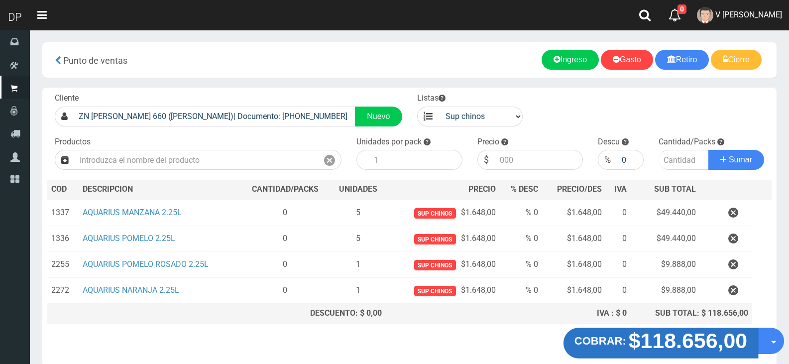
click at [695, 344] on strong "$118.656,00" at bounding box center [688, 340] width 119 height 23
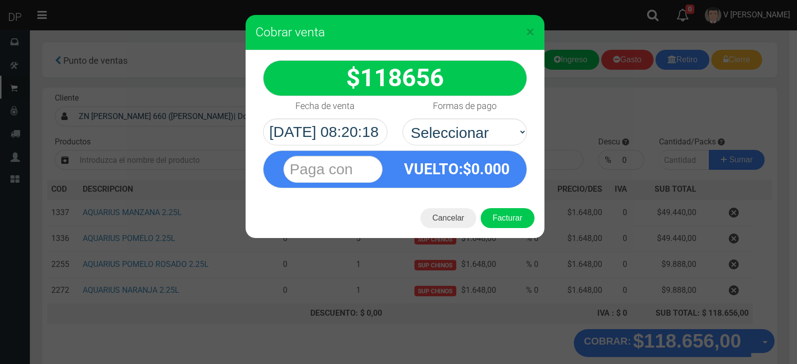
click at [495, 147] on div "VUELTO :$ 0.000" at bounding box center [394, 166] width 279 height 43
click at [494, 146] on div "VUELTO :$ 0.000" at bounding box center [394, 166] width 279 height 43
click at [493, 140] on select "Seleccionar Efectivo Tarjeta de Crédito Depósito Débito" at bounding box center [464, 132] width 125 height 27
select select "Efectivo"
click at [402, 119] on select "Seleccionar Efectivo Tarjeta de Crédito Depósito Débito" at bounding box center [464, 132] width 125 height 27
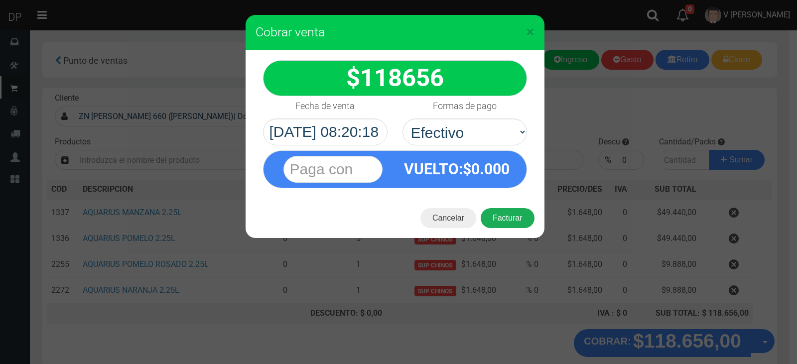
click at [510, 221] on button "Facturar" at bounding box center [508, 218] width 54 height 20
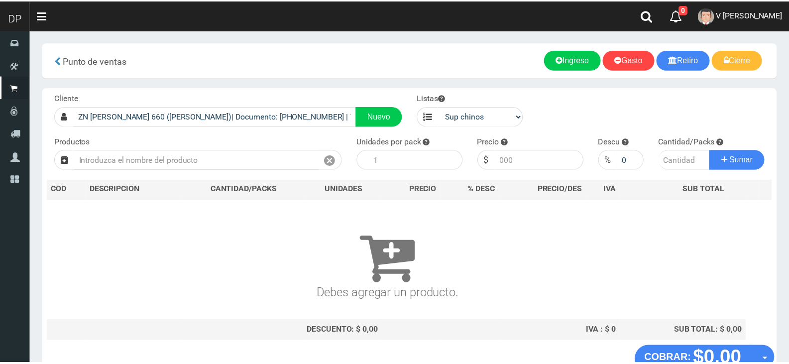
scroll to position [6, 0]
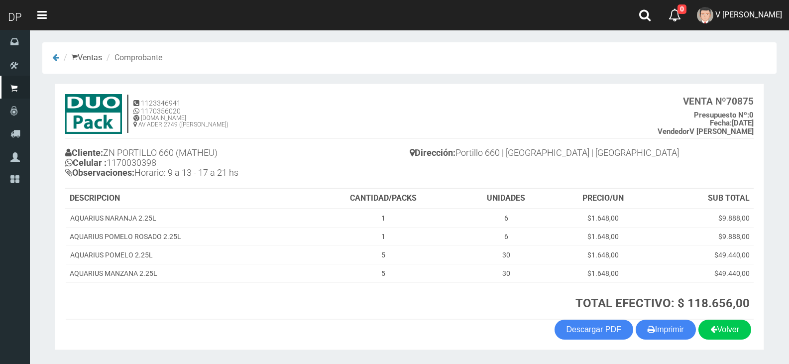
scroll to position [30, 0]
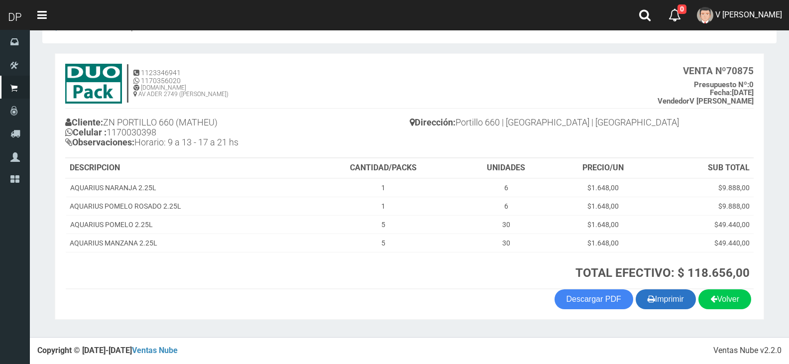
click at [648, 299] on icon "button" at bounding box center [651, 299] width 7 height 14
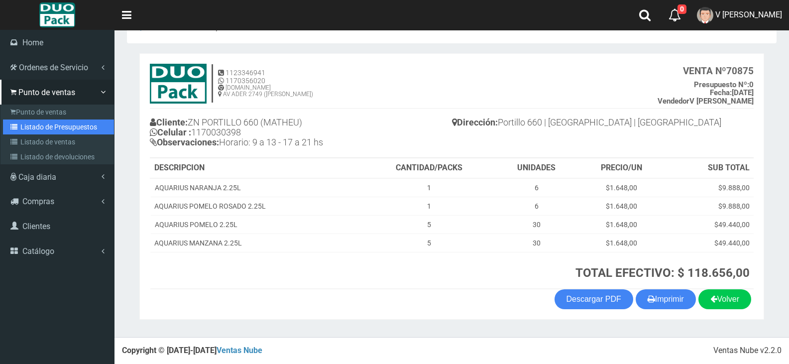
click at [52, 124] on link "Listado de Presupuestos" at bounding box center [58, 127] width 111 height 15
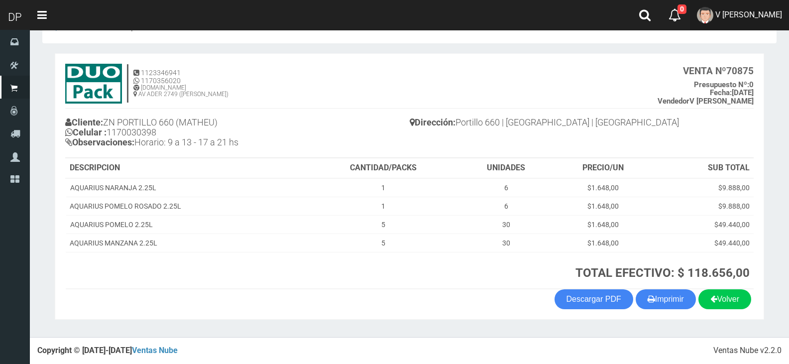
click at [742, 17] on span "V [PERSON_NAME]" at bounding box center [749, 14] width 67 height 9
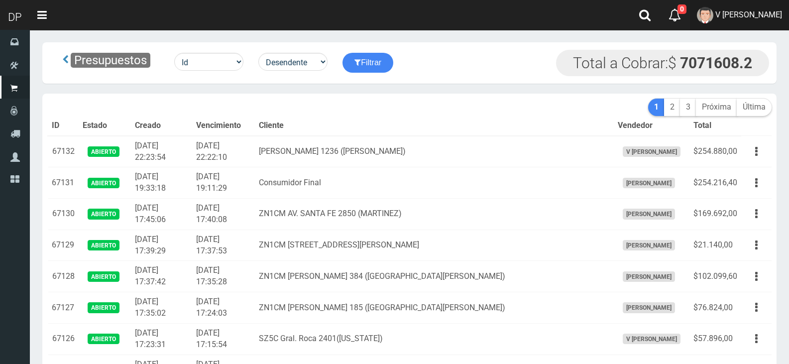
click at [749, 27] on link "V [PERSON_NAME]" at bounding box center [739, 15] width 99 height 30
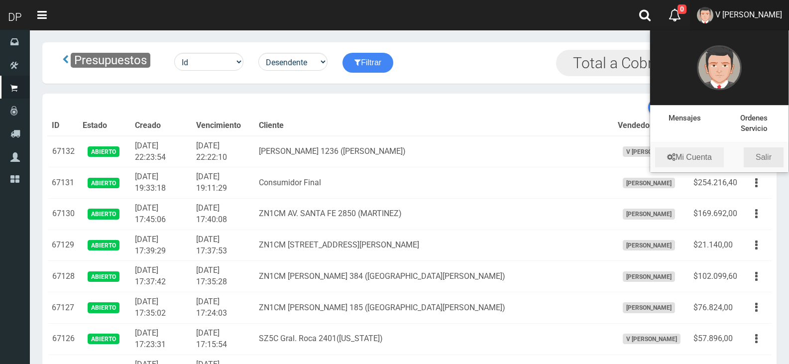
click at [750, 152] on link "Salir" at bounding box center [764, 157] width 40 height 20
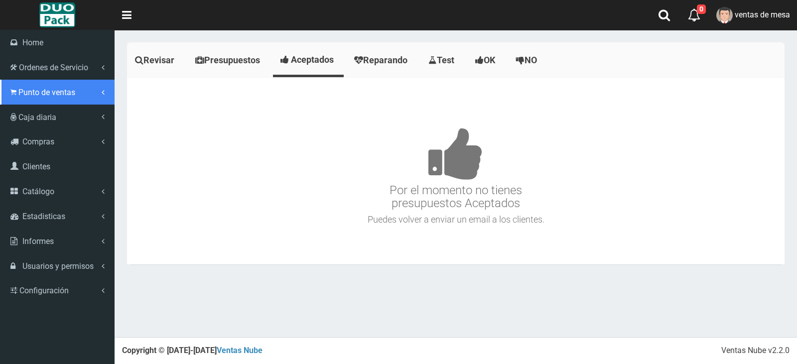
click at [76, 97] on link "Punto de ventas" at bounding box center [57, 92] width 115 height 25
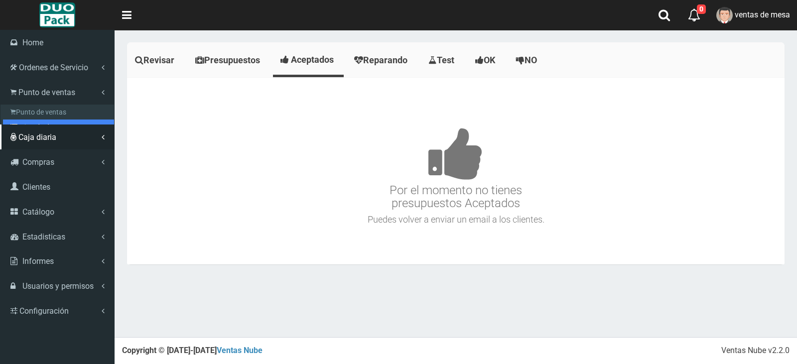
click at [82, 128] on link "Listado de Presupuestos" at bounding box center [58, 127] width 111 height 15
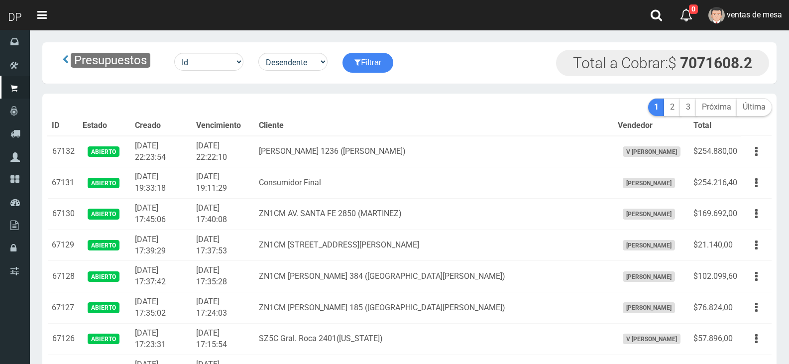
click at [217, 148] on td "[DATE] 22:22:10" at bounding box center [223, 151] width 63 height 31
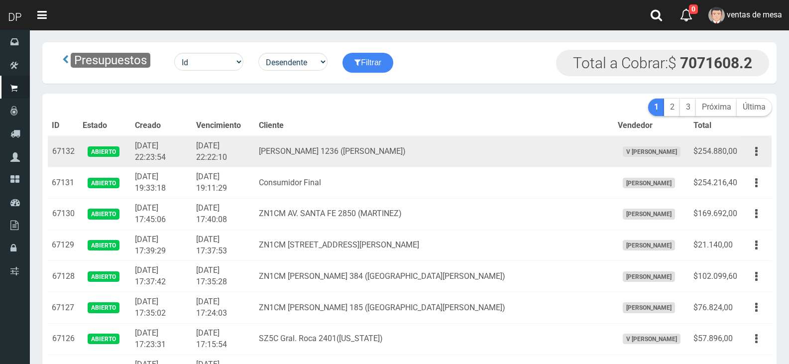
drag, startPoint x: 0, startPoint y: 0, endPoint x: 217, endPoint y: 148, distance: 262.3
click at [217, 148] on td "2025-09-30 22:22:10" at bounding box center [223, 151] width 63 height 31
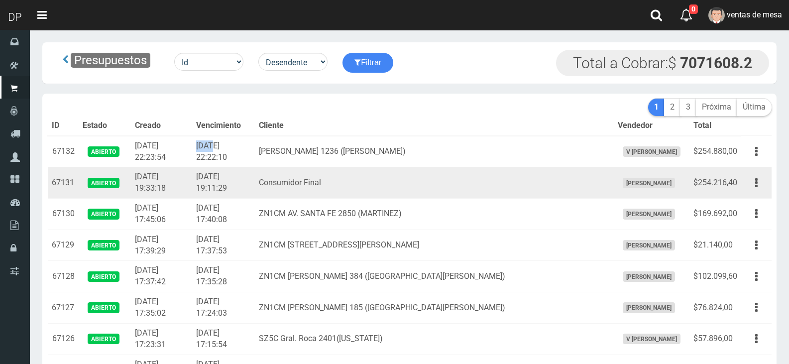
click at [237, 192] on td "2025-09-30 19:11:29" at bounding box center [223, 182] width 63 height 31
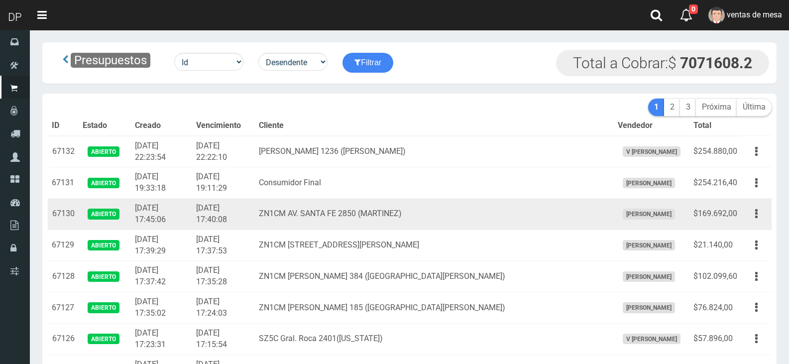
click at [325, 199] on td "ZN1CM AV. SANTA FE 2850 (MARTINEZ)" at bounding box center [434, 214] width 359 height 31
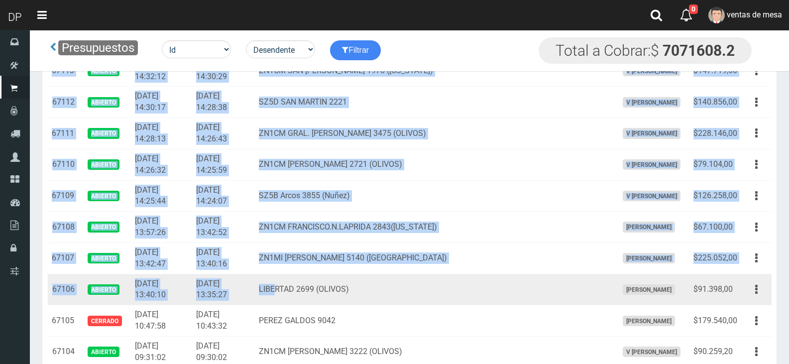
drag, startPoint x: 53, startPoint y: 154, endPoint x: 304, endPoint y: 288, distance: 284.5
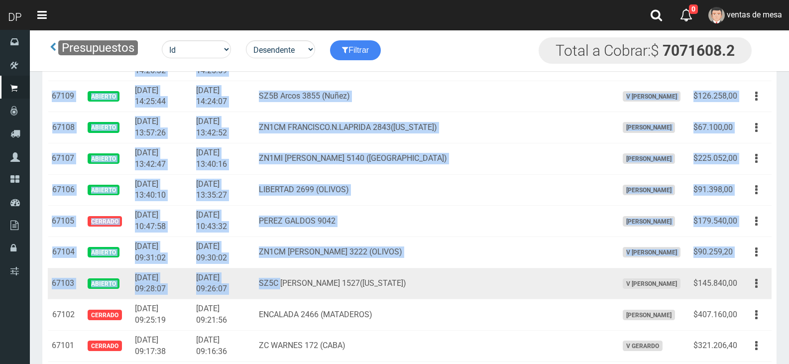
click at [312, 276] on td "SZ5C Francisco Narciso de Laprida 1527(Florida)" at bounding box center [434, 283] width 359 height 31
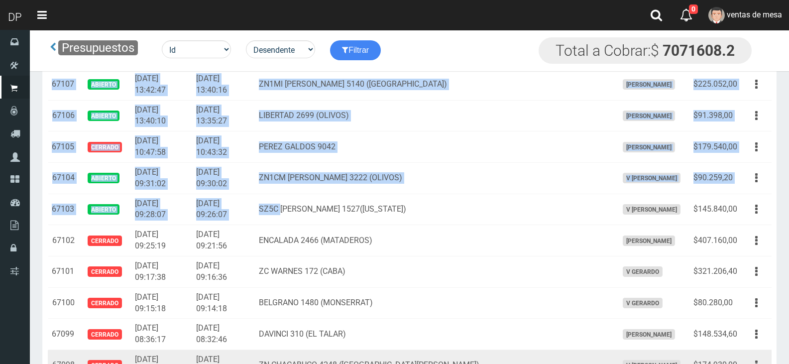
scroll to position [872, 0]
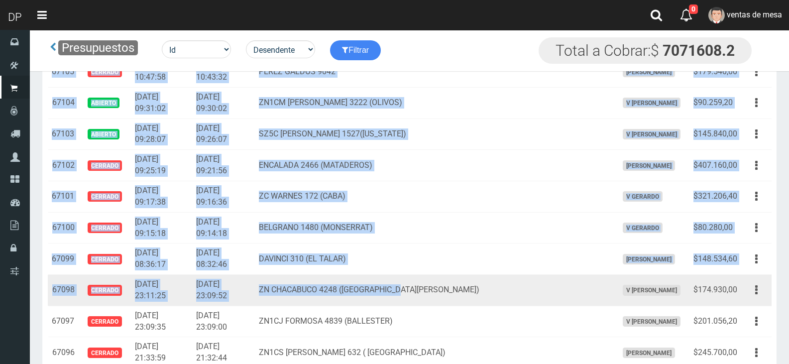
click at [438, 292] on td "ZN CHACABUCO 4248 (SAN FERNANDO)" at bounding box center [434, 290] width 359 height 31
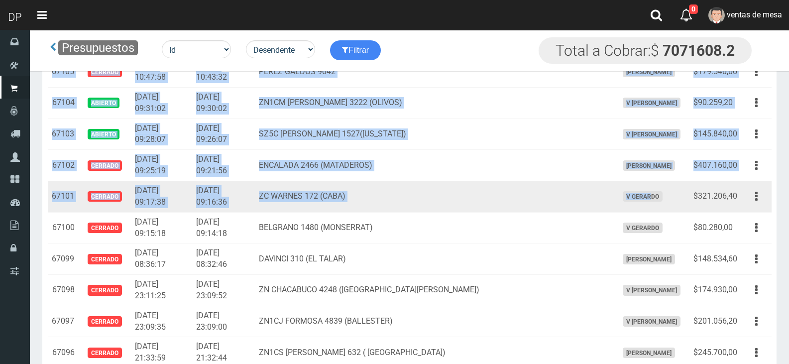
click at [624, 203] on td "V GERARDO" at bounding box center [652, 196] width 76 height 31
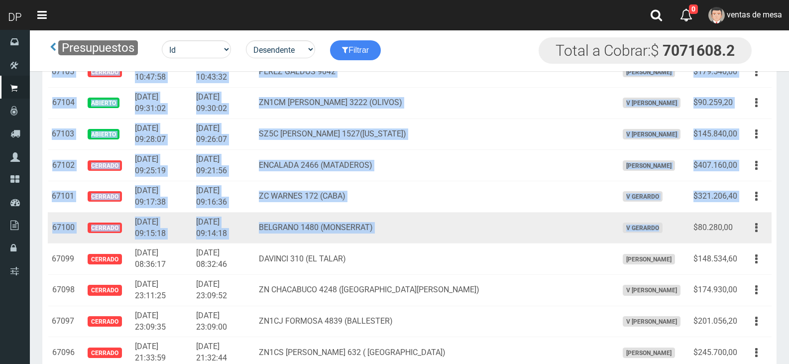
click at [650, 226] on td "V GERARDO" at bounding box center [652, 227] width 76 height 31
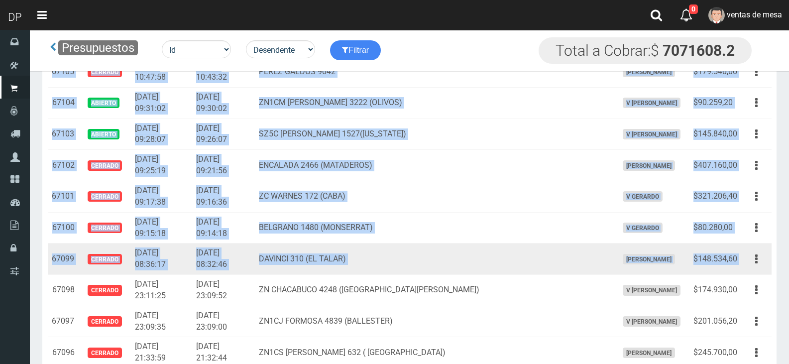
click at [744, 256] on td "Editar Imprimir Eliminar" at bounding box center [757, 259] width 30 height 31
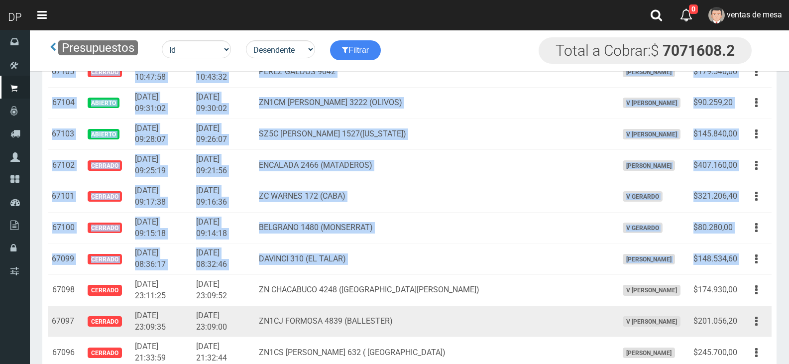
copy tbody "67132 Abierto 2025-09-30 22:23:54 2025-09-30 22:22:10 Miguel de Azcuenaga 1236 …"
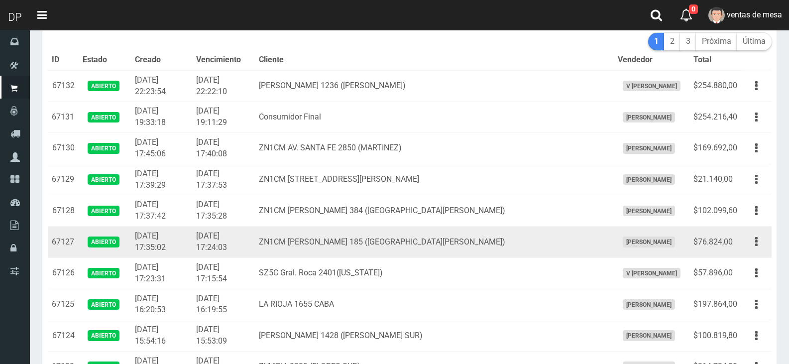
scroll to position [126, 0]
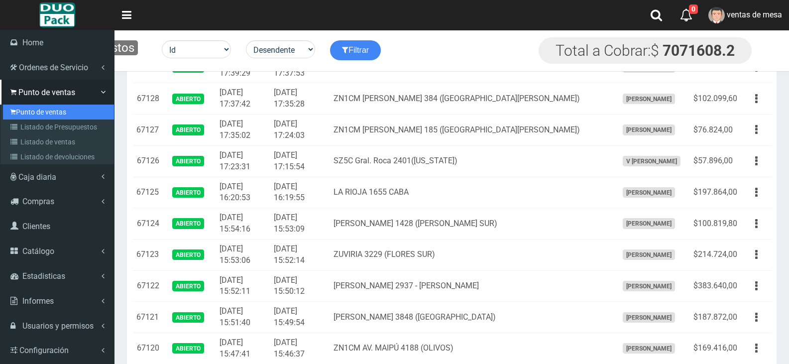
click at [26, 111] on link "Punto de ventas" at bounding box center [58, 112] width 111 height 15
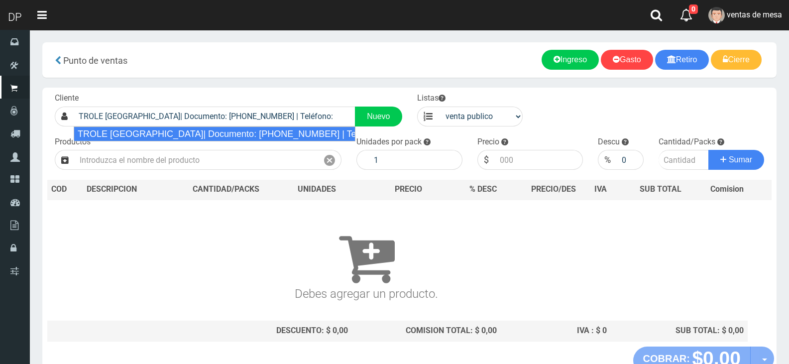
type input "TROLE [GEOGRAPHIC_DATA]| Documento: [PHONE_NUMBER] | Teléfono:"
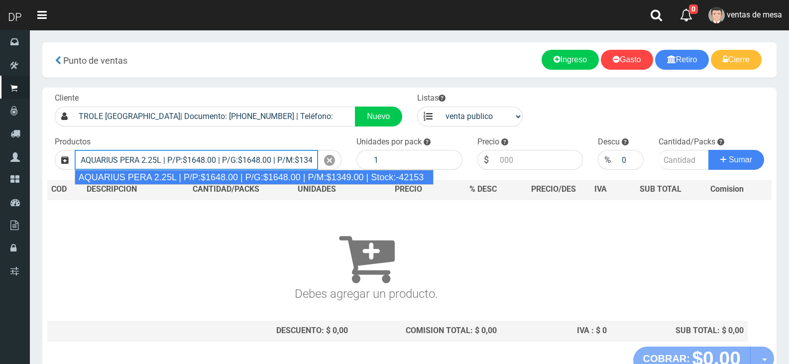
type input "AQUARIUS PERA 2.25L | P/P:$1648.00 | P/G:$1648.00 | P/M:$1349.00 | Stock:-42153"
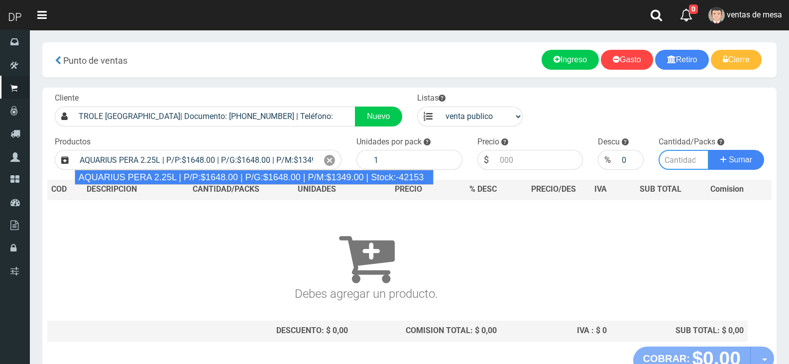
type input "6"
type input "1648.00"
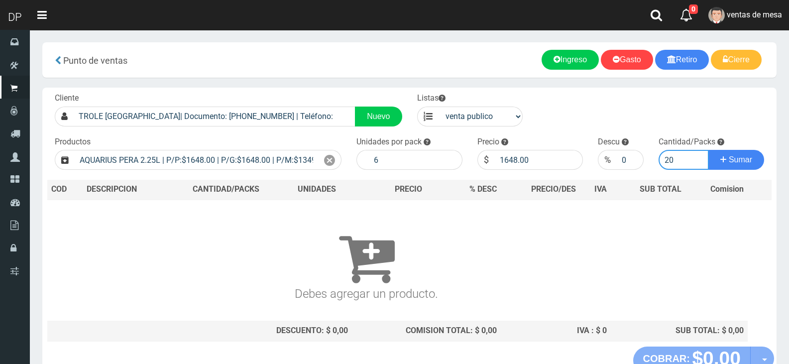
type input "20"
click at [709, 150] on button "Sumar" at bounding box center [737, 160] width 56 height 20
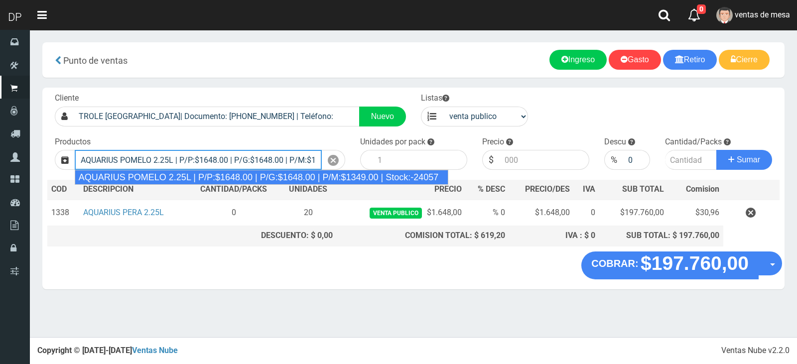
type input "AQUARIUS POMELO 2.25L | P/P:$1648.00 | P/G:$1648.00 | P/M:$1349.00 | Stock:-240…"
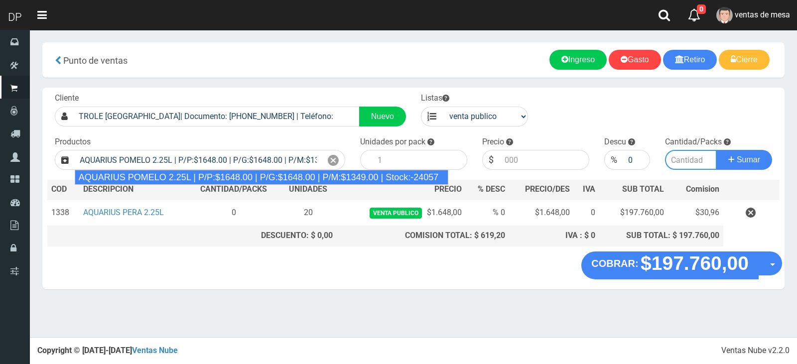
type input "6"
type input "1648.00"
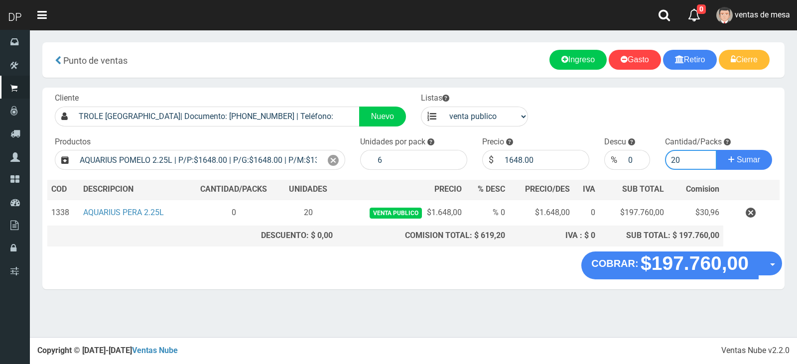
type input "20"
click at [716, 150] on button "Sumar" at bounding box center [744, 160] width 56 height 20
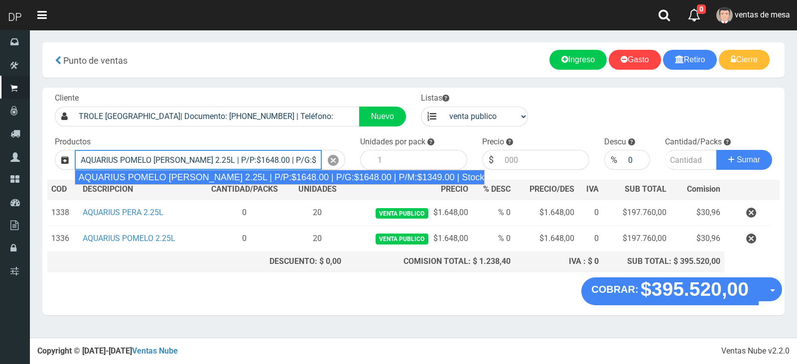
type input "AQUARIUS POMELO [PERSON_NAME] 2.25L | P/P:$1648.00 | P/G:$1648.00 | P/M:$1349.0…"
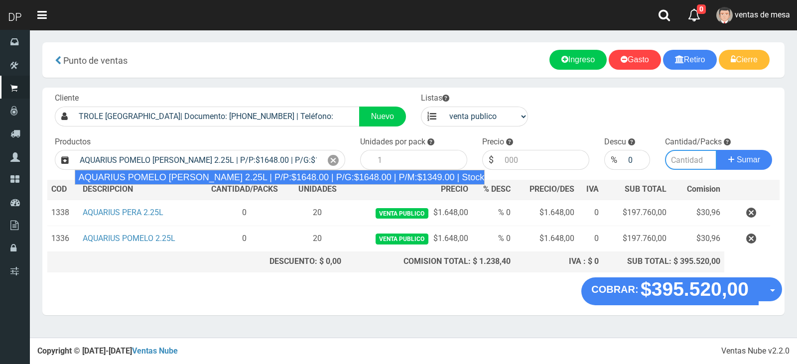
type input "6"
type input "1648.00"
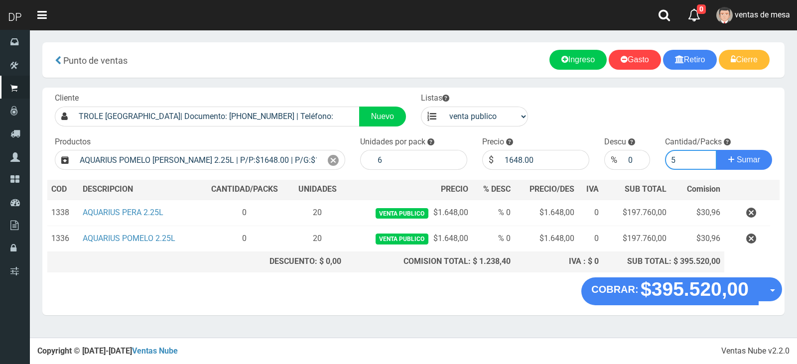
type input "5"
click at [716, 150] on button "Sumar" at bounding box center [744, 160] width 56 height 20
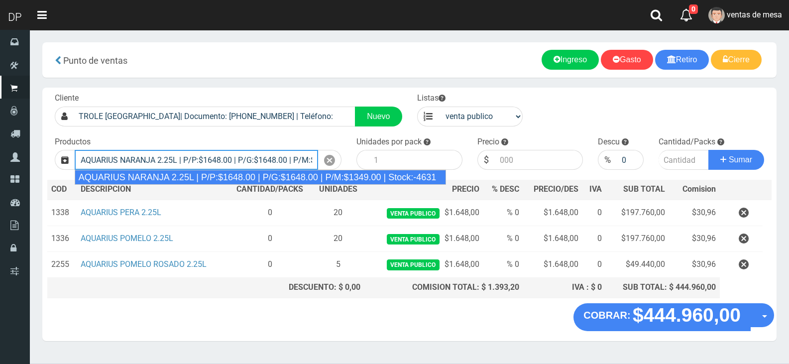
type input "AQUARIUS NARANJA 2.25L | P/P:$1648.00 | P/G:$1648.00 | P/M:$1349.00 | Stock:-46…"
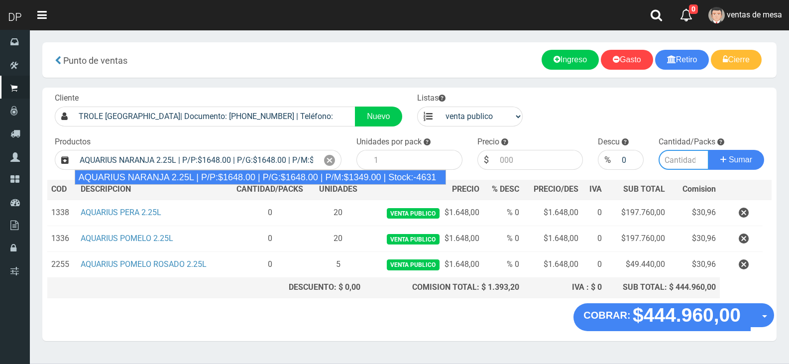
type input "6"
type input "1648.00"
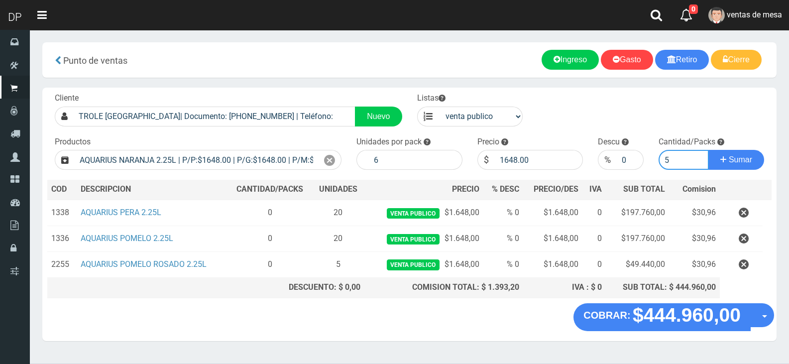
type input "5"
click at [709, 150] on button "Sumar" at bounding box center [737, 160] width 56 height 20
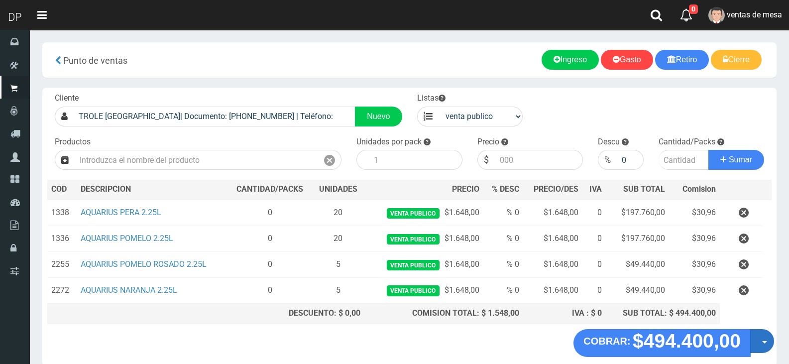
click at [770, 347] on button "Opciones" at bounding box center [763, 341] width 24 height 24
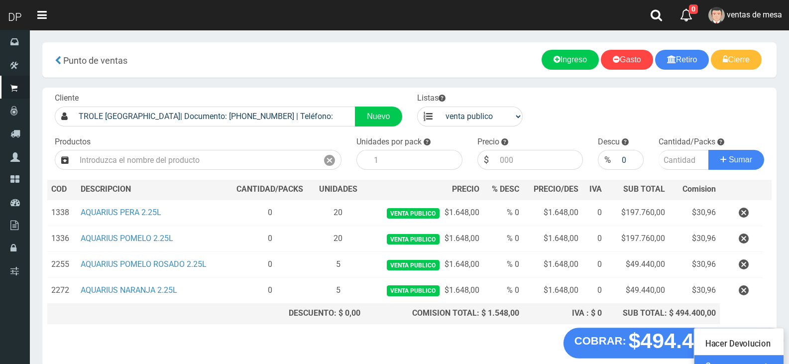
click at [766, 357] on link "Crear presupuesto" at bounding box center [739, 366] width 89 height 23
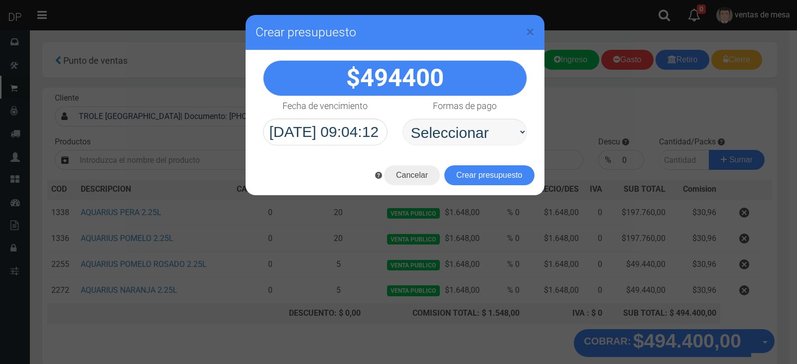
click at [491, 136] on select "Seleccionar Efectivo Tarjeta de Crédito Depósito Débito" at bounding box center [464, 132] width 125 height 27
select select "Efectivo"
click at [402, 119] on select "Seleccionar Efectivo Tarjeta de Crédito Depósito Débito" at bounding box center [464, 132] width 125 height 27
click at [492, 169] on button "Crear presupuesto" at bounding box center [489, 175] width 90 height 20
